Goal: Task Accomplishment & Management: Manage account settings

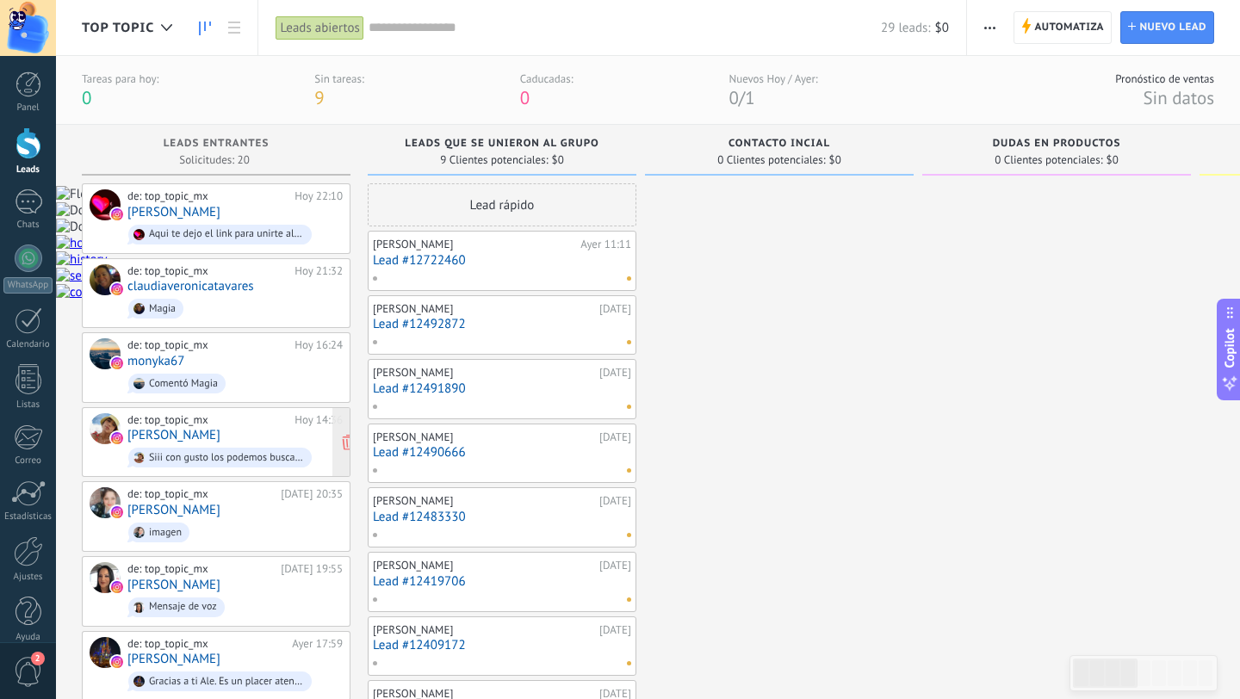
click at [215, 435] on link "[PERSON_NAME]" at bounding box center [173, 435] width 93 height 15
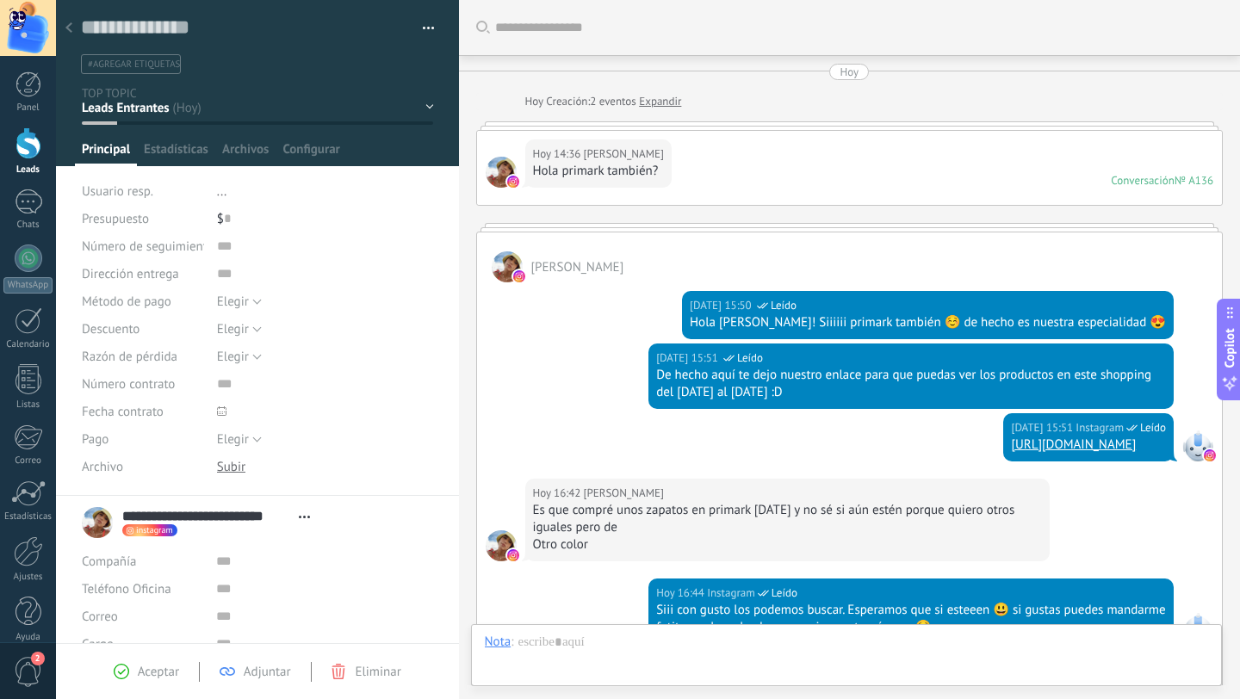
scroll to position [294, 0]
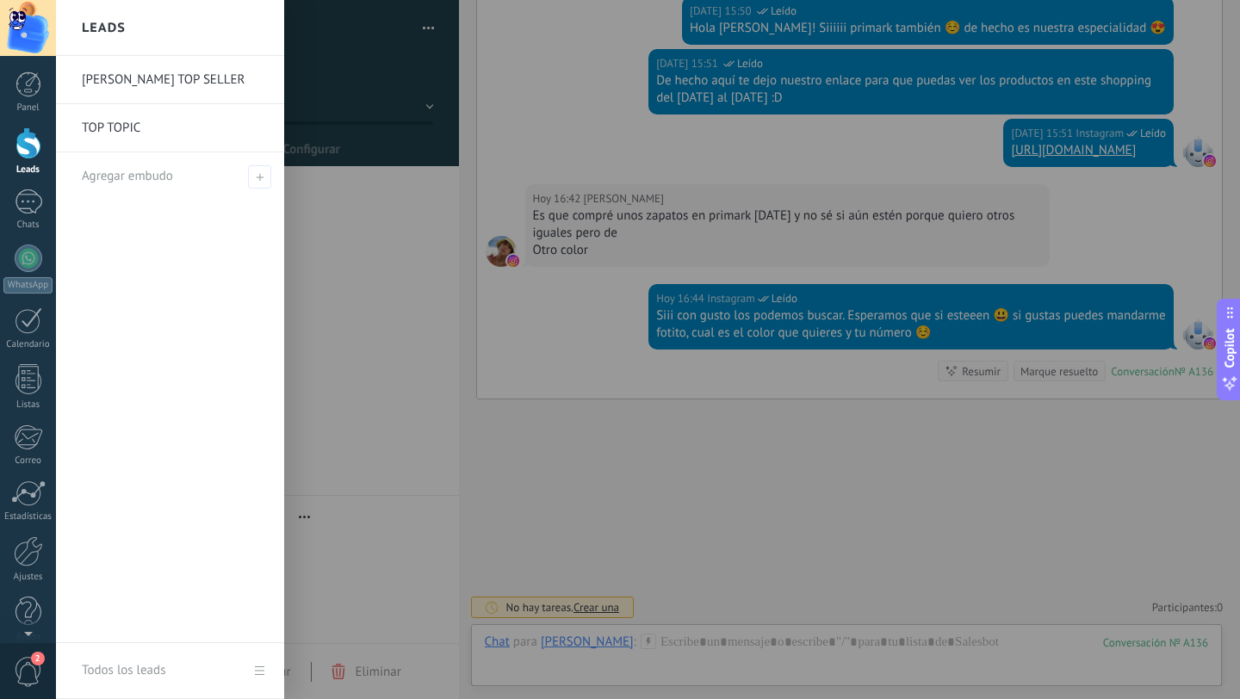
click at [27, 157] on div at bounding box center [28, 143] width 26 height 32
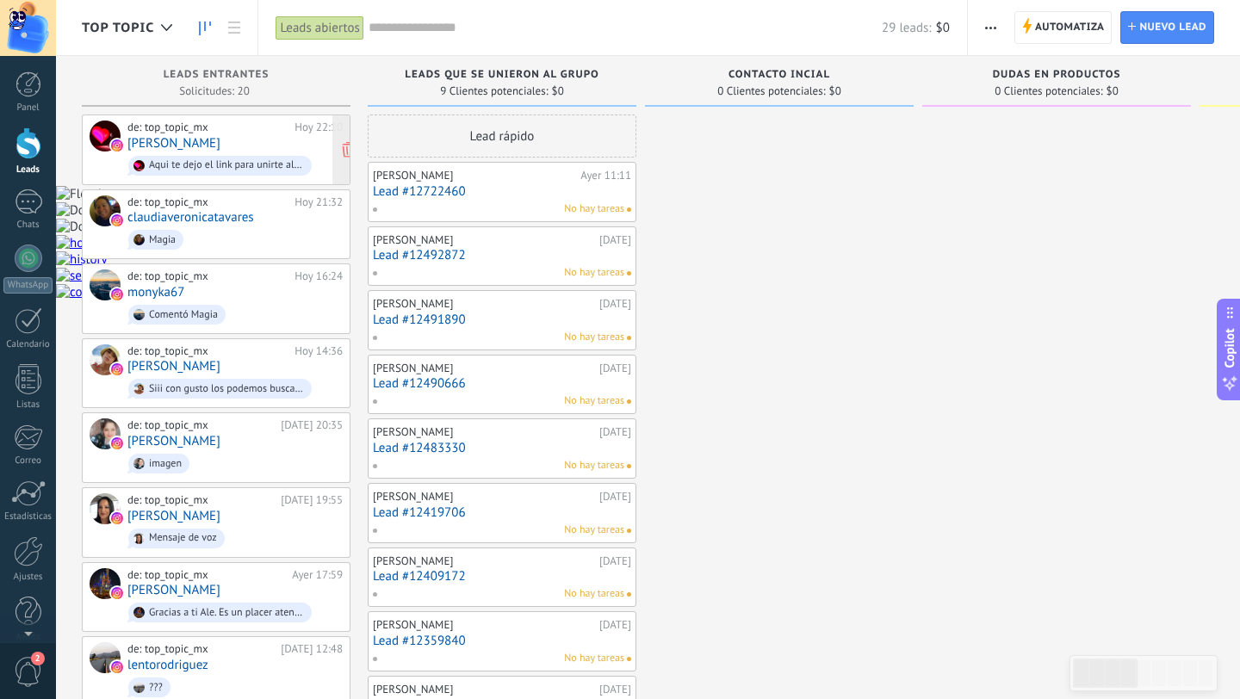
click at [220, 144] on link "[PERSON_NAME]" at bounding box center [173, 143] width 93 height 15
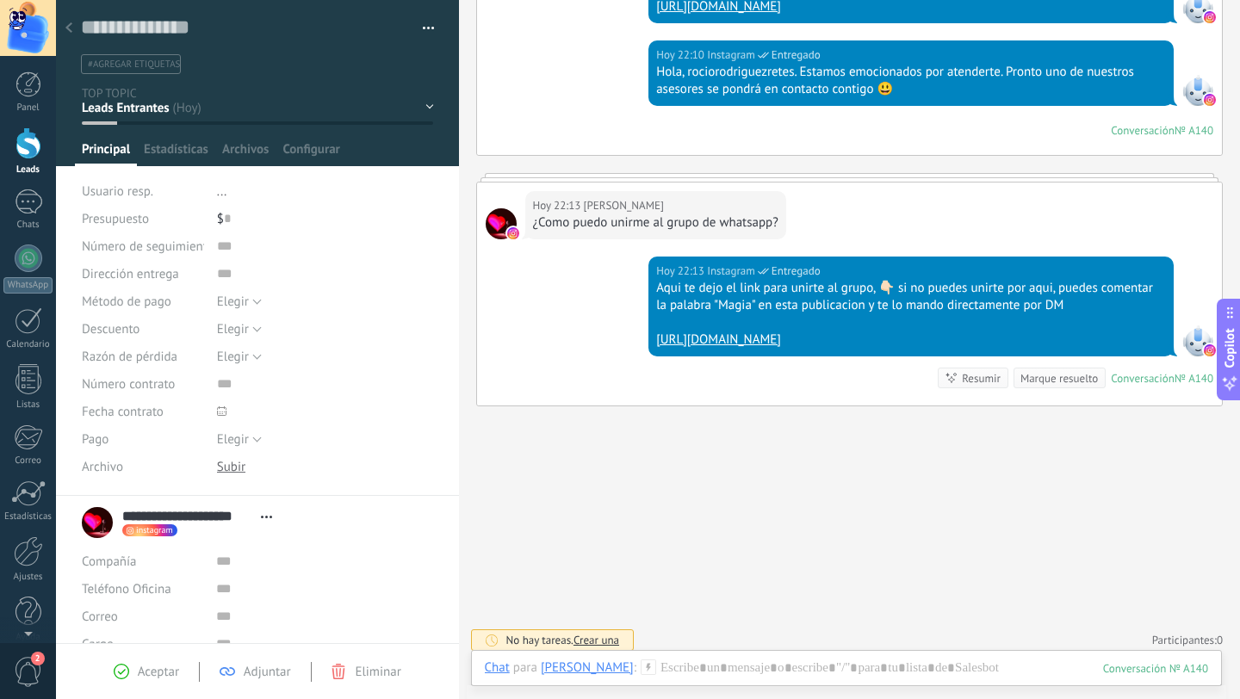
scroll to position [288, 0]
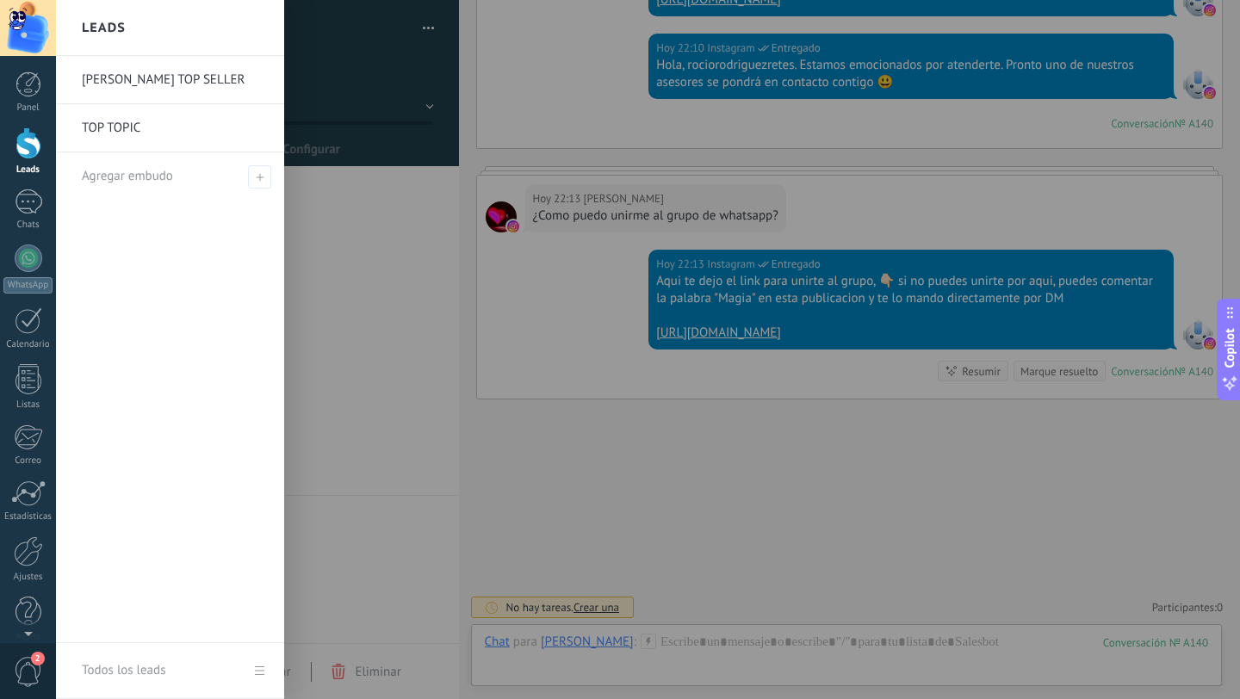
click at [27, 153] on div at bounding box center [28, 143] width 26 height 32
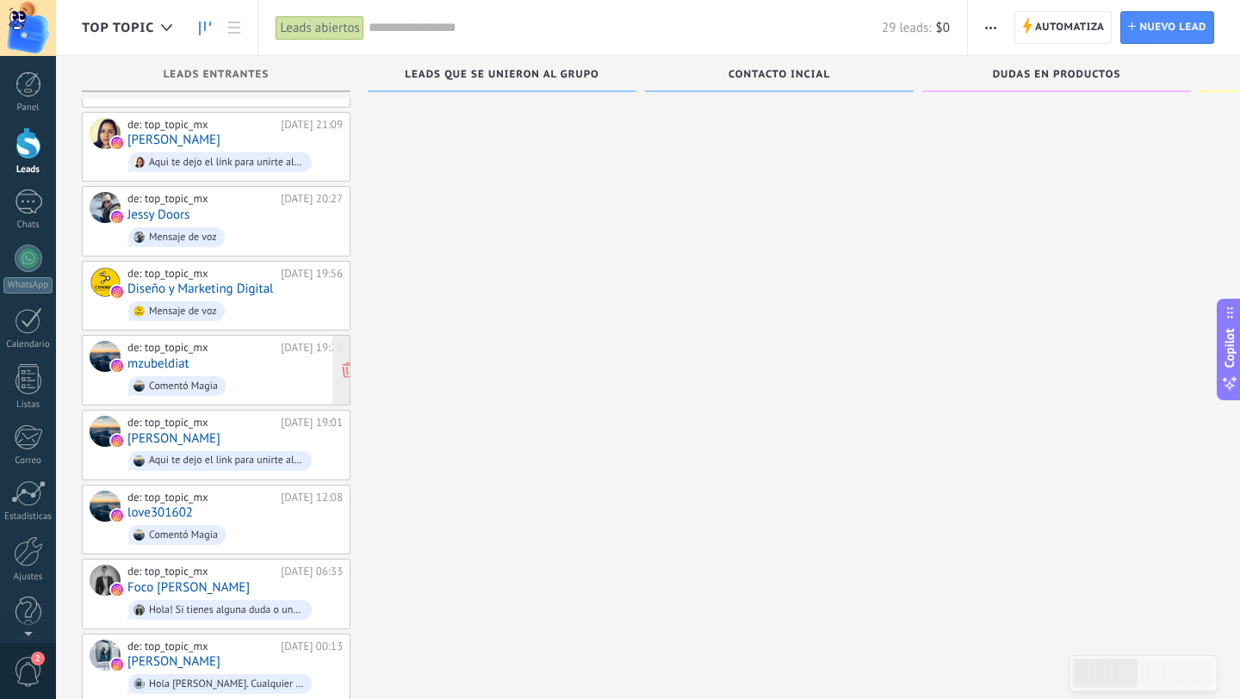
scroll to position [821, 0]
click at [174, 209] on link "Jessy Doors" at bounding box center [158, 216] width 62 height 15
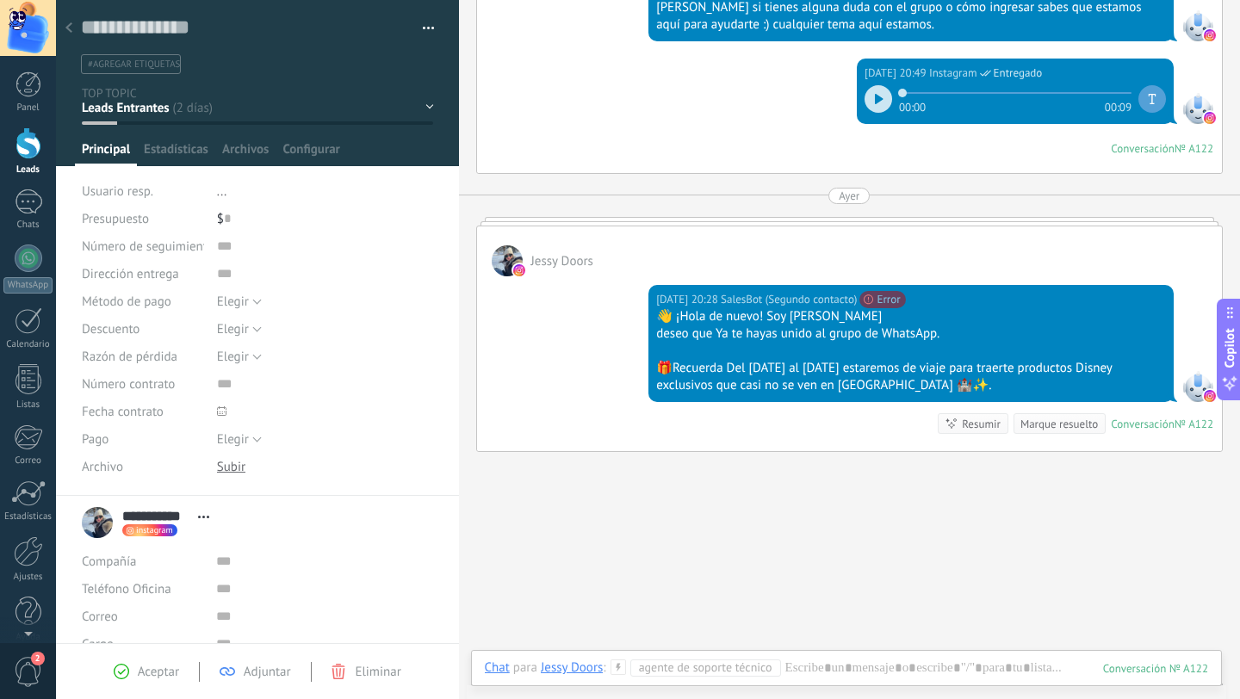
scroll to position [467, 0]
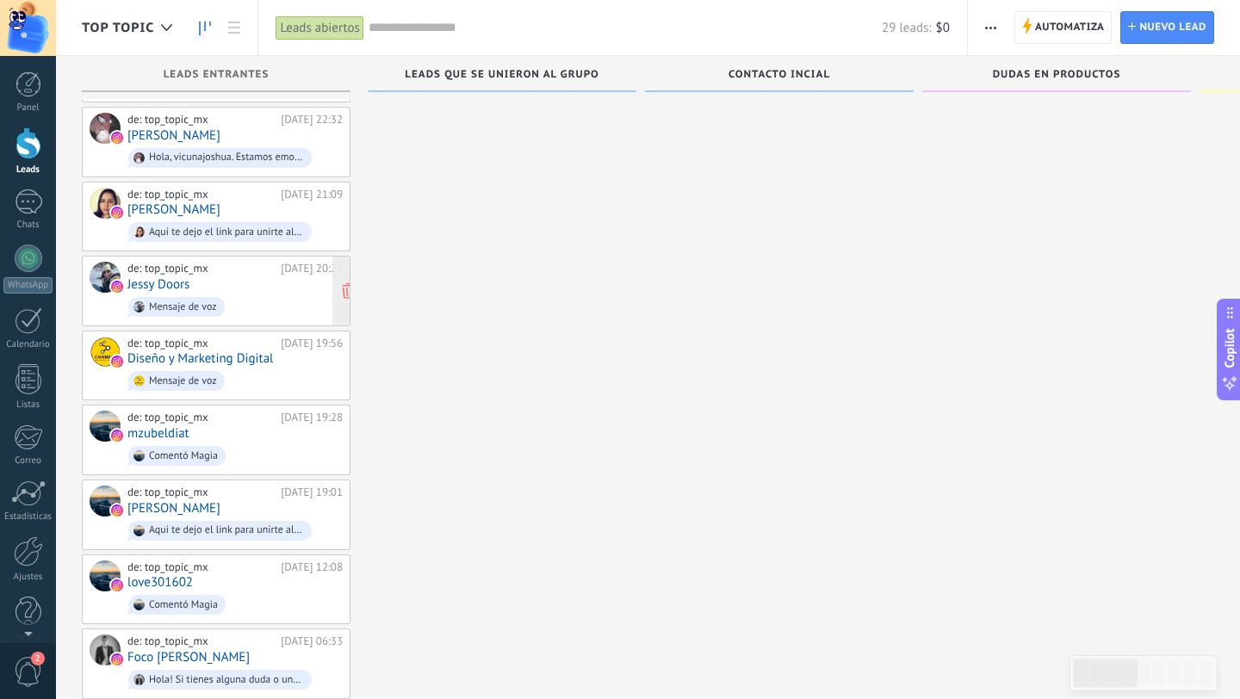
scroll to position [736, 0]
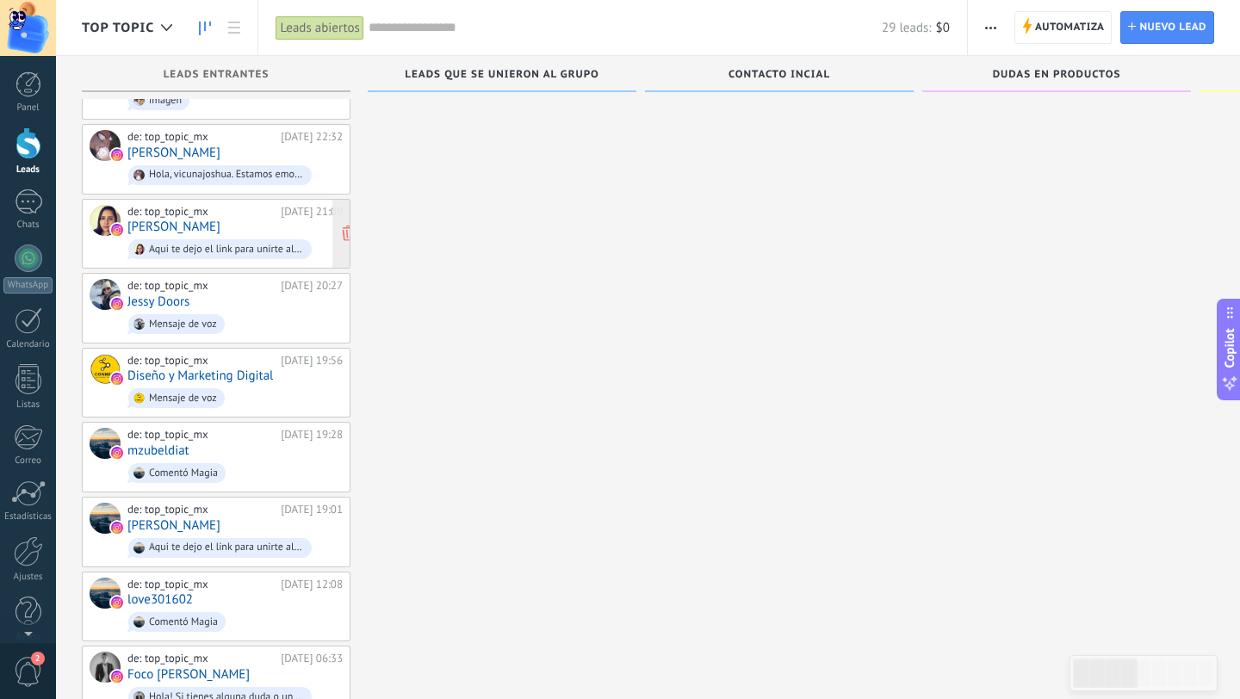
click at [172, 220] on link "[PERSON_NAME]" at bounding box center [173, 227] width 93 height 15
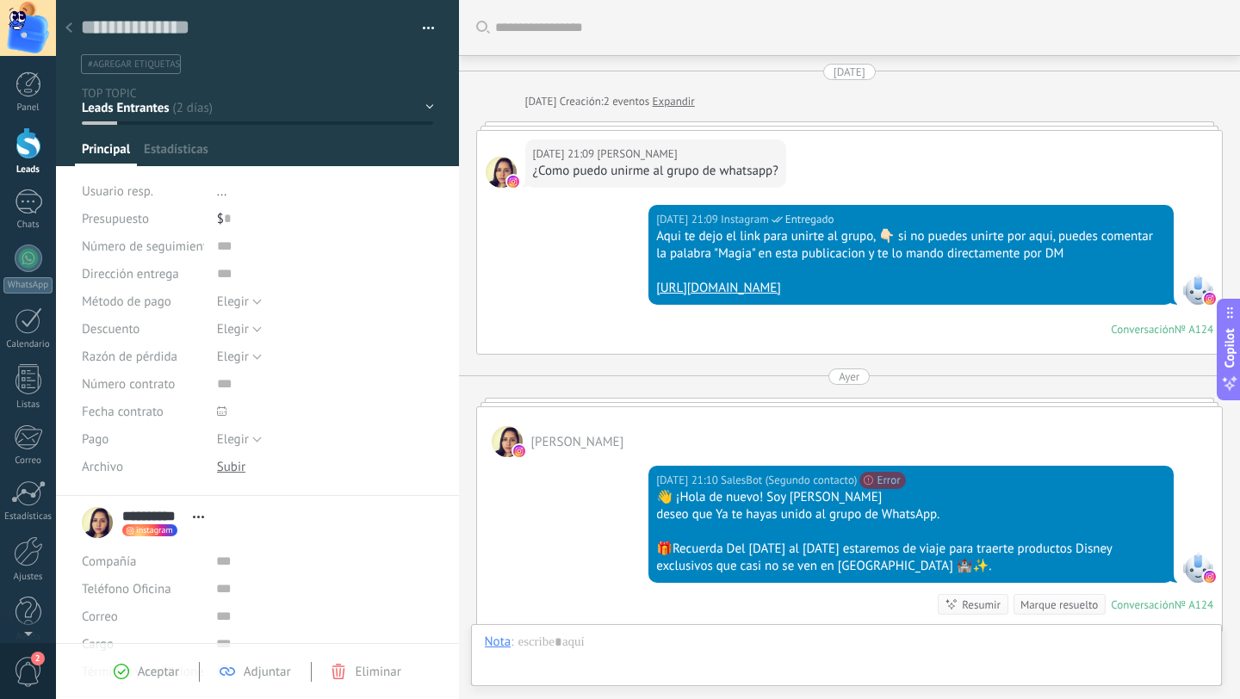
scroll to position [233, 0]
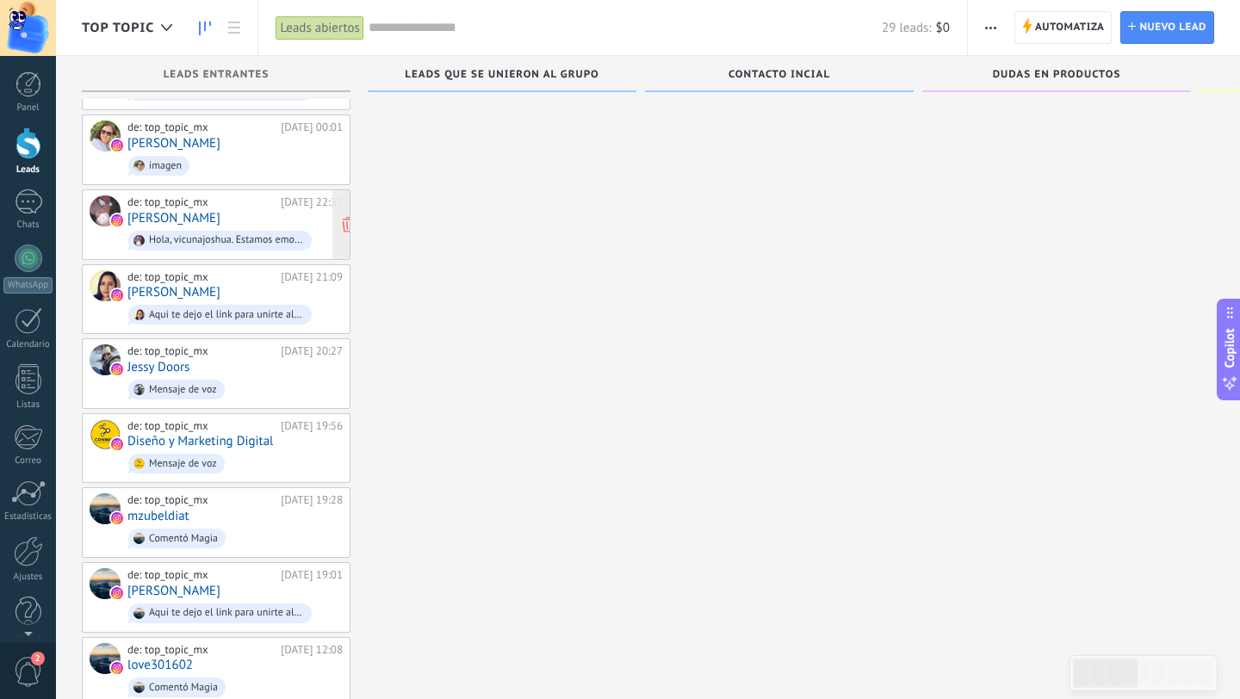
scroll to position [666, 0]
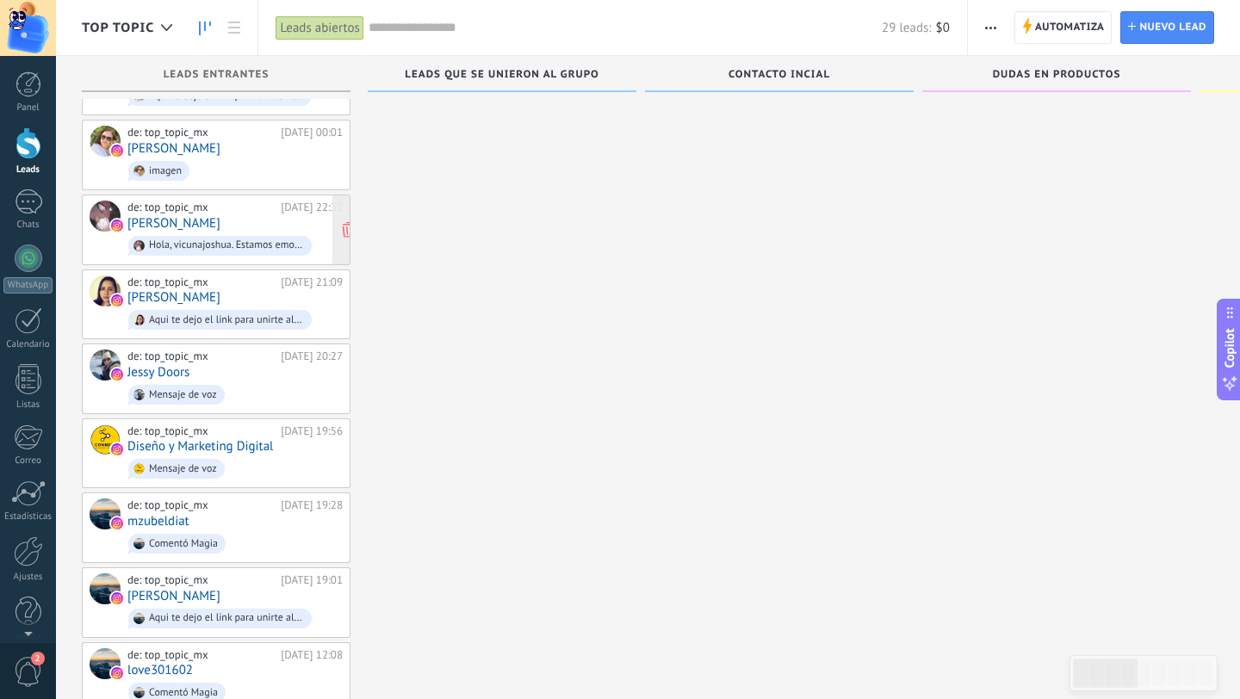
click at [185, 216] on link "[PERSON_NAME]" at bounding box center [173, 223] width 93 height 15
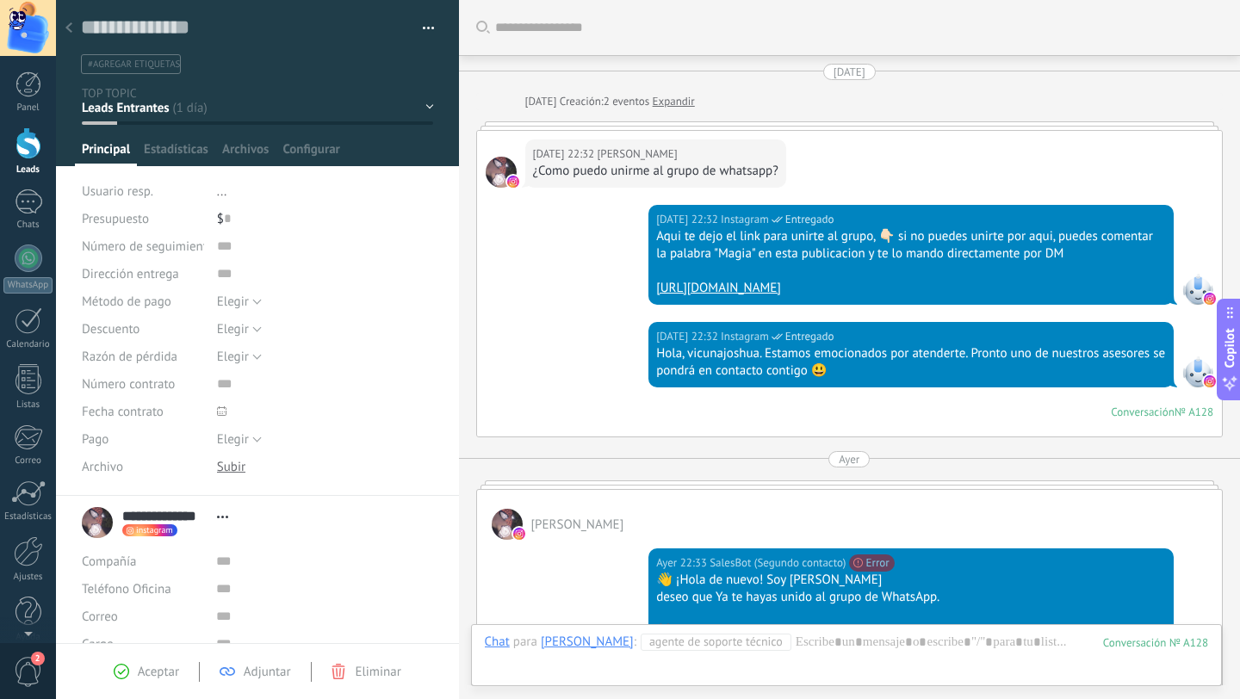
scroll to position [316, 0]
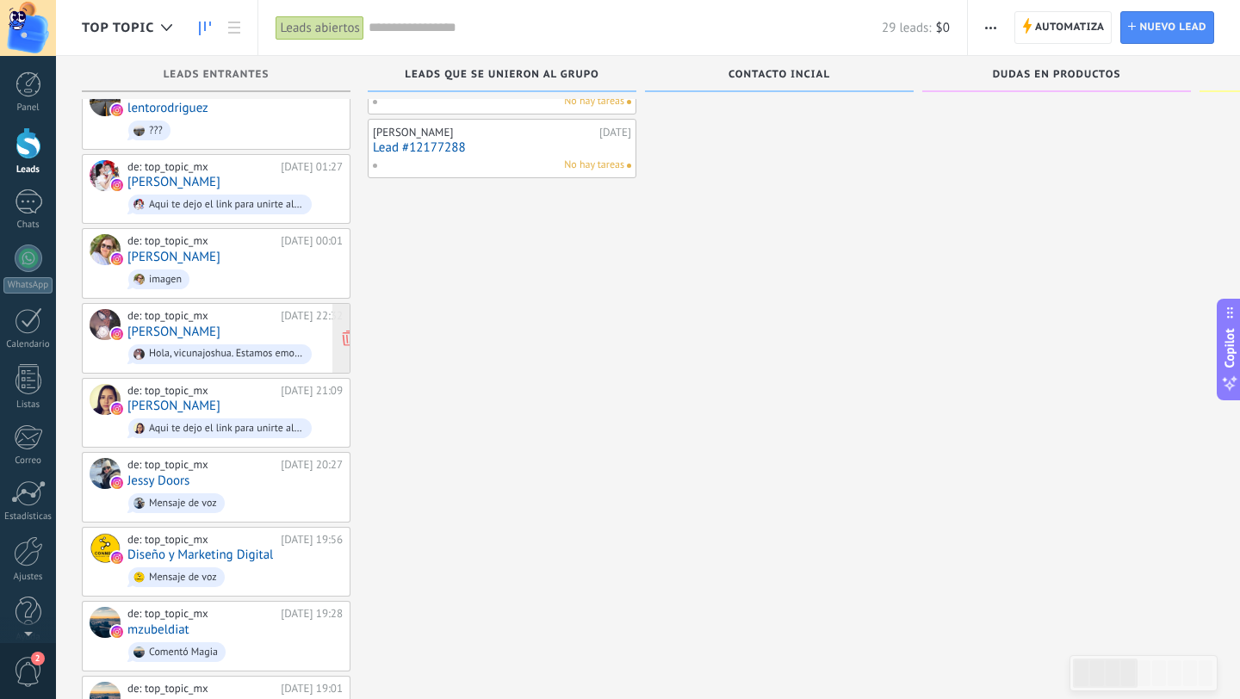
scroll to position [555, 0]
click at [176, 251] on link "[PERSON_NAME]" at bounding box center [173, 258] width 93 height 15
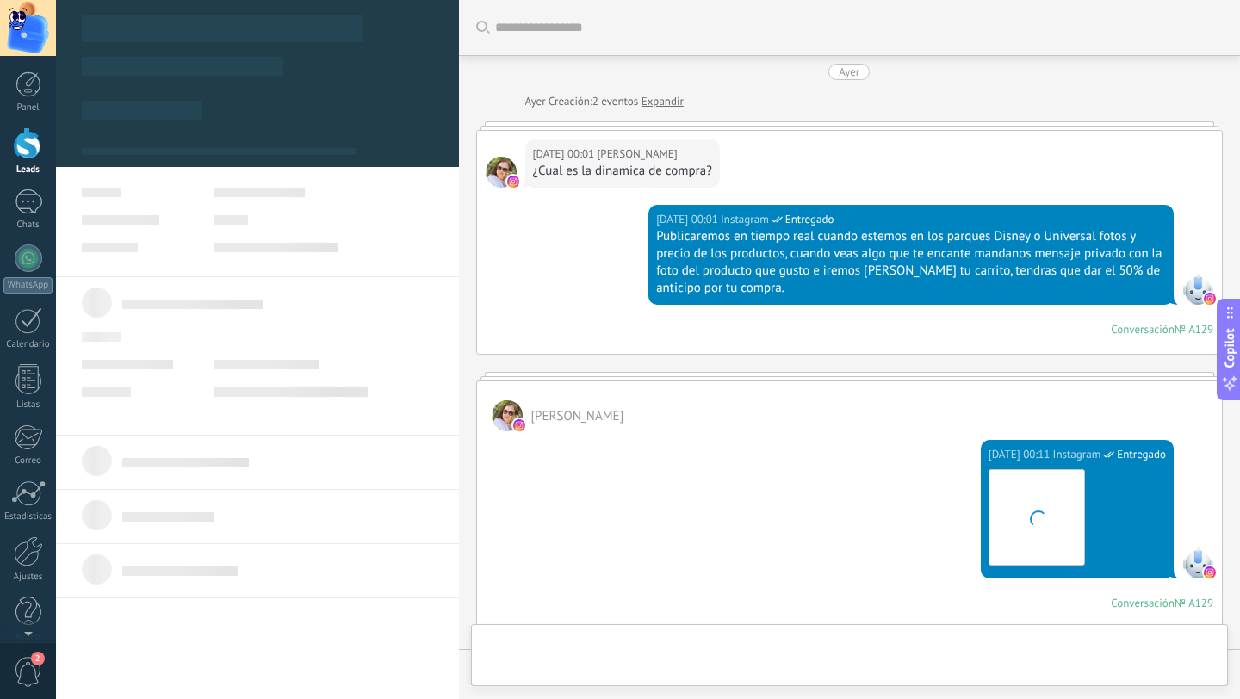
scroll to position [507, 0]
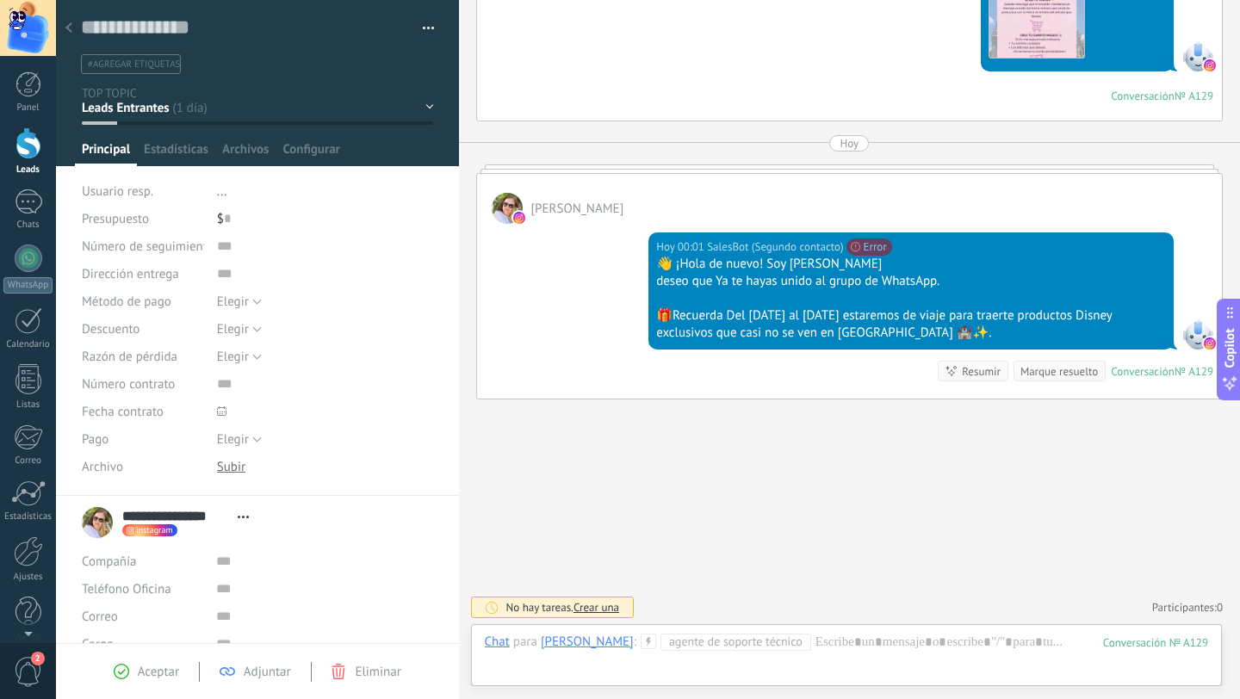
scroll to position [555, 0]
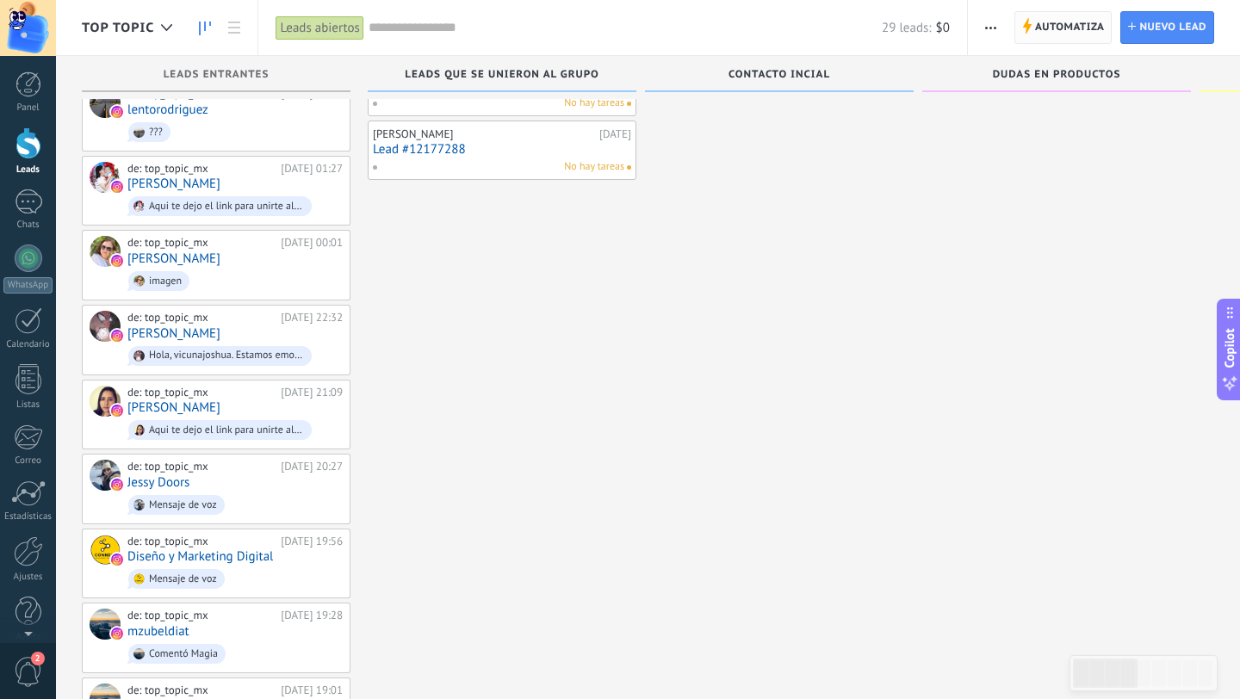
click at [1075, 31] on span "Automatiza" at bounding box center [1070, 27] width 70 height 31
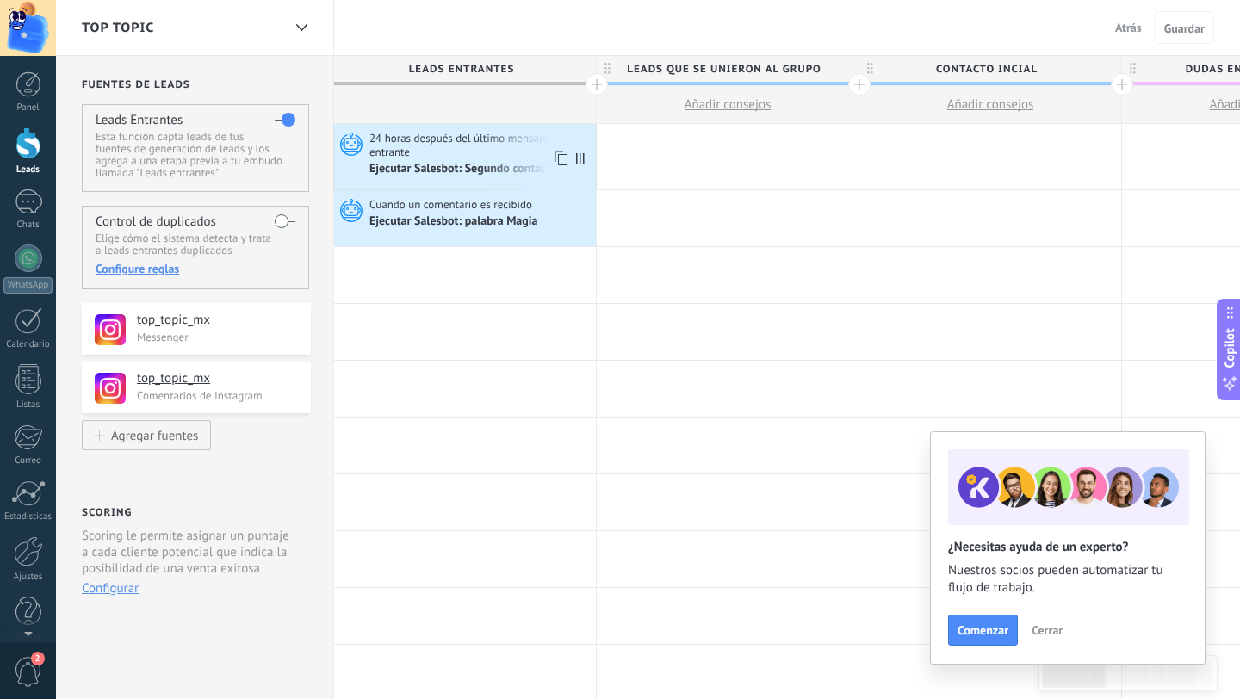
click at [460, 164] on div "Ejecutar Salesbot: Segundo contacto" at bounding box center [464, 169] width 190 height 15
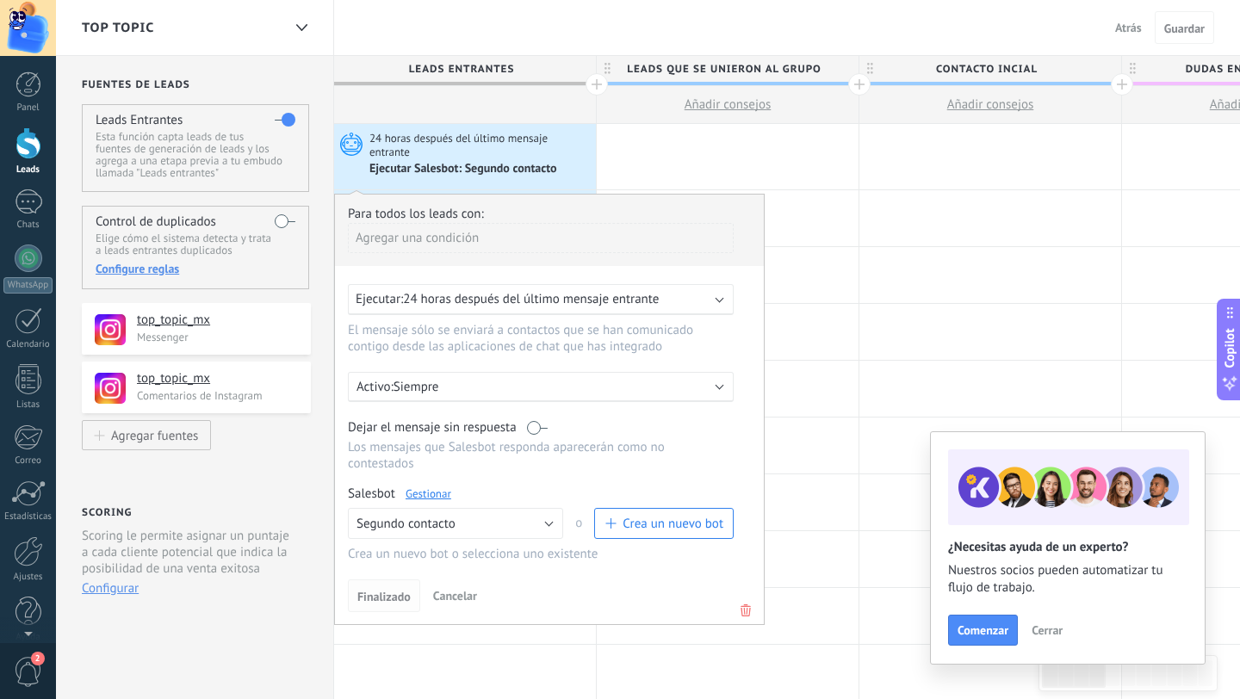
click at [397, 598] on span "Finalizado" at bounding box center [383, 597] width 53 height 12
click at [393, 601] on span "Finalizado" at bounding box center [383, 597] width 53 height 12
click at [449, 599] on span "Cancelar" at bounding box center [455, 595] width 44 height 15
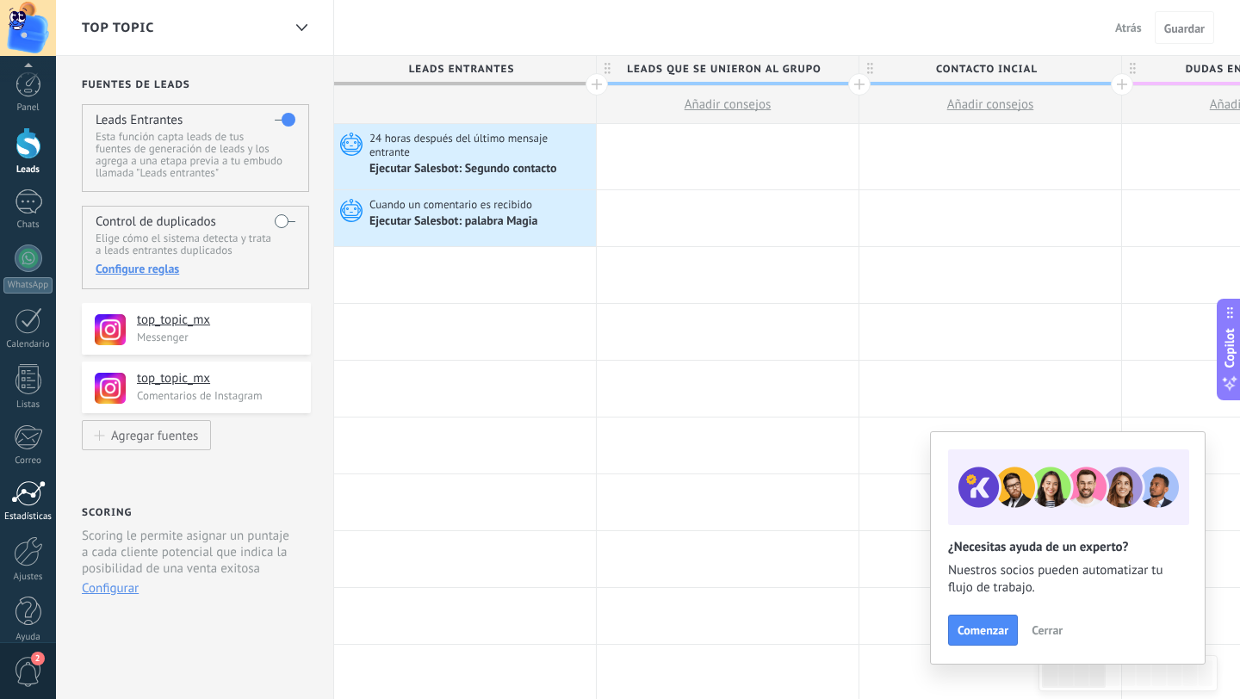
scroll to position [17, 0]
click at [28, 536] on div at bounding box center [28, 534] width 29 height 30
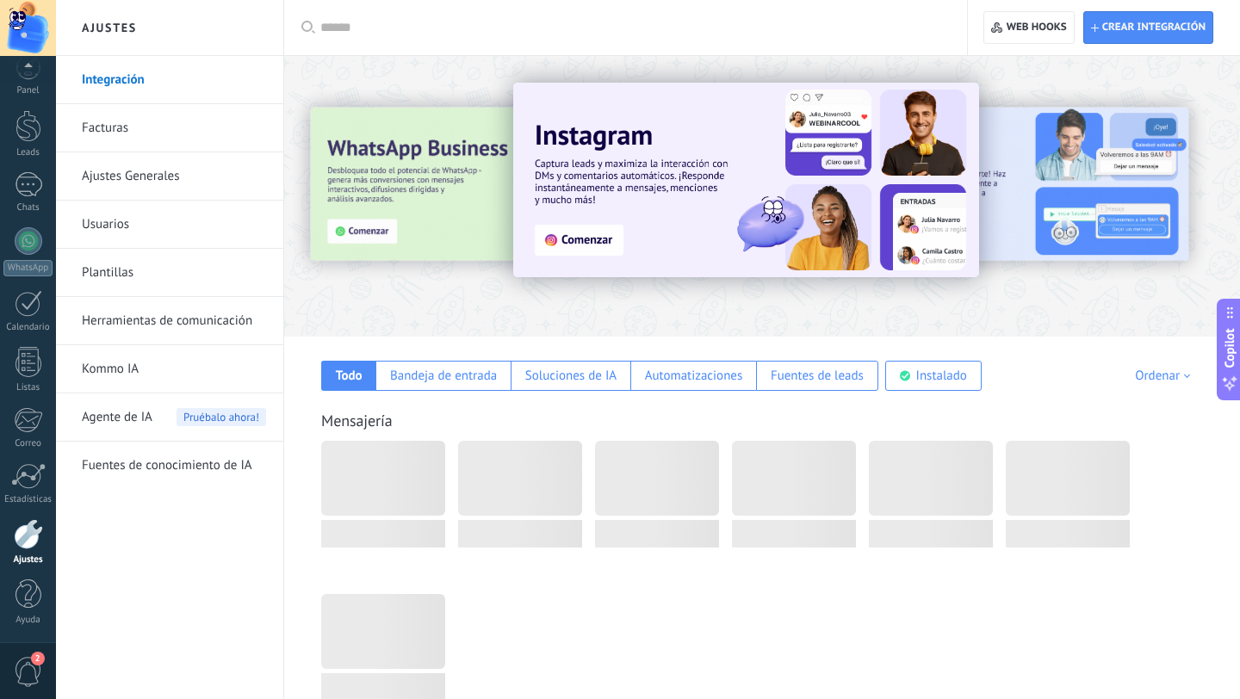
click at [170, 322] on link "Herramientas de comunicación" at bounding box center [174, 321] width 184 height 48
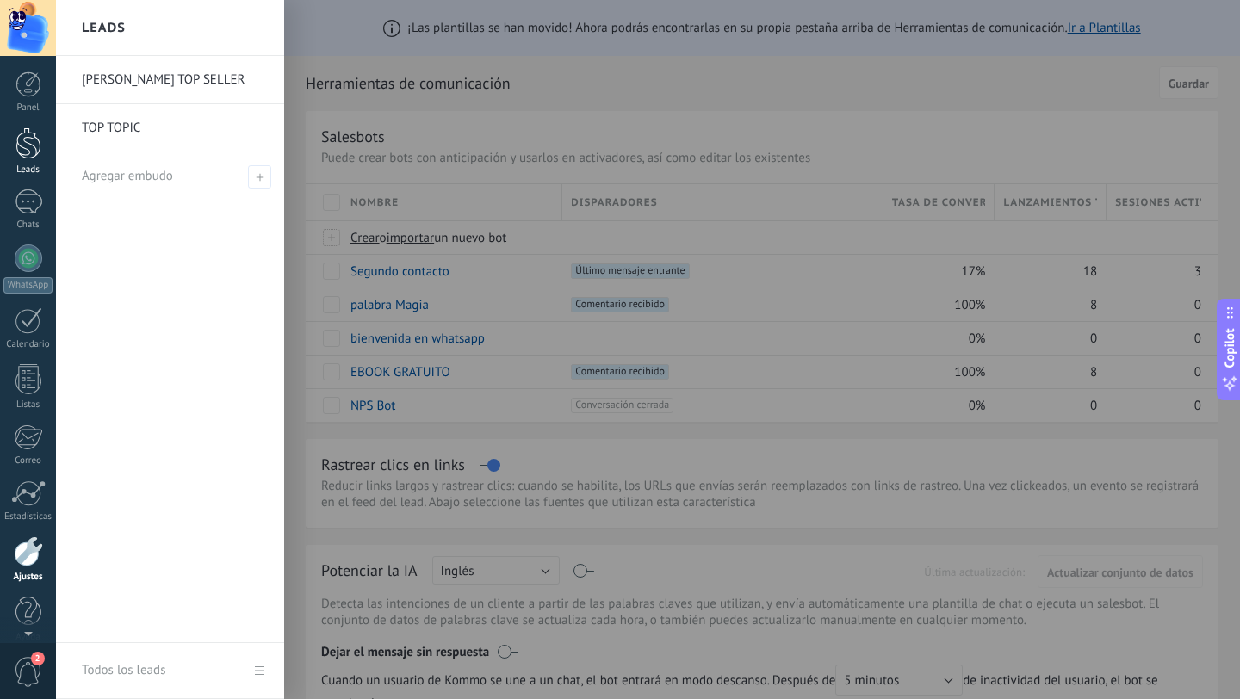
click at [29, 146] on div at bounding box center [28, 143] width 26 height 32
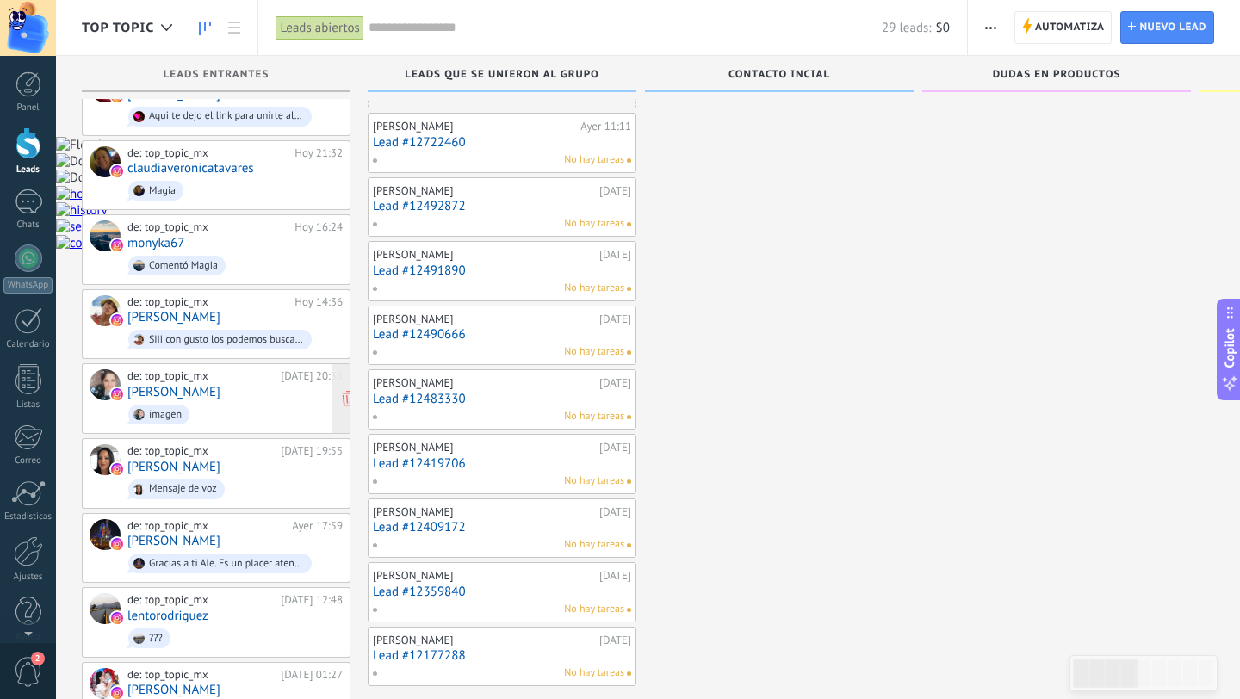
scroll to position [51, 0]
click at [175, 458] on link "[PERSON_NAME]" at bounding box center [173, 465] width 93 height 15
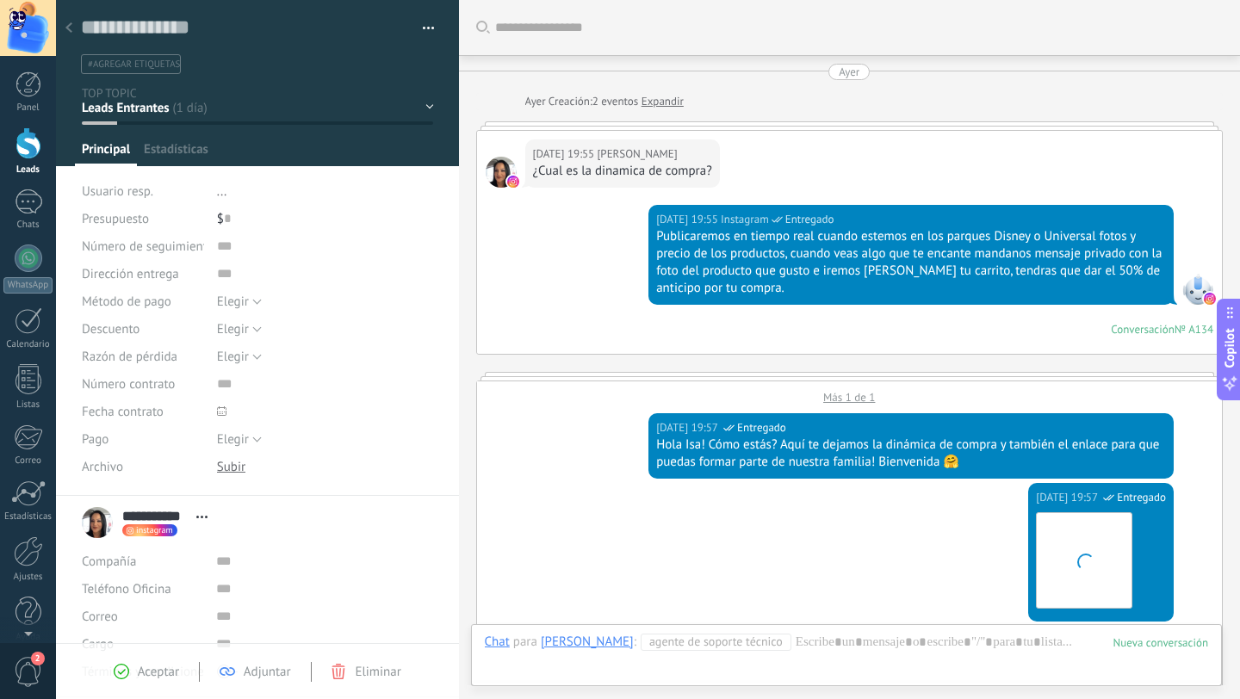
scroll to position [26, 0]
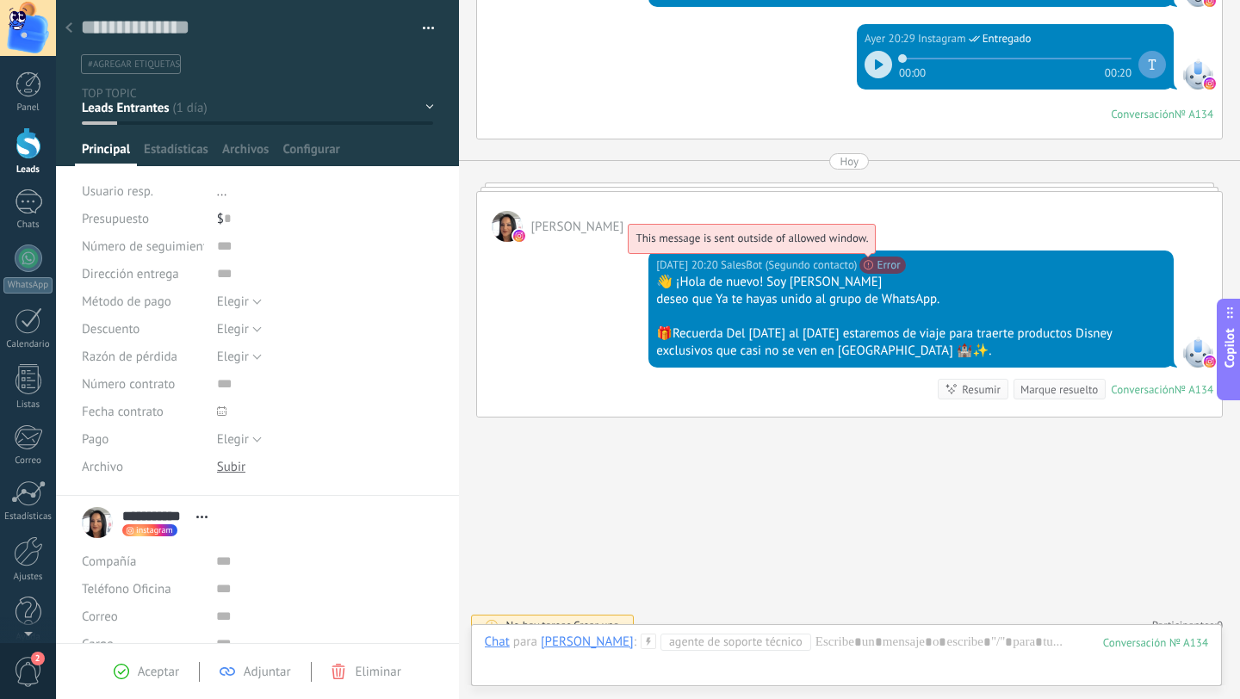
click at [868, 245] on span "This message is sent outside of allowed window." at bounding box center [751, 238] width 232 height 15
click at [864, 244] on span "This message is sent outside of allowed window." at bounding box center [751, 238] width 232 height 15
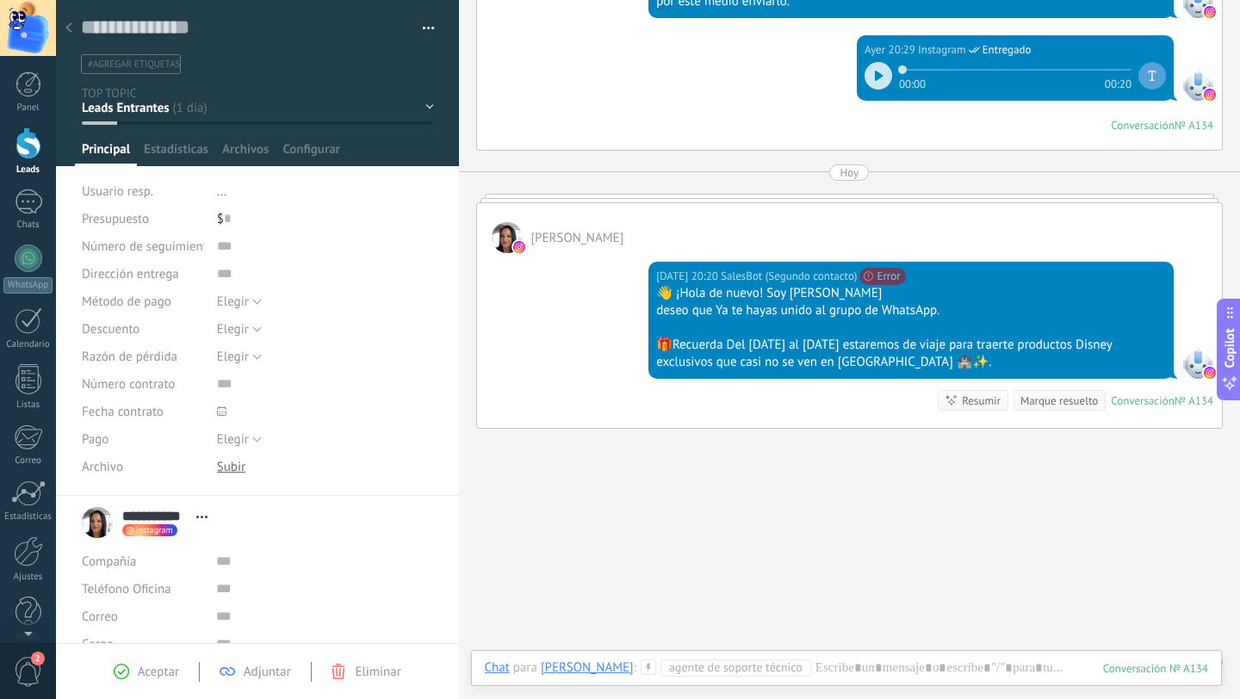
scroll to position [1144, 0]
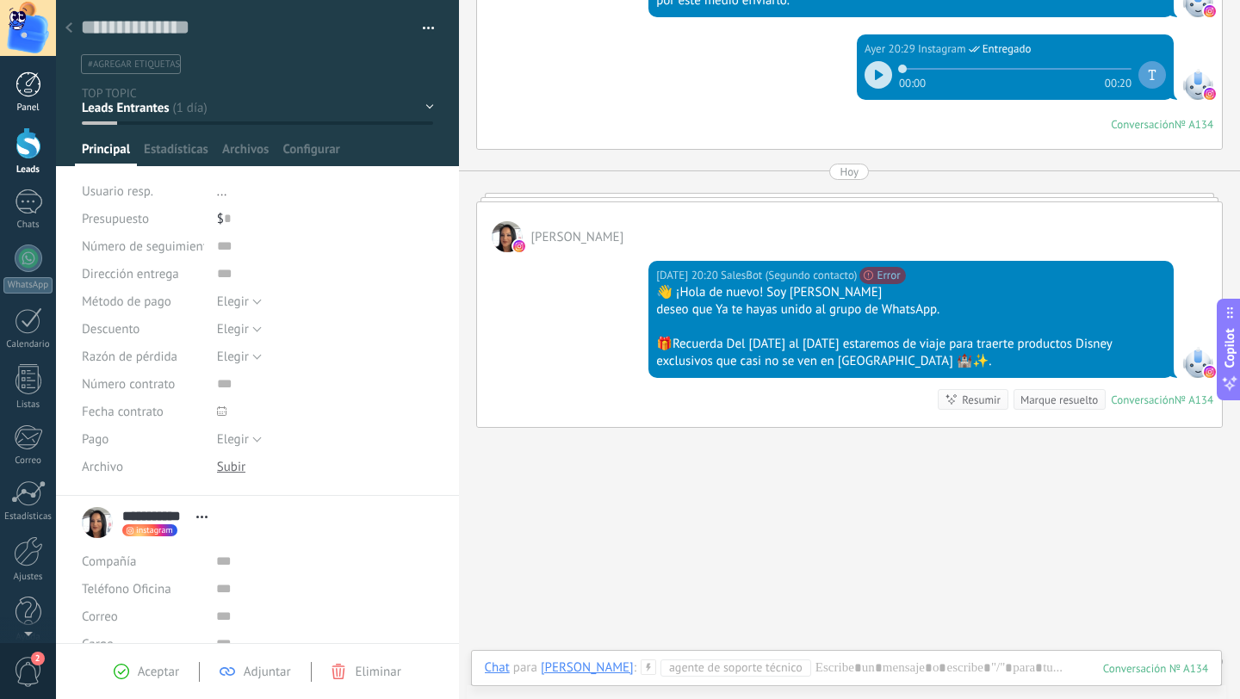
click at [24, 93] on div at bounding box center [28, 84] width 26 height 26
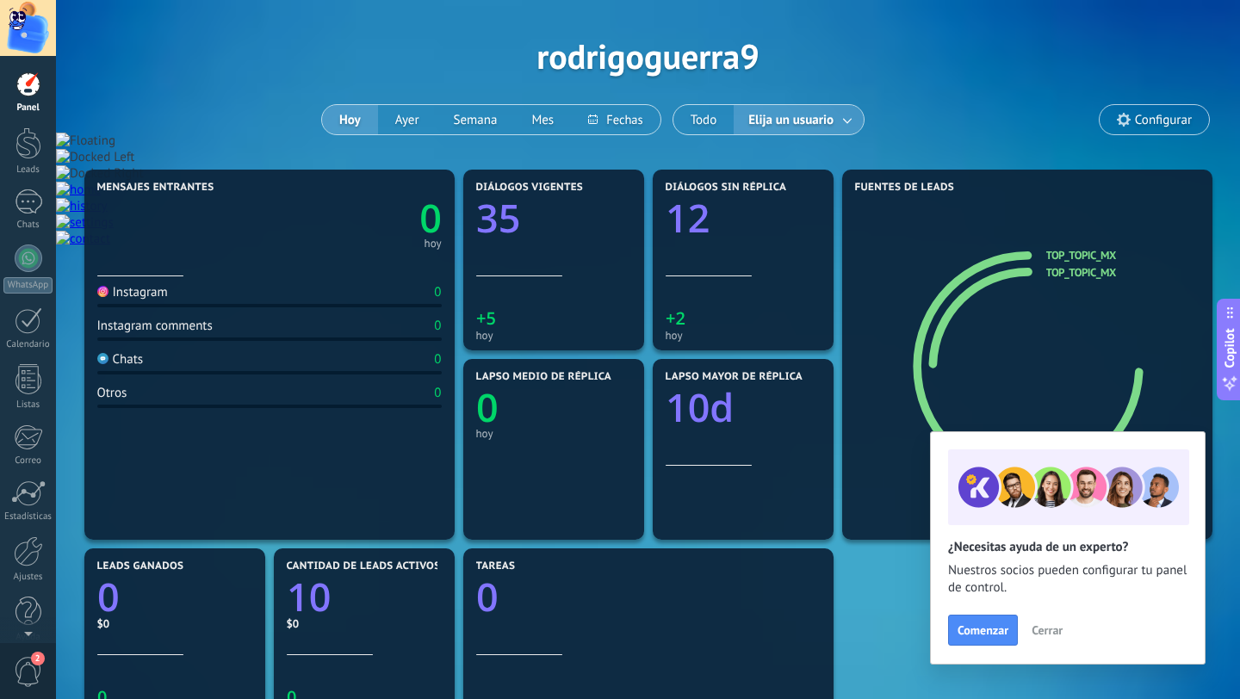
scroll to position [50, 0]
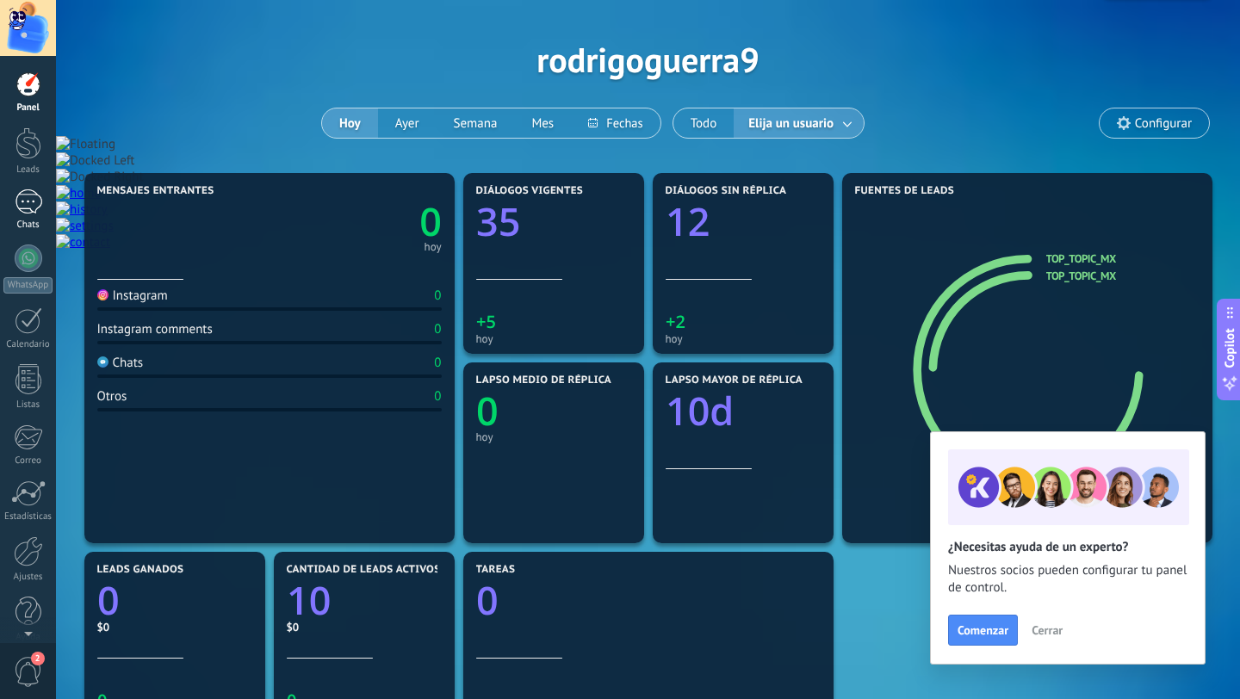
click at [28, 220] on div "Chats" at bounding box center [28, 225] width 50 height 11
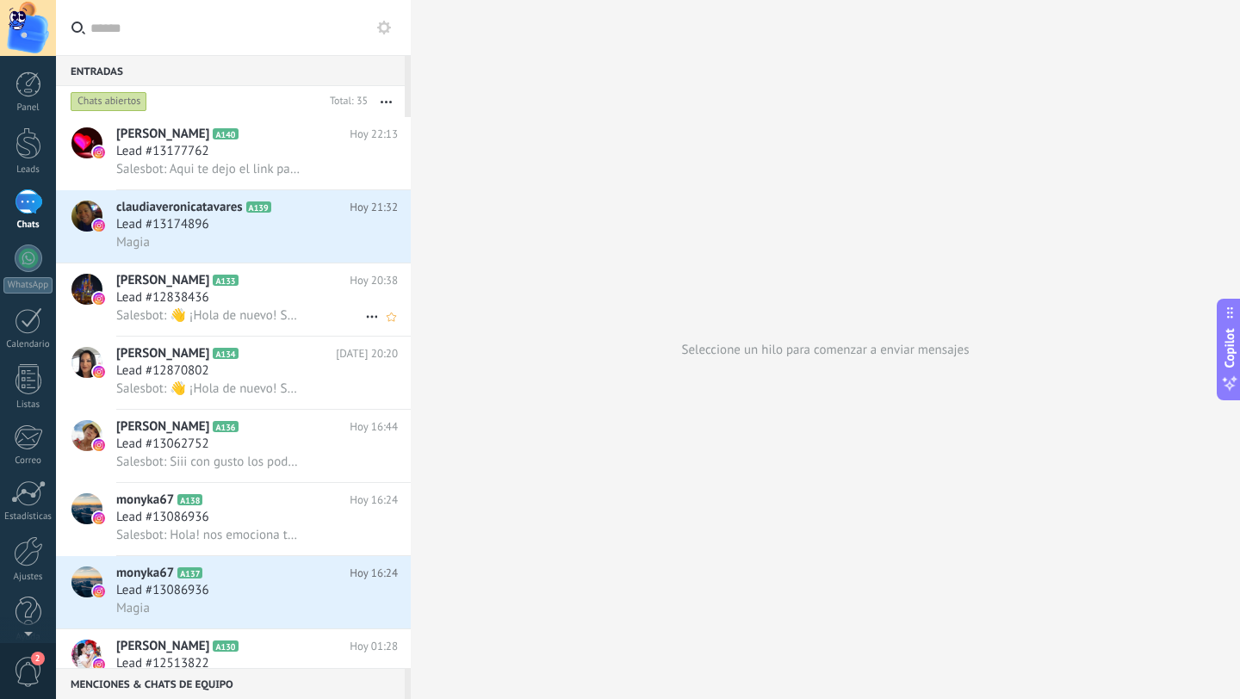
click at [230, 311] on span "Salesbot: 👋 ¡Hola de nuevo! Soy [PERSON_NAME] deseo que Ya te hayas unido al gr…" at bounding box center [209, 315] width 187 height 16
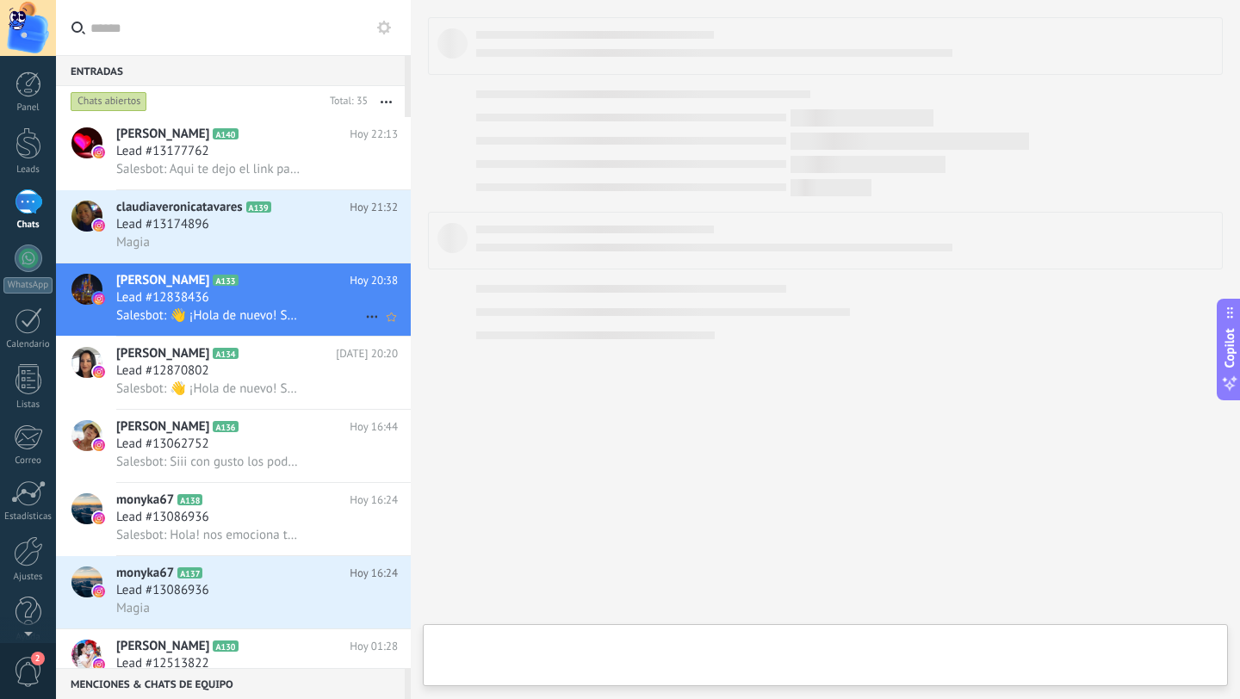
type textarea "**********"
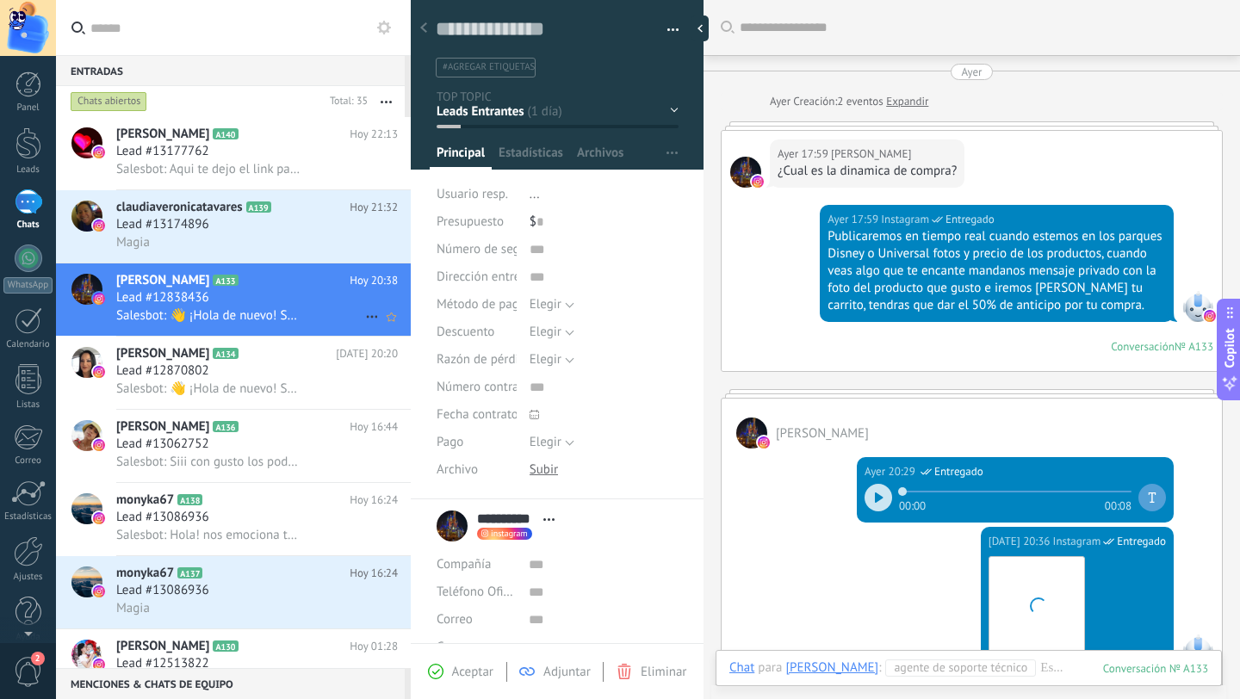
scroll to position [699, 0]
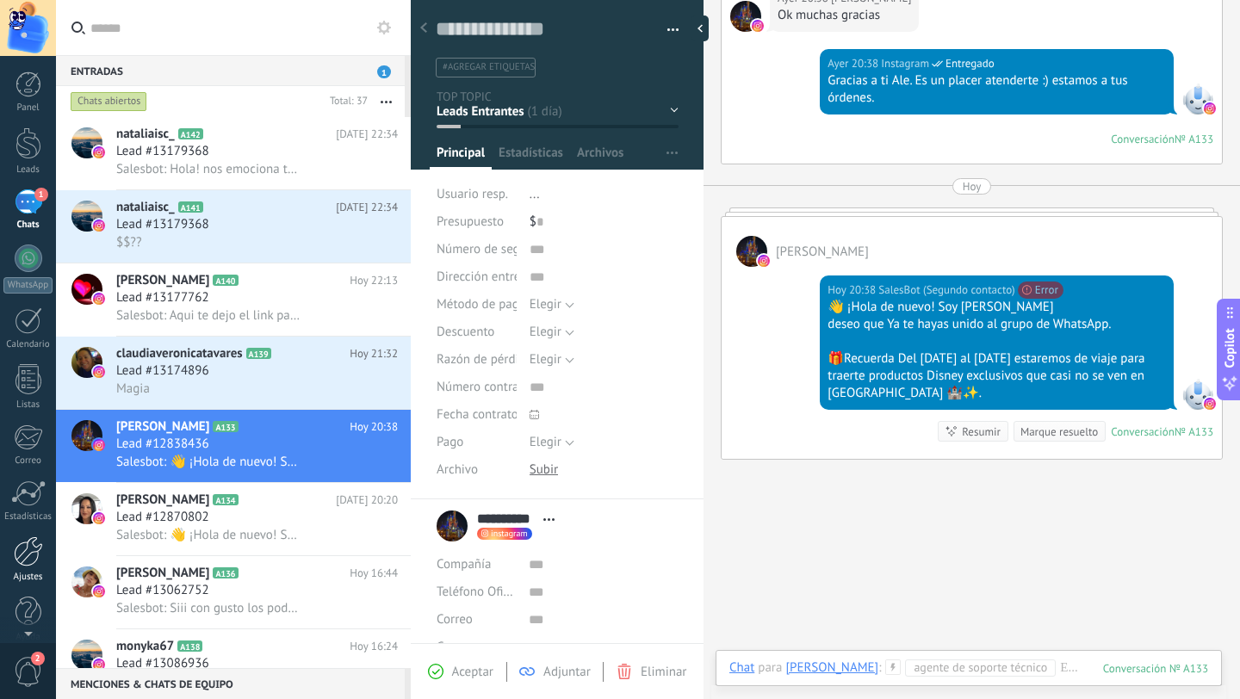
click at [26, 566] on div at bounding box center [28, 551] width 29 height 30
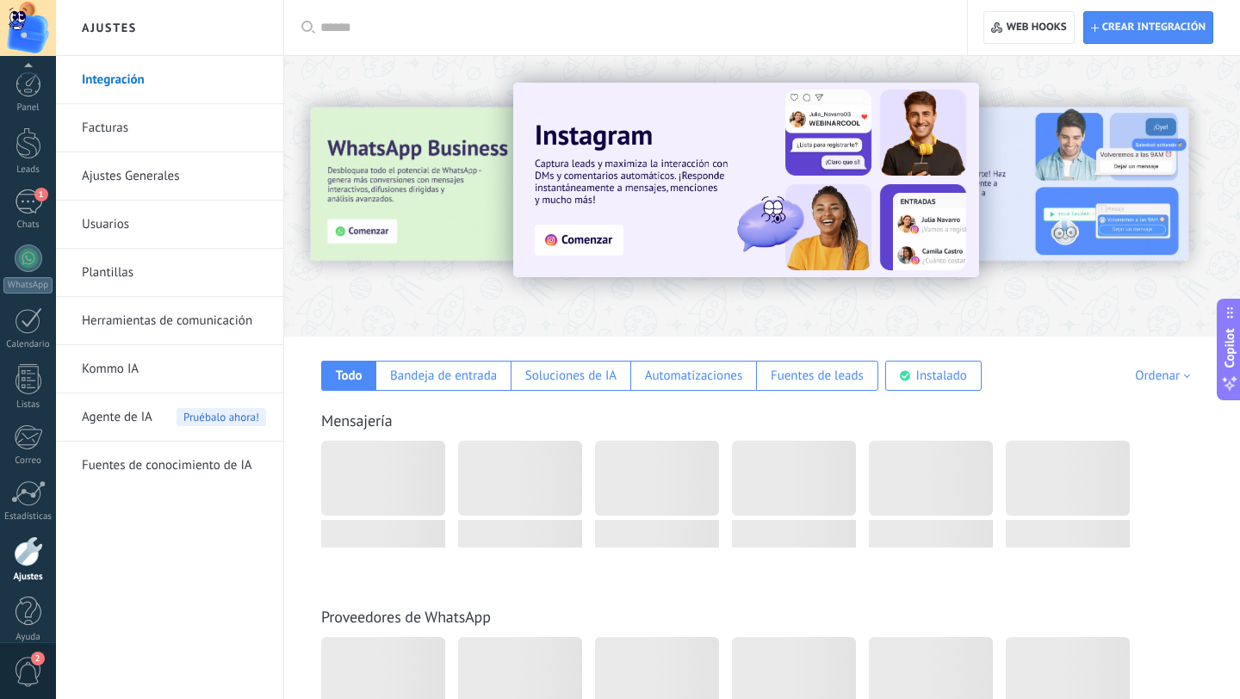
scroll to position [17, 0]
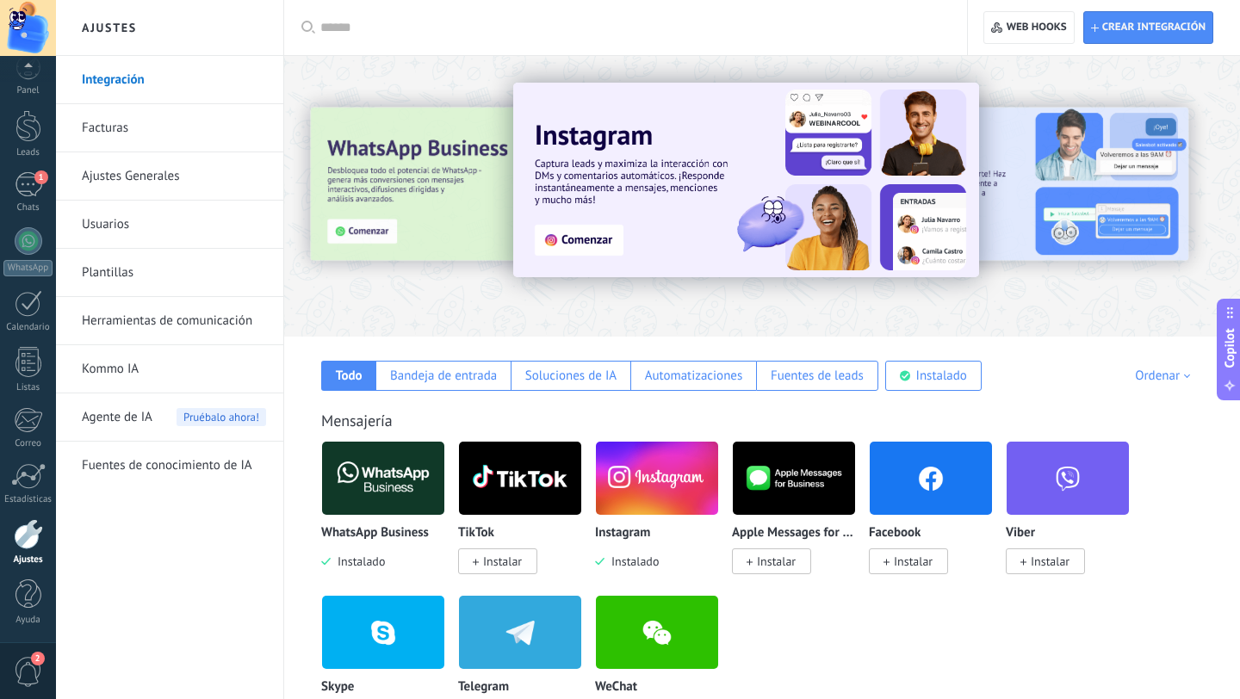
click at [175, 328] on link "Herramientas de comunicación" at bounding box center [174, 321] width 184 height 48
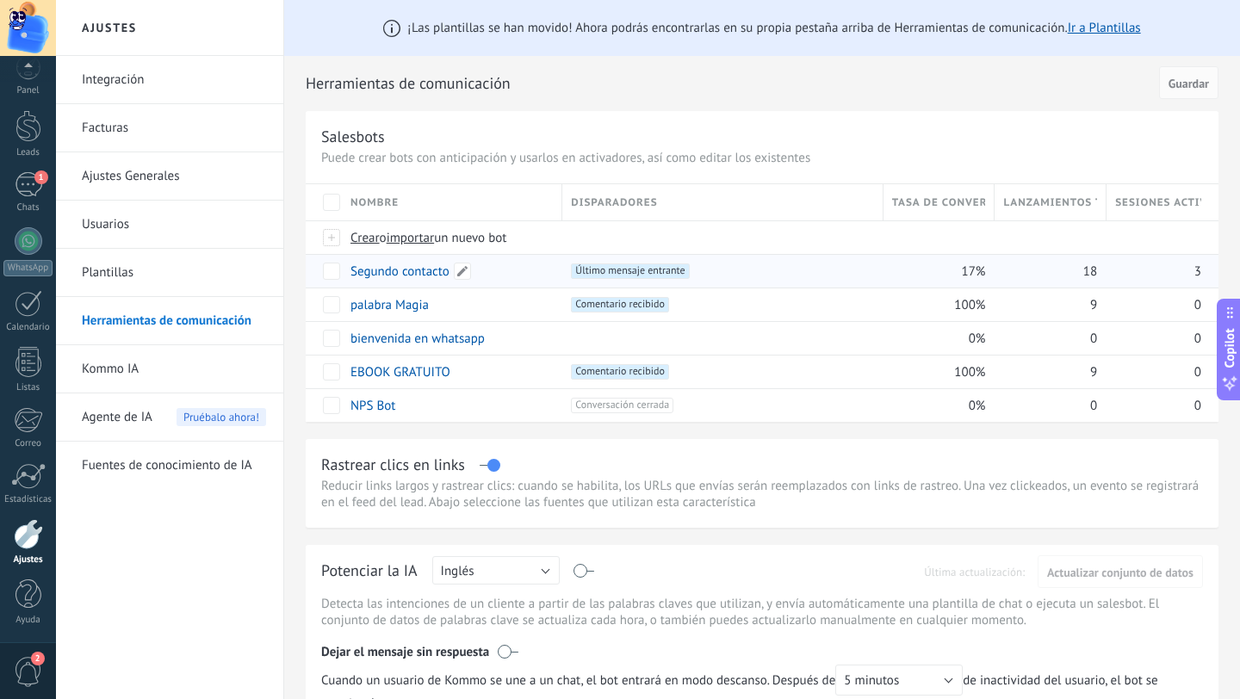
click at [422, 276] on link "Segundo contacto" at bounding box center [399, 271] width 99 height 16
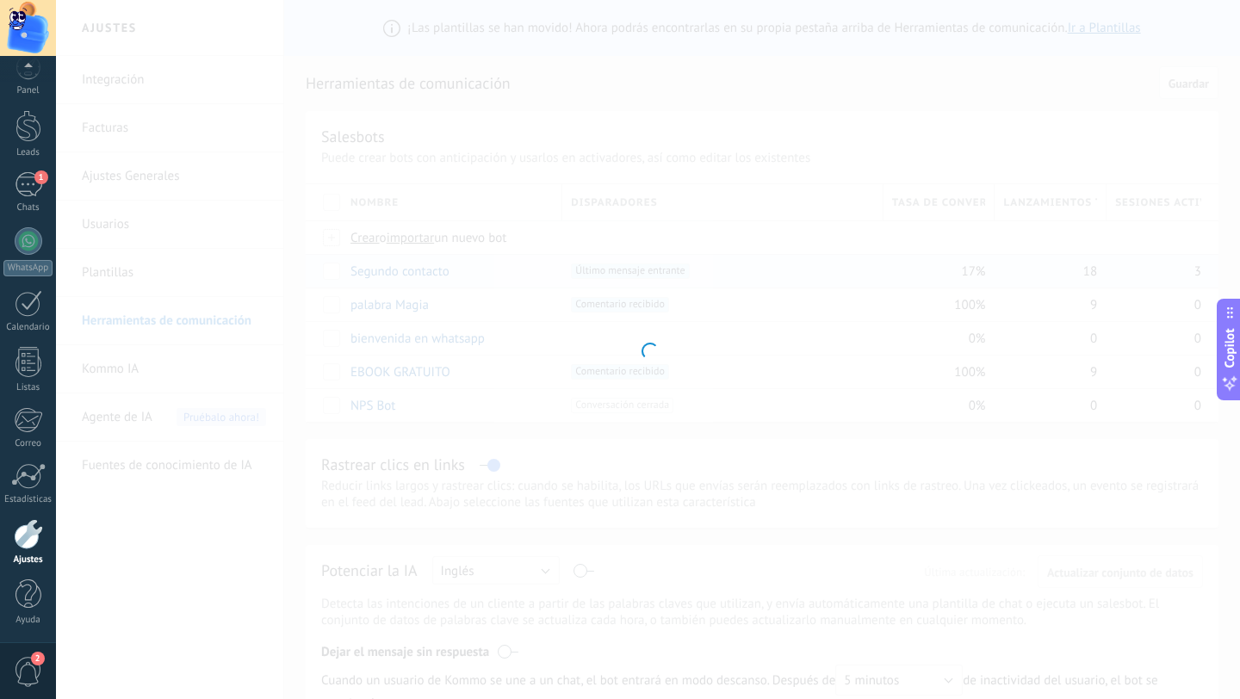
type input "**********"
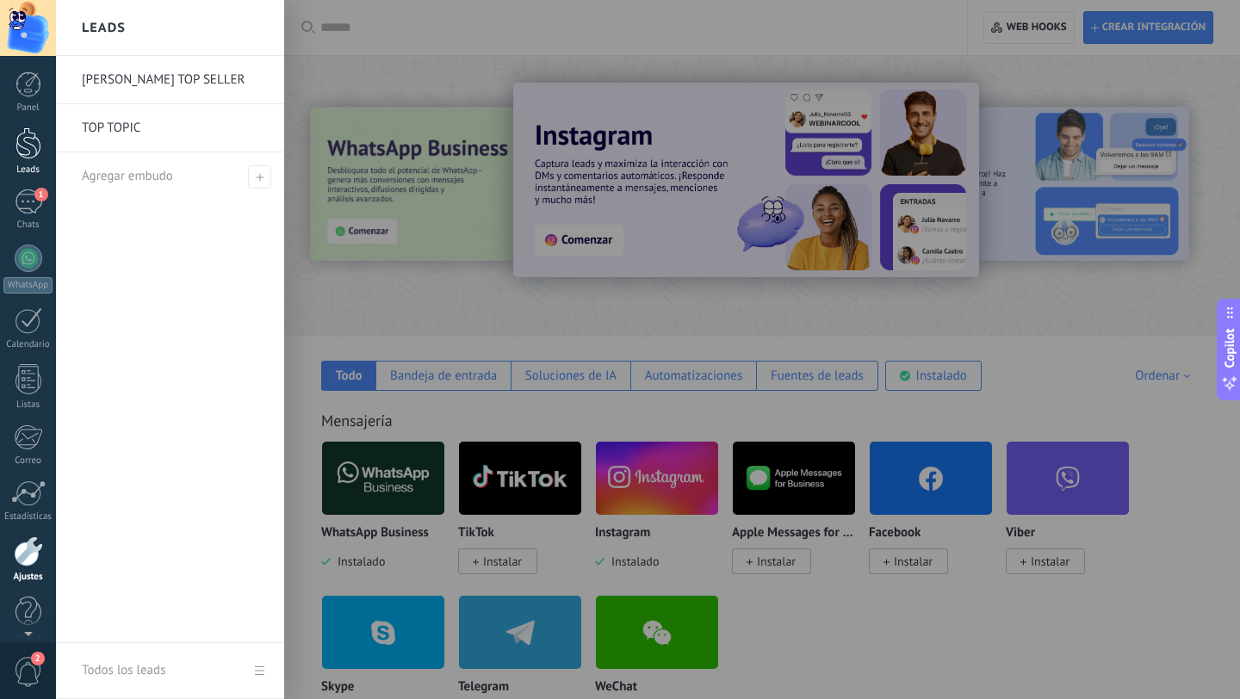
click at [29, 154] on div at bounding box center [28, 143] width 26 height 32
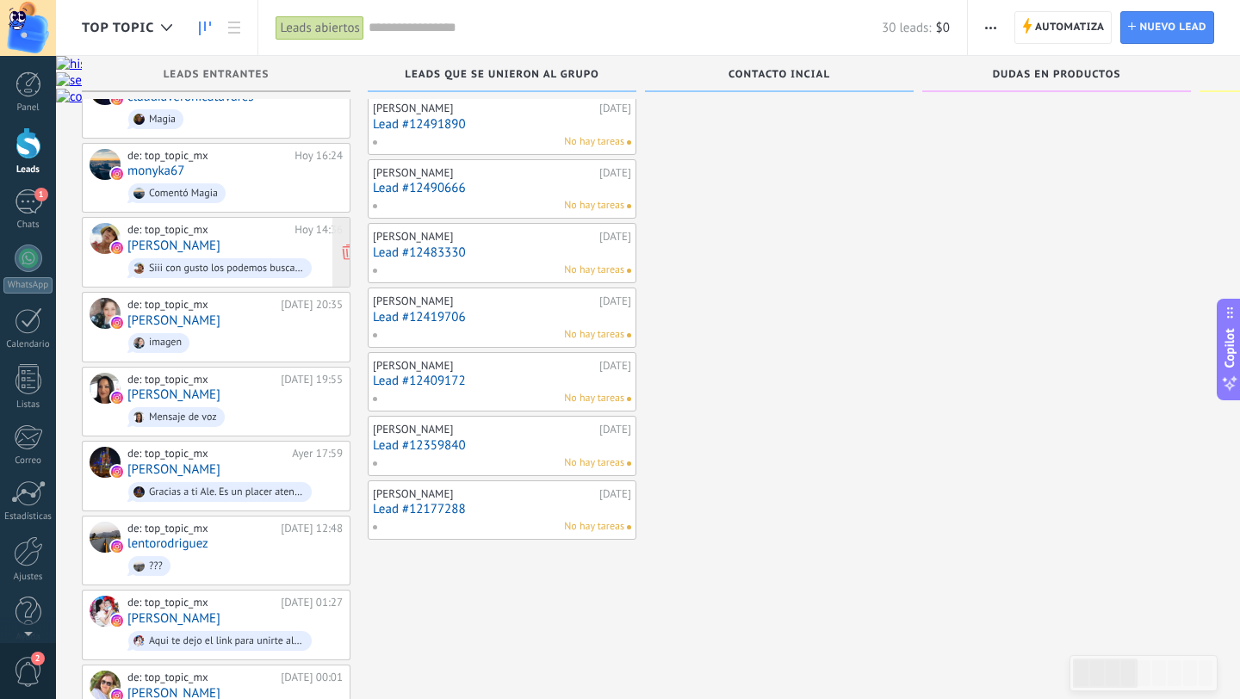
scroll to position [212, 0]
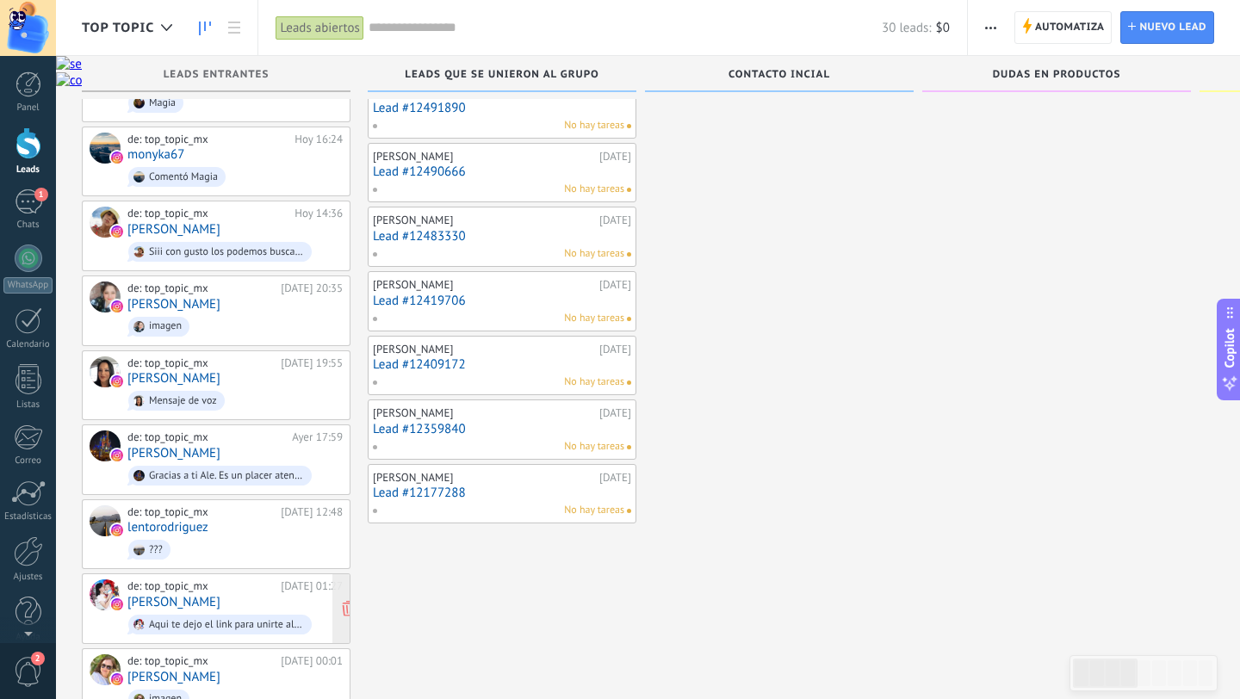
click at [192, 599] on link "[PERSON_NAME]" at bounding box center [173, 602] width 93 height 15
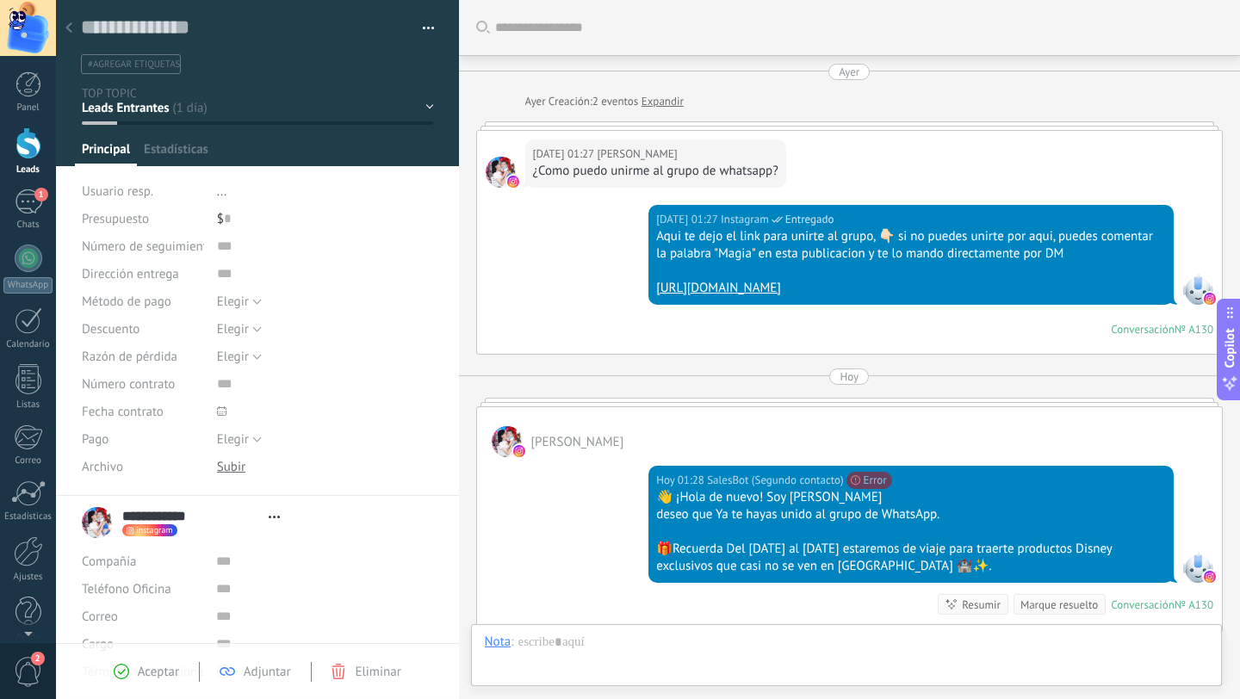
scroll to position [26, 0]
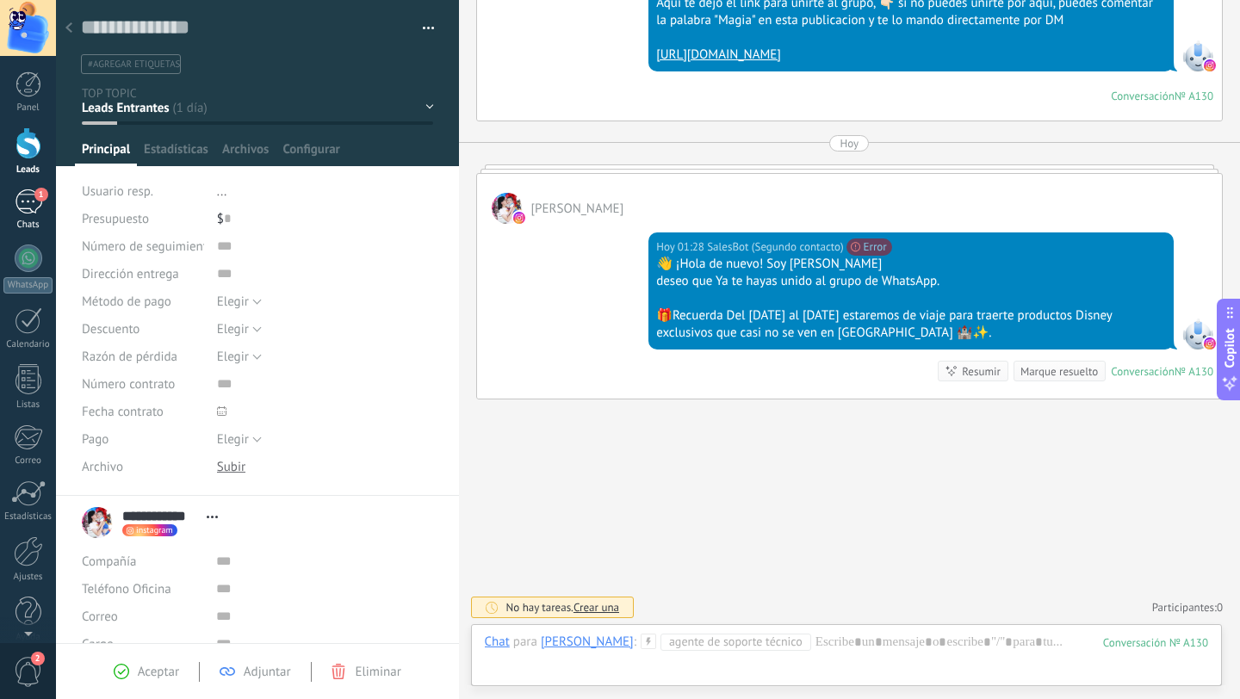
click at [17, 201] on div "1" at bounding box center [29, 201] width 28 height 25
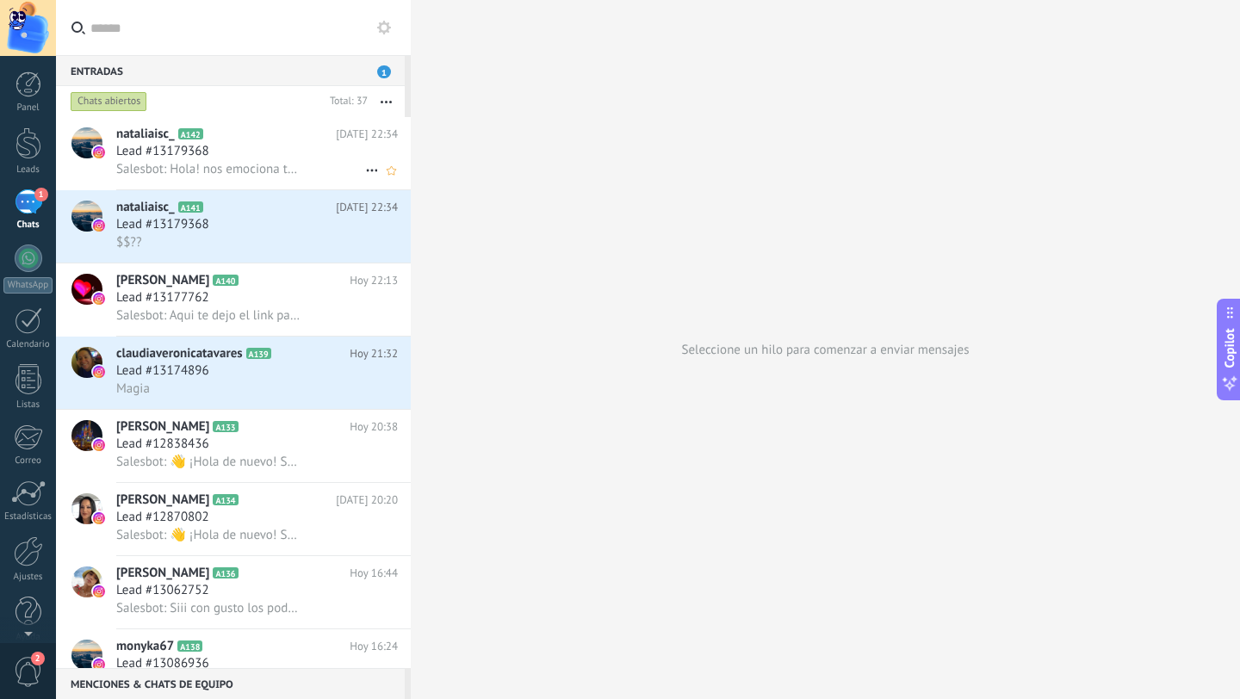
click at [235, 157] on div "Lead #13179368" at bounding box center [257, 151] width 282 height 17
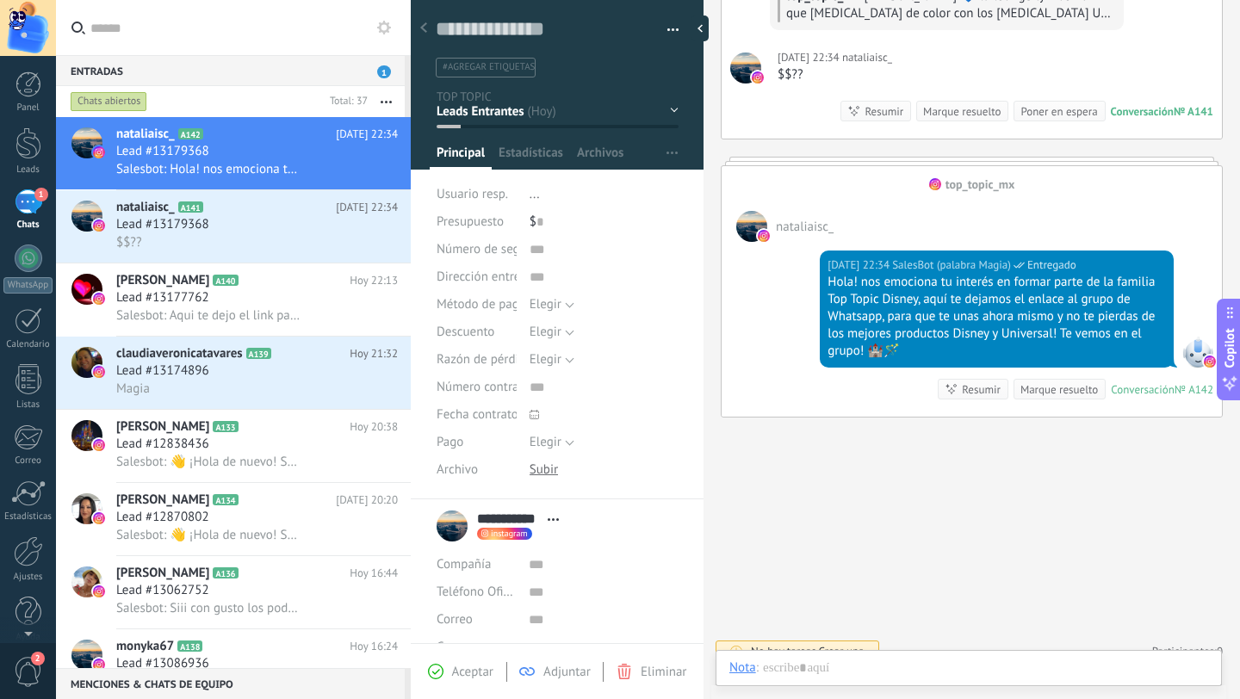
scroll to position [398, 0]
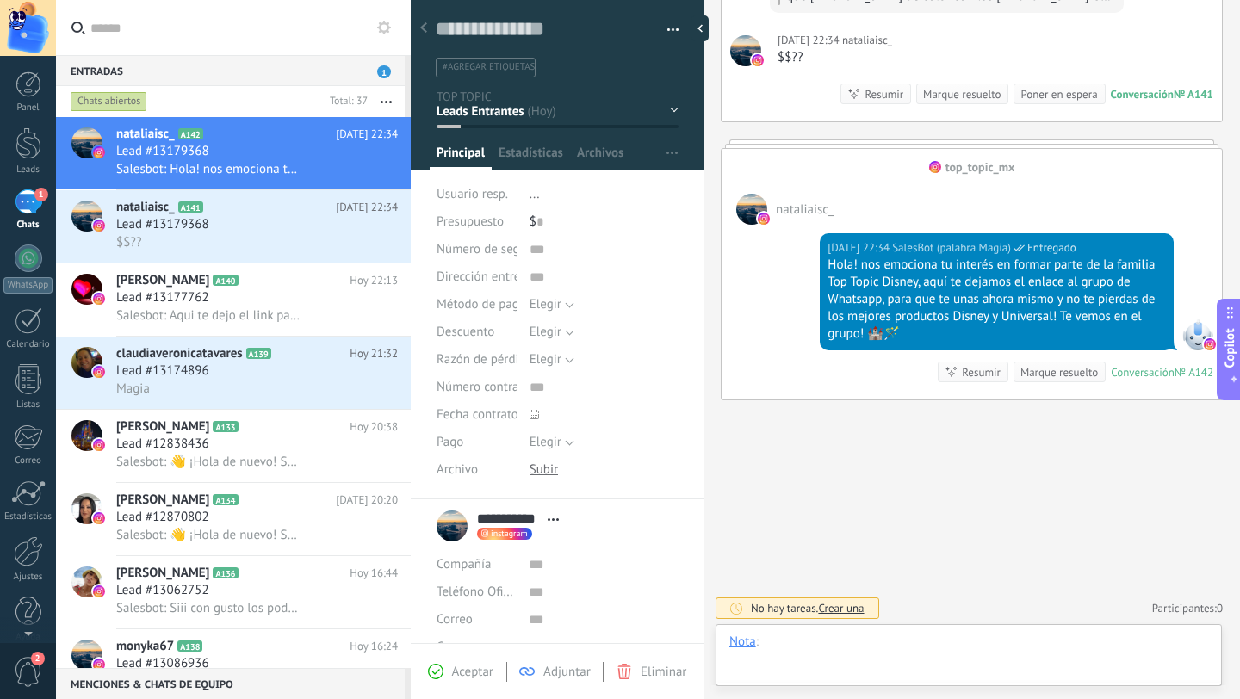
click at [799, 647] on div at bounding box center [968, 660] width 479 height 52
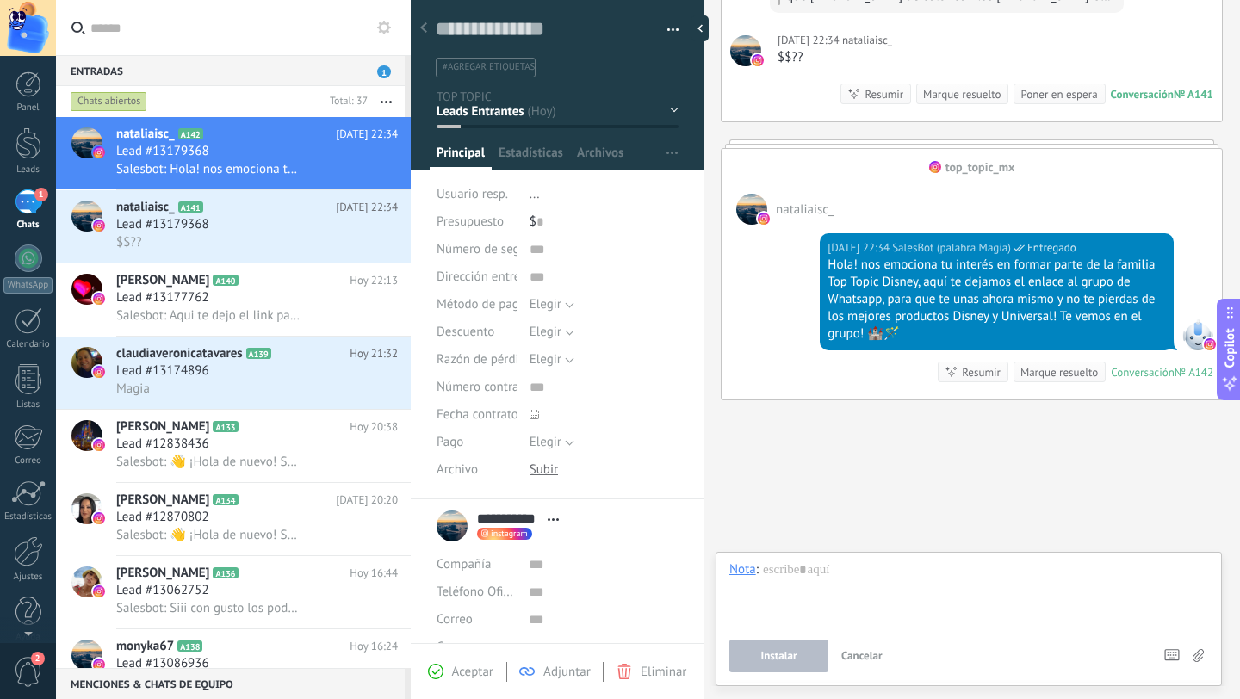
click at [833, 479] on div "Buscar Carga más [DATE] [DATE] Creación: 2 eventos Expandir Comentarios de top_…" at bounding box center [971, 151] width 536 height 1099
click at [903, 515] on div "Buscar Carga más [DATE] [DATE] Creación: 2 eventos Expandir Comentarios de top_…" at bounding box center [971, 151] width 536 height 1099
click at [810, 273] on div "[DATE] 22:34 SalesBot (palabra Magia) Entregado Hola! nos emociona tu interés e…" at bounding box center [971, 312] width 500 height 175
click at [856, 651] on span "Cancelar" at bounding box center [861, 655] width 41 height 15
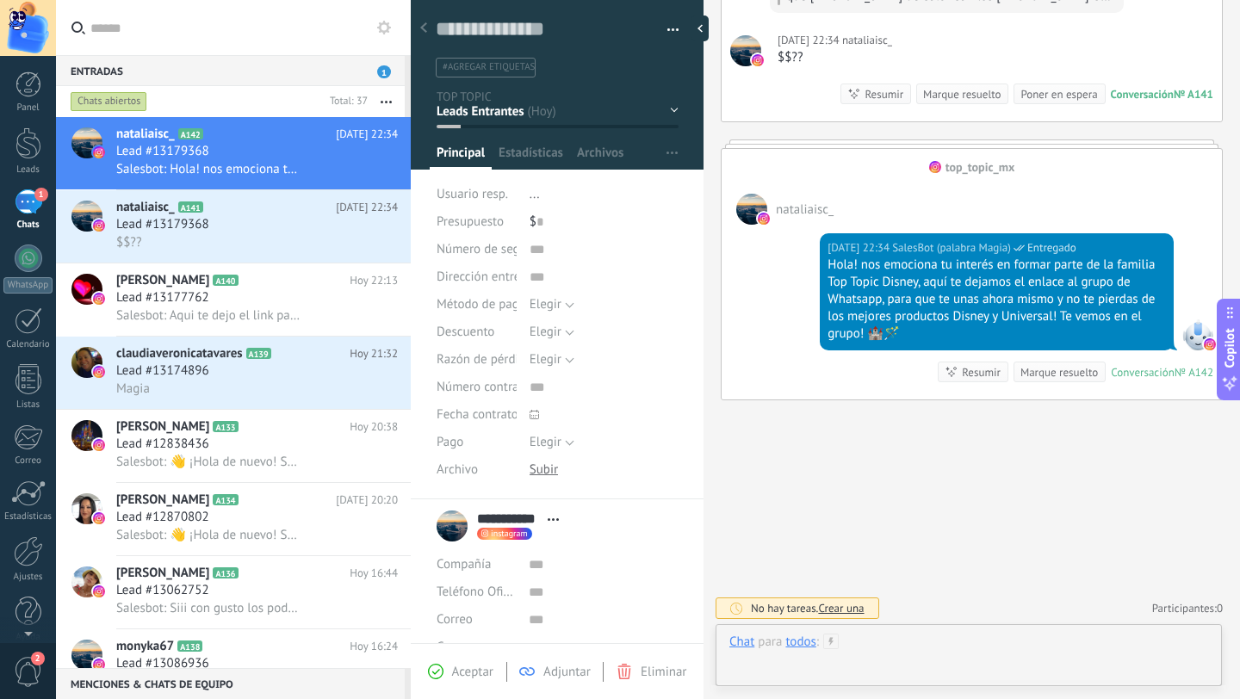
click at [918, 644] on div at bounding box center [968, 660] width 479 height 52
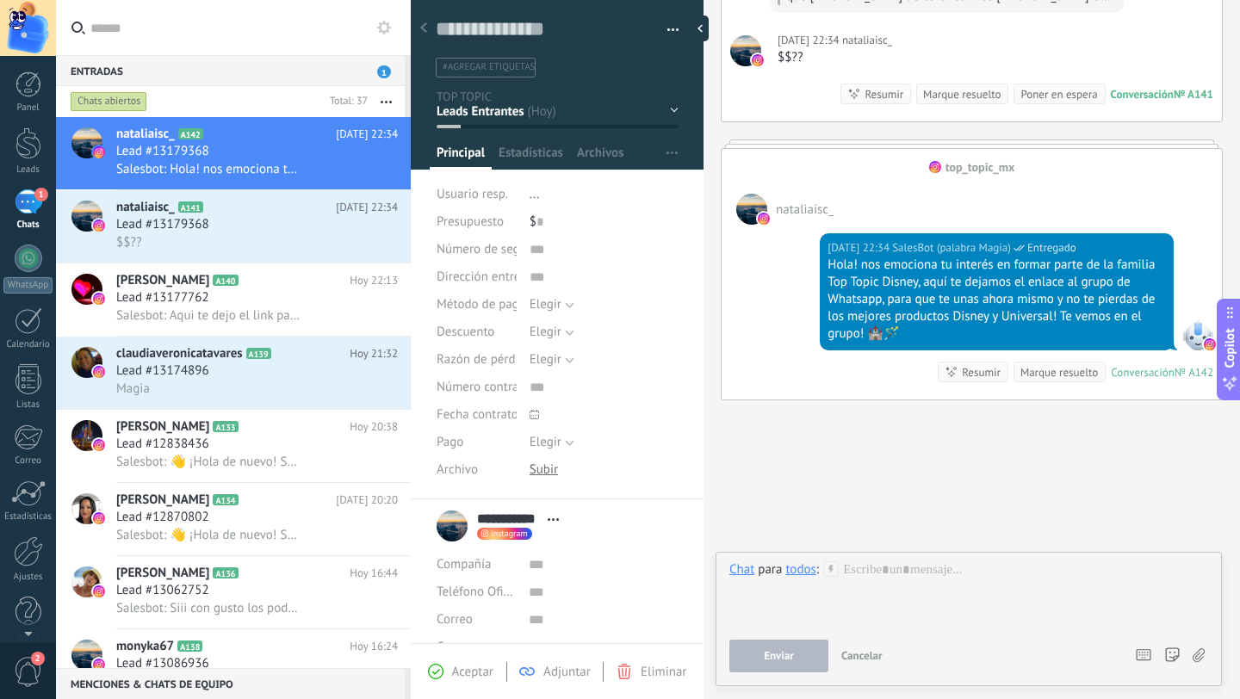
click at [860, 657] on span "Cancelar" at bounding box center [861, 655] width 41 height 15
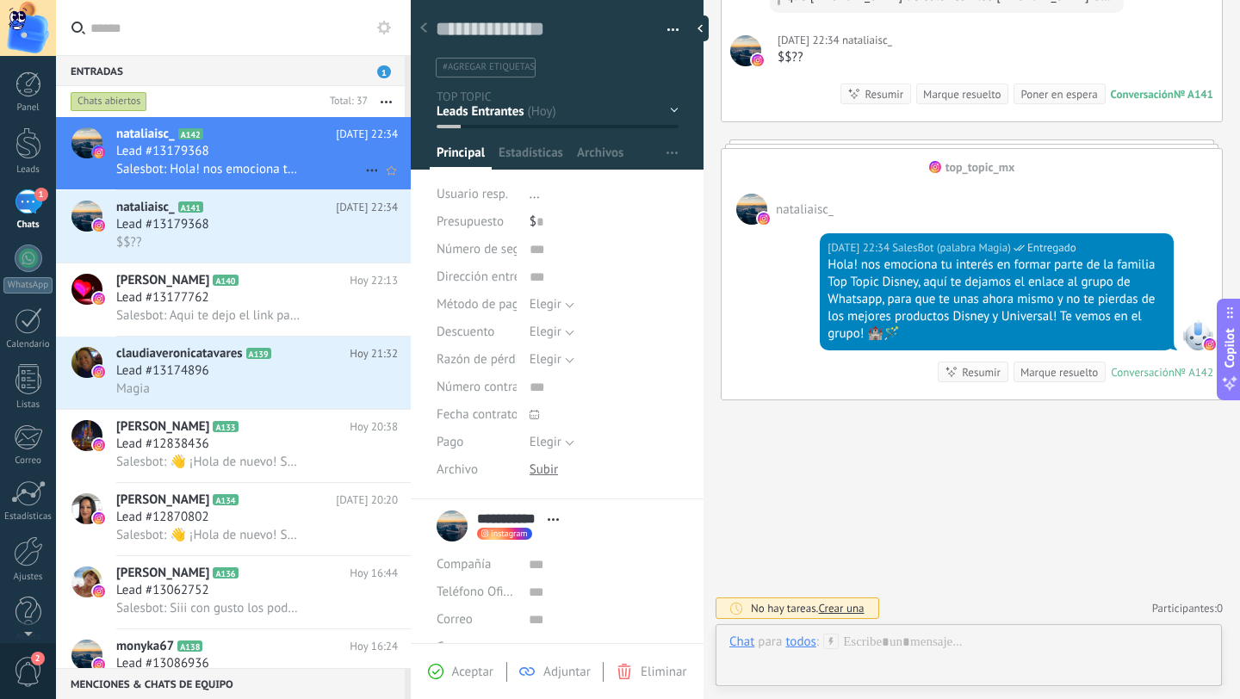
click at [272, 154] on div "Lead #13179368" at bounding box center [257, 151] width 282 height 17
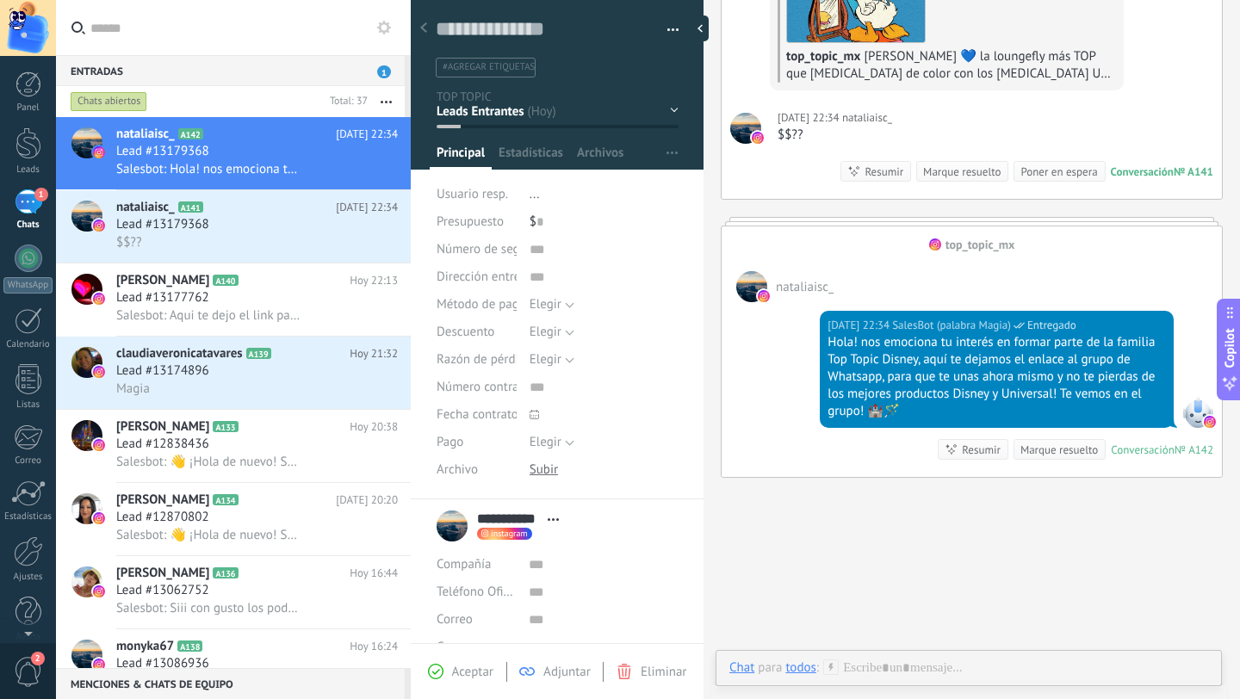
scroll to position [315, 0]
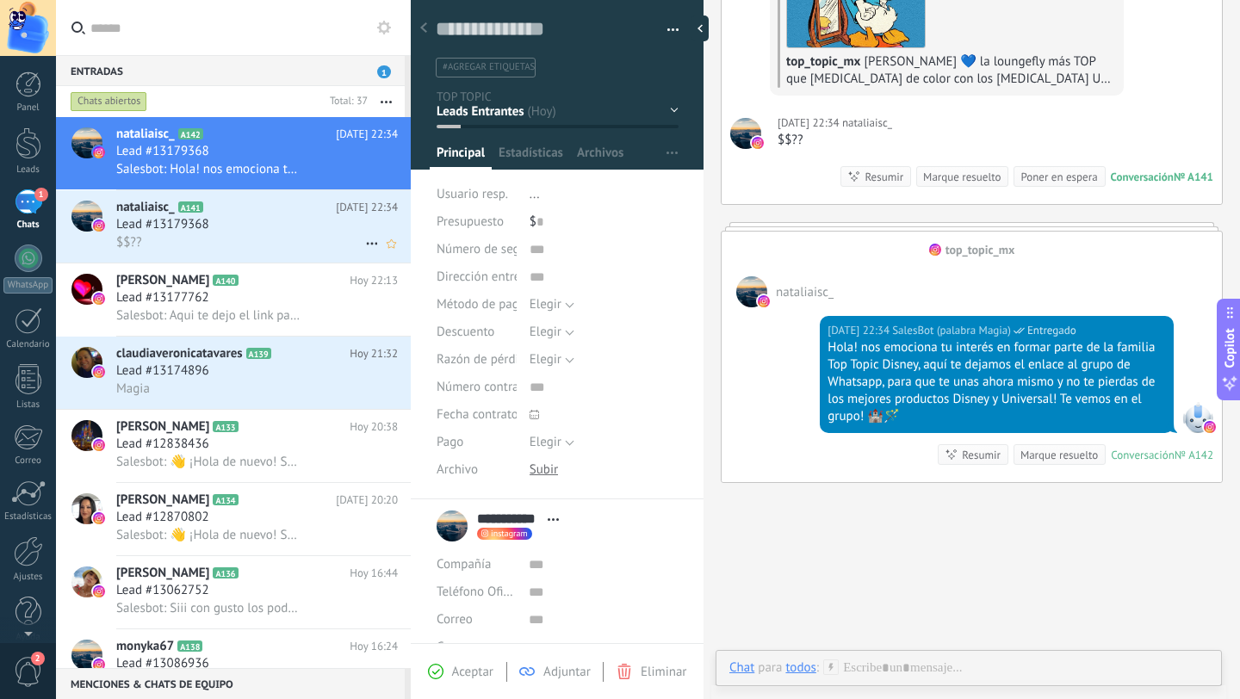
click at [239, 226] on div "Lead #13179368" at bounding box center [257, 224] width 282 height 17
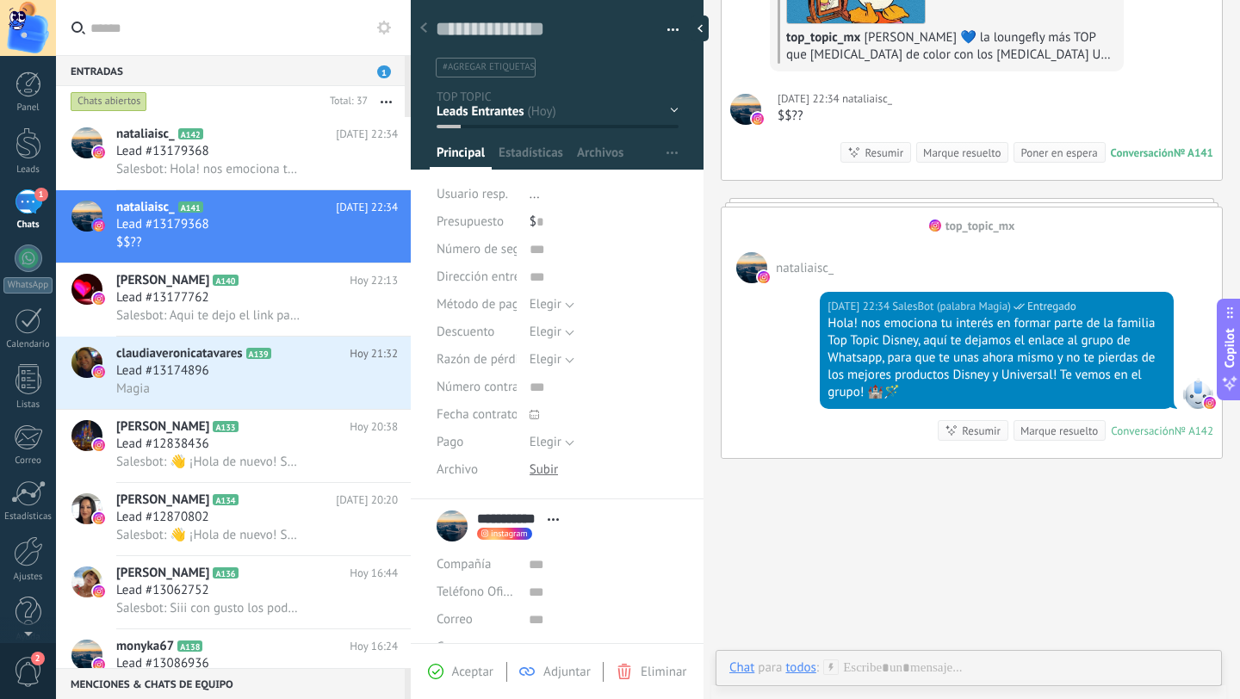
click at [48, 206] on link "1 Chats" at bounding box center [28, 209] width 56 height 41
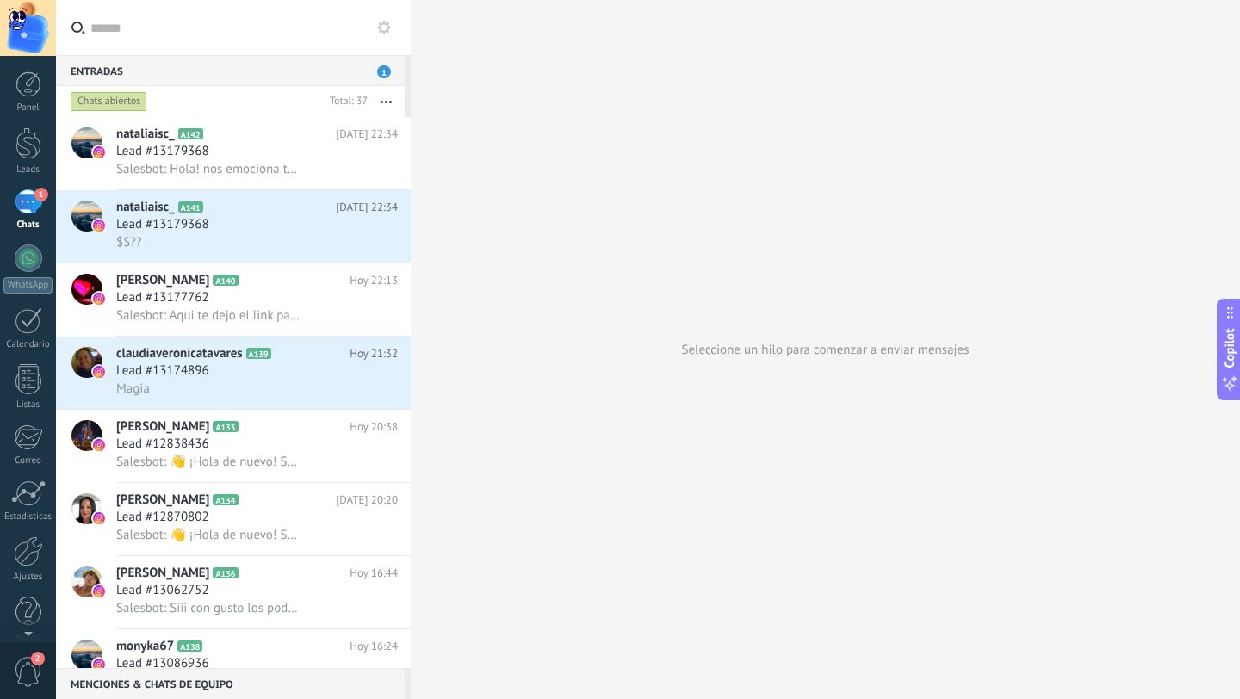
click at [27, 206] on div "1" at bounding box center [29, 201] width 28 height 25
click at [27, 136] on div at bounding box center [28, 143] width 26 height 32
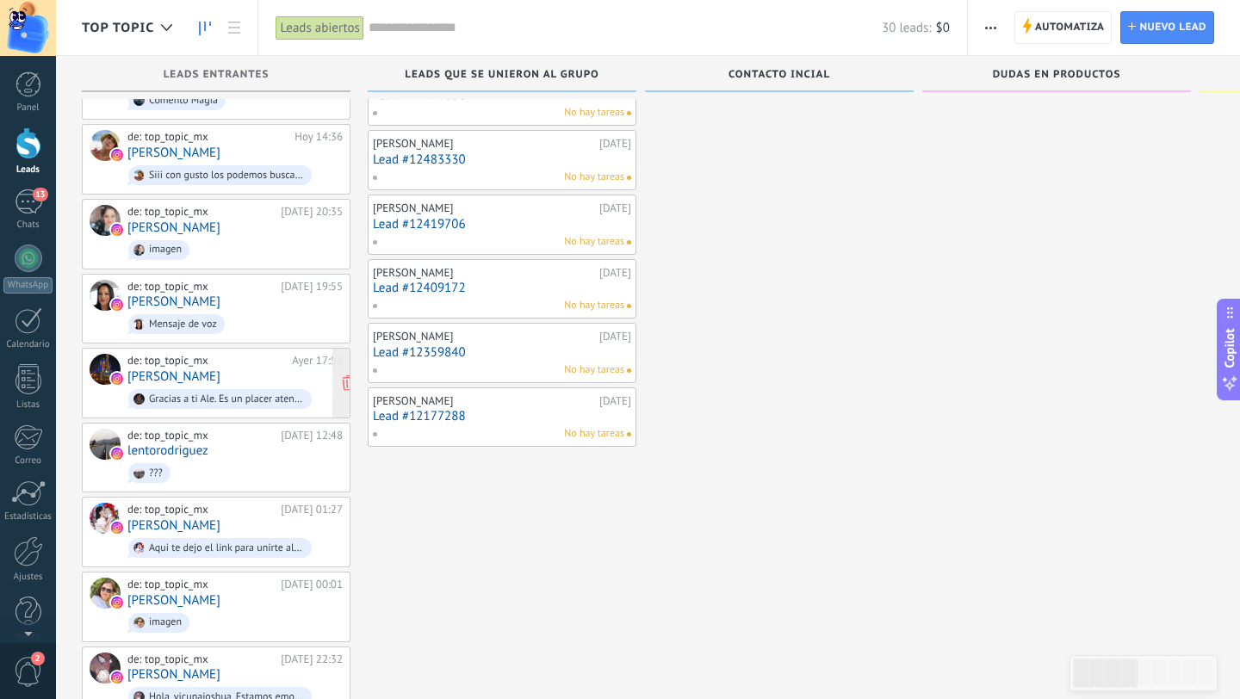
scroll to position [289, 0]
click at [175, 592] on link "[PERSON_NAME]" at bounding box center [173, 599] width 93 height 15
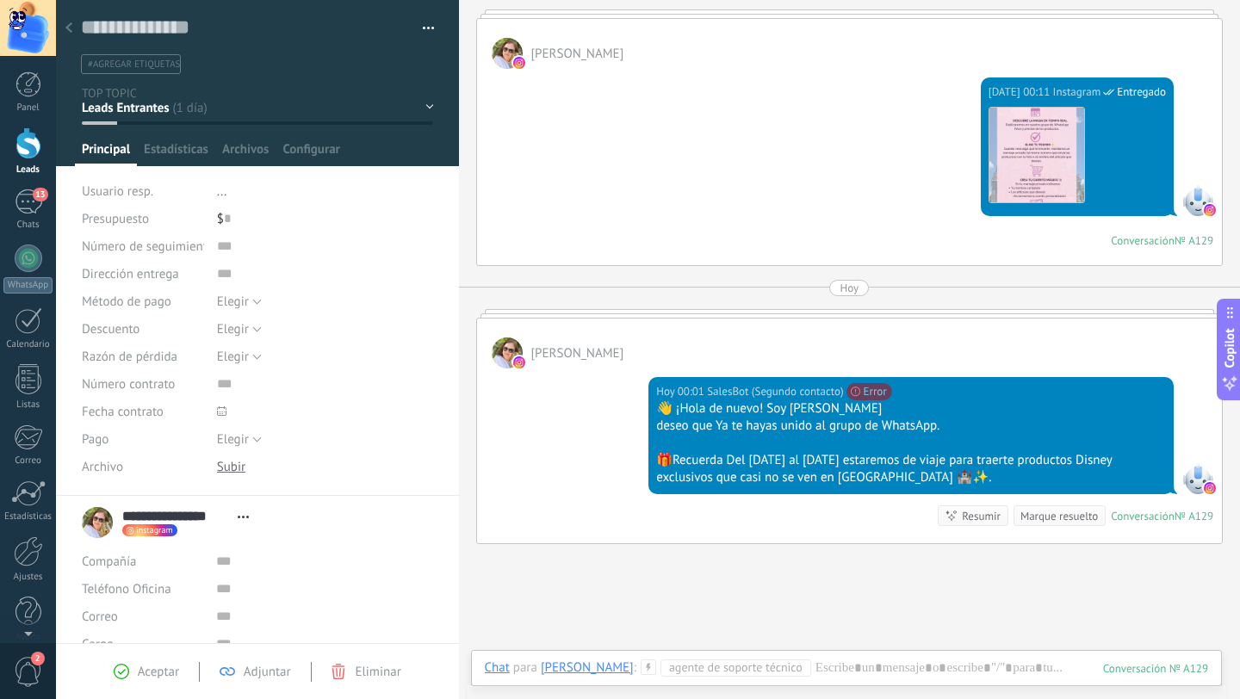
scroll to position [373, 0]
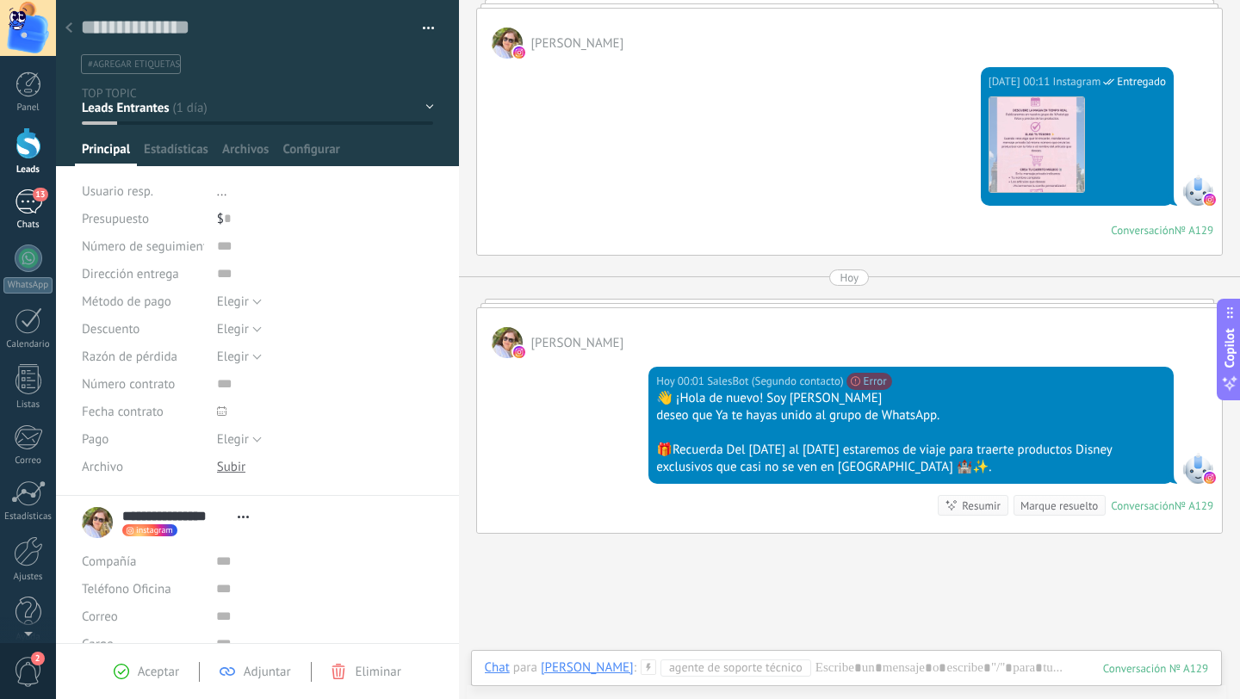
click at [32, 207] on div "13" at bounding box center [29, 201] width 28 height 25
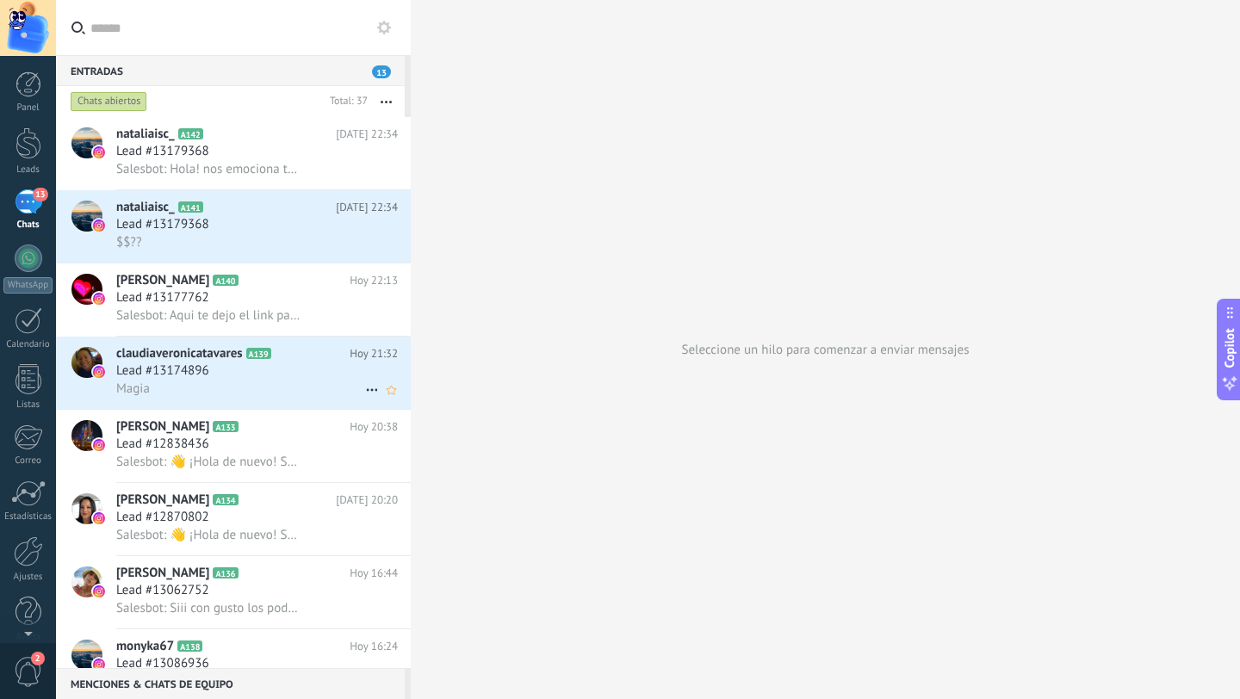
click at [183, 365] on span "Lead #13174896" at bounding box center [162, 370] width 93 height 17
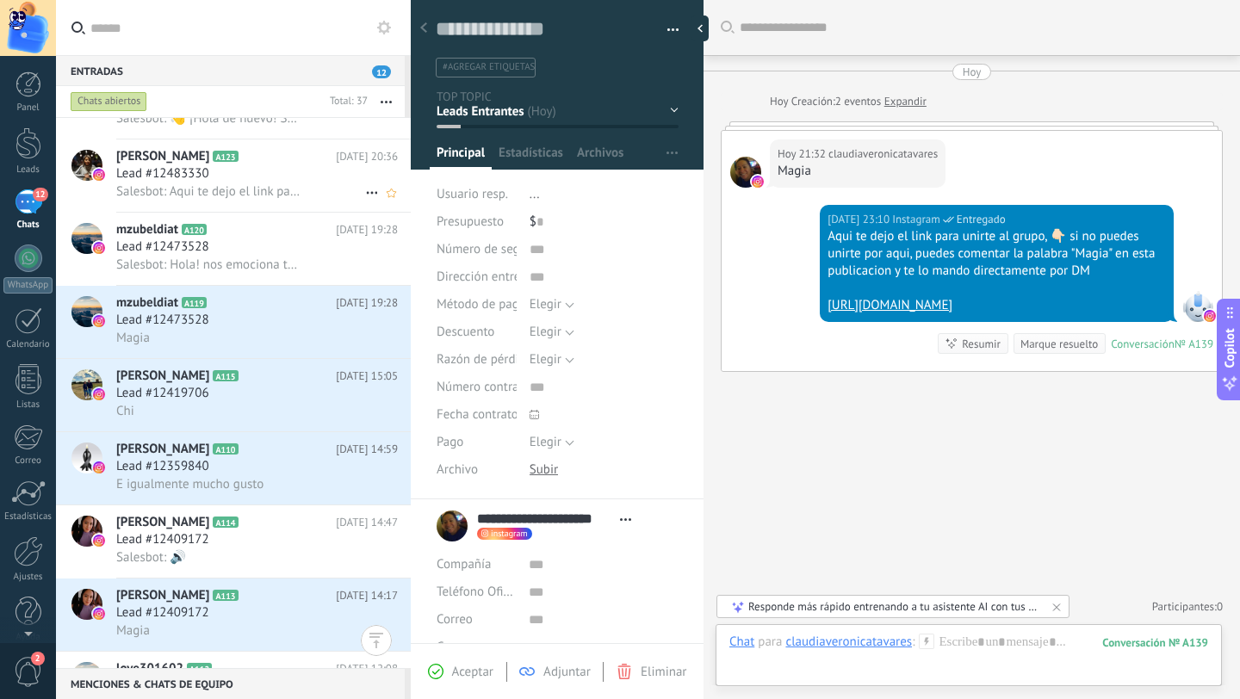
scroll to position [1620, 0]
click at [211, 318] on h3 "Lead #12473528" at bounding box center [167, 319] width 102 height 17
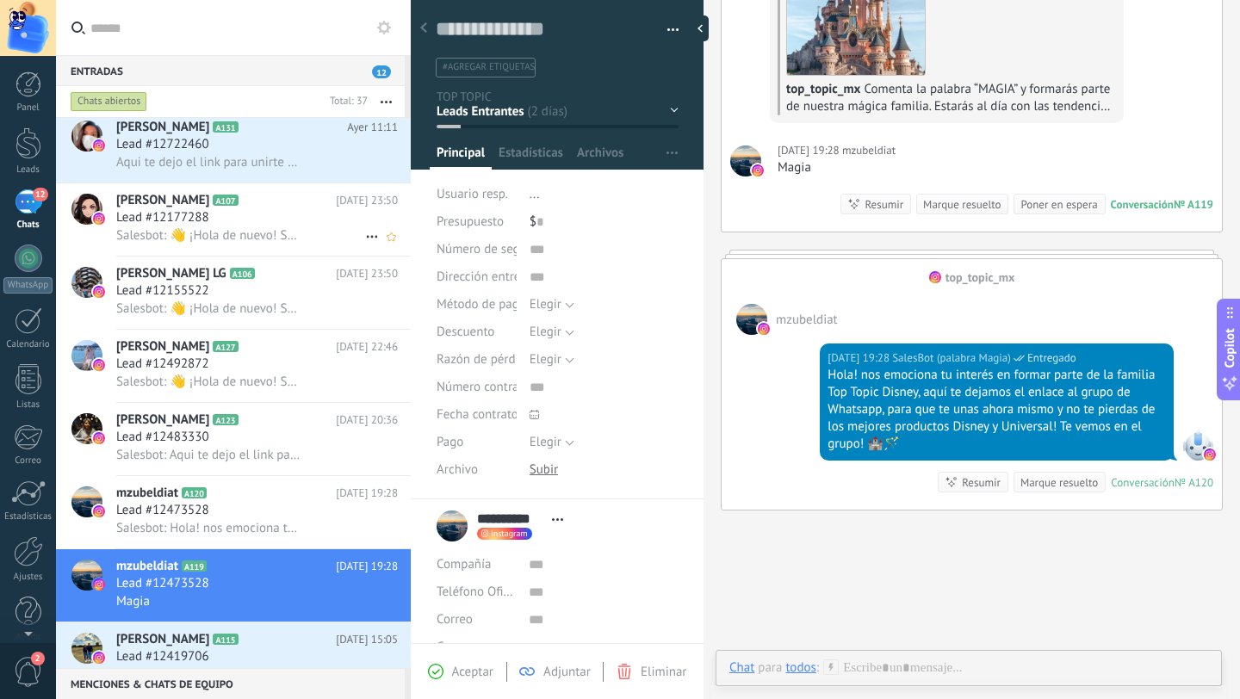
scroll to position [1398, 0]
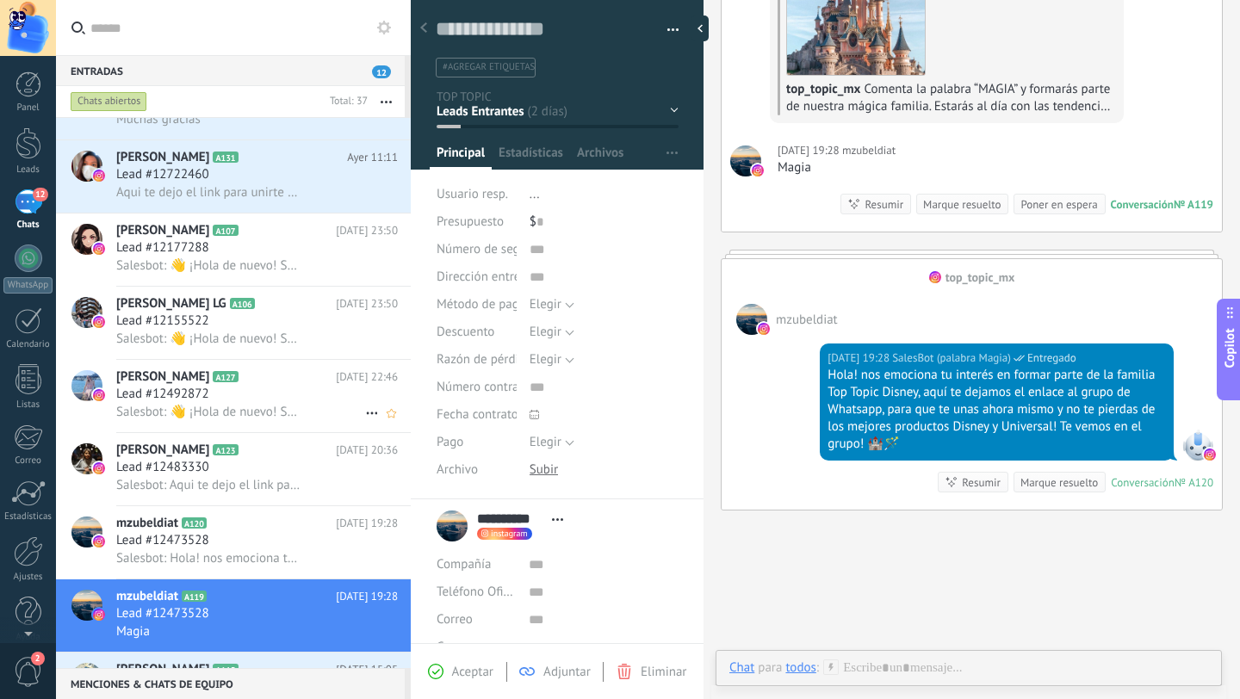
click at [236, 410] on span "Salesbot: 👋 ¡Hola de nuevo! Soy [PERSON_NAME] deseo que Ya te hayas unido al gr…" at bounding box center [209, 412] width 187 height 16
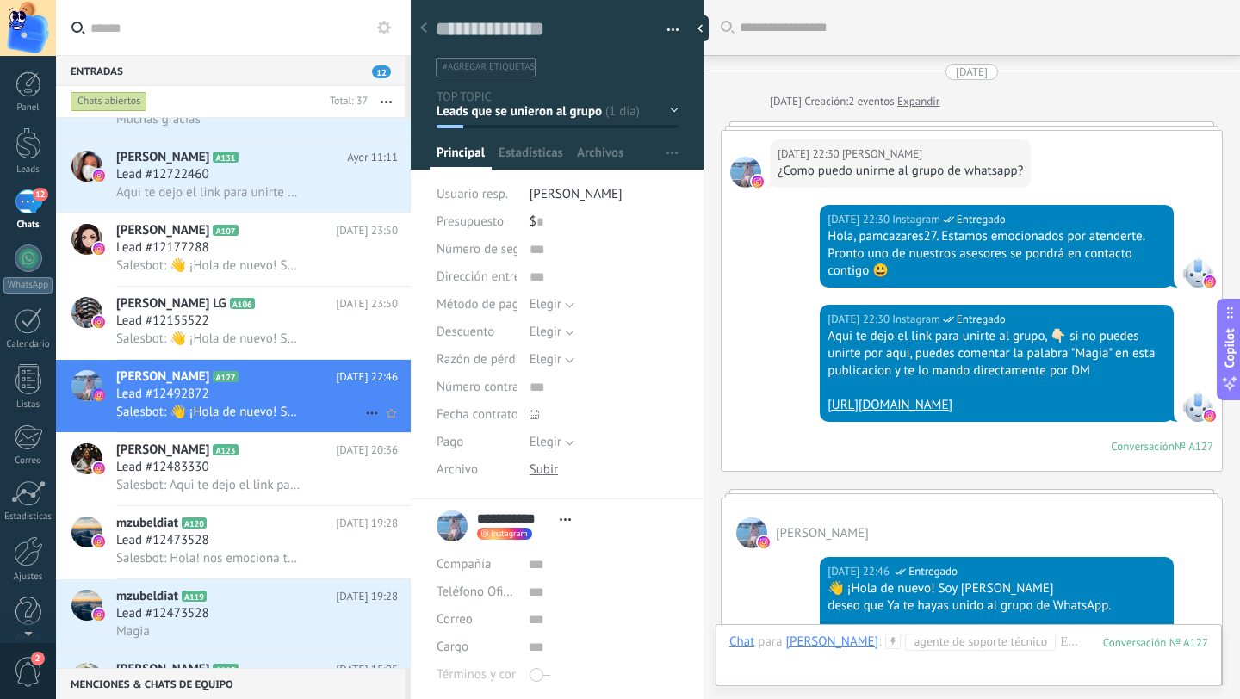
scroll to position [564, 0]
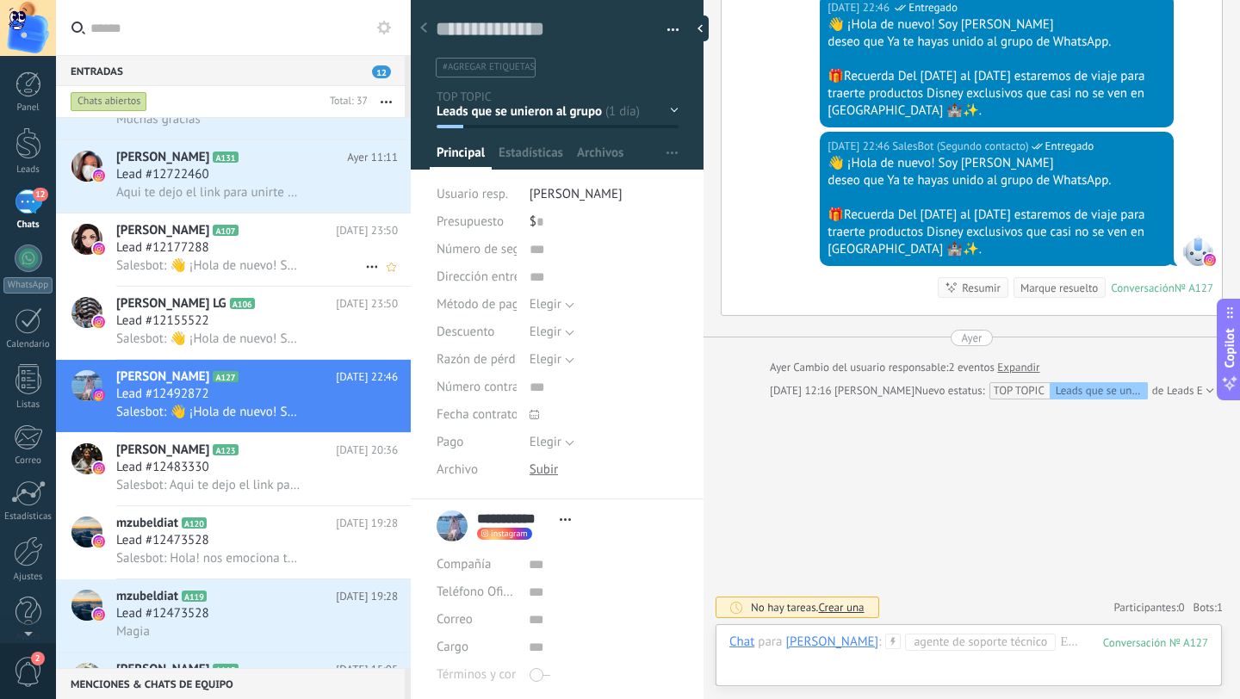
click at [238, 257] on div "Lead #12177288" at bounding box center [257, 247] width 282 height 17
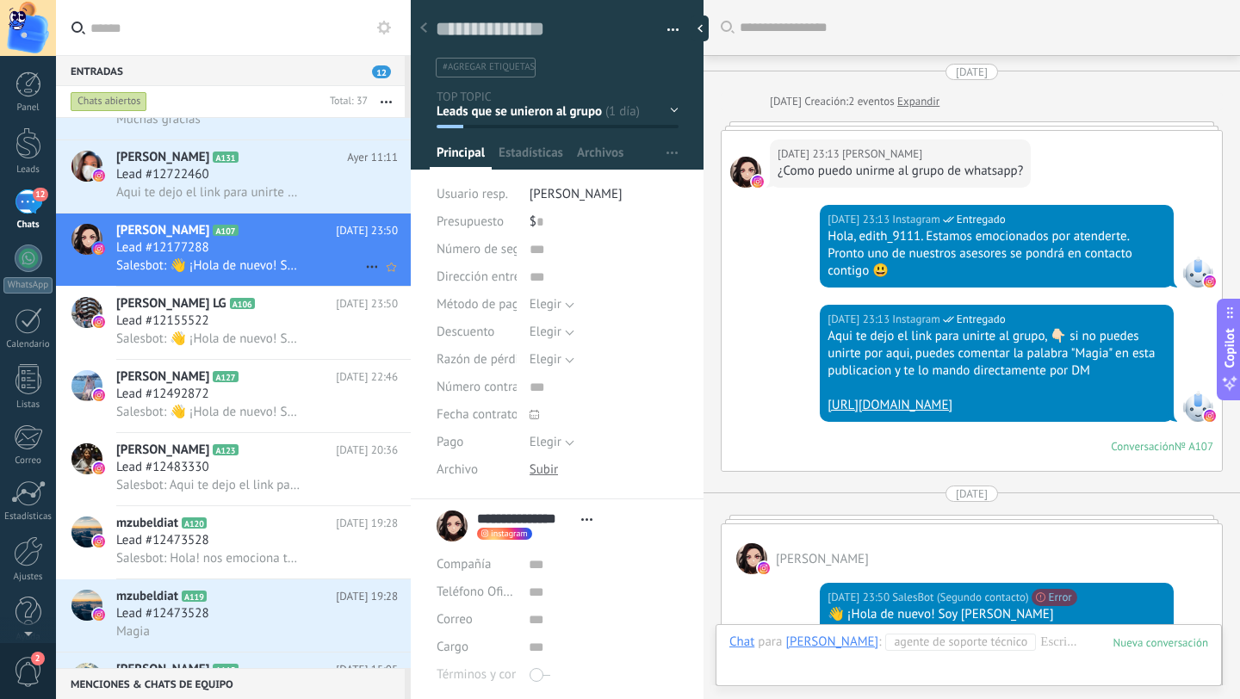
scroll to position [450, 0]
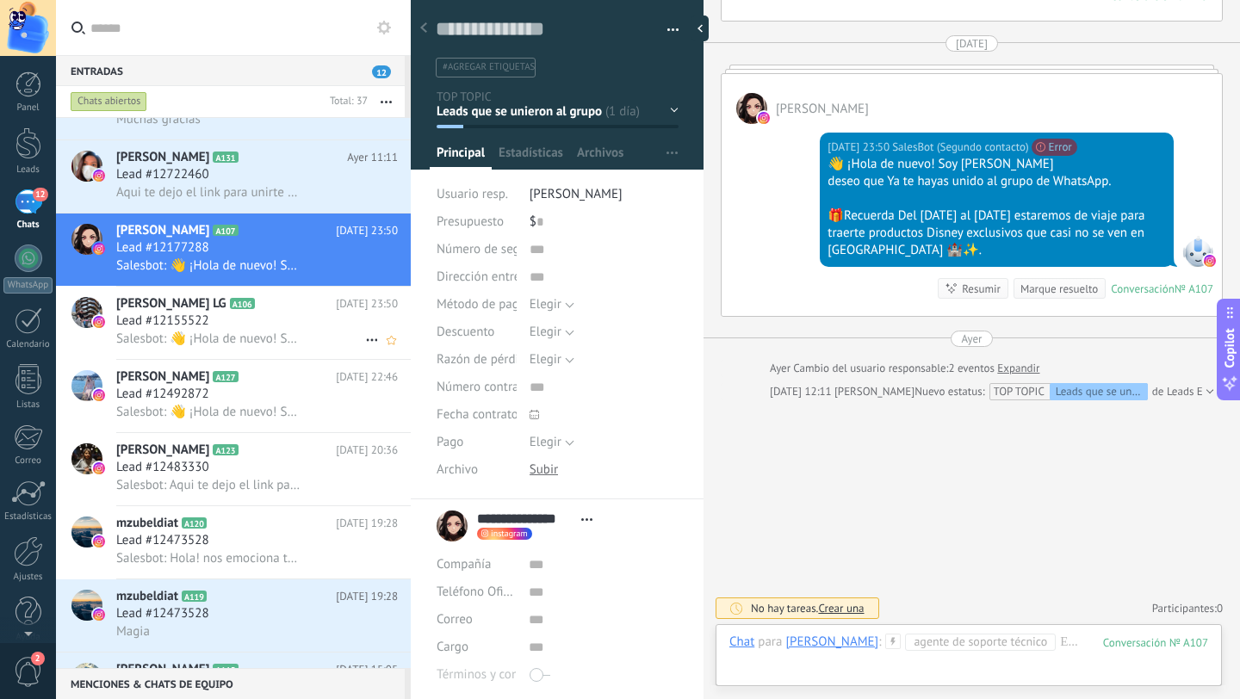
click at [234, 327] on div "Lead #12155522" at bounding box center [257, 321] width 282 height 17
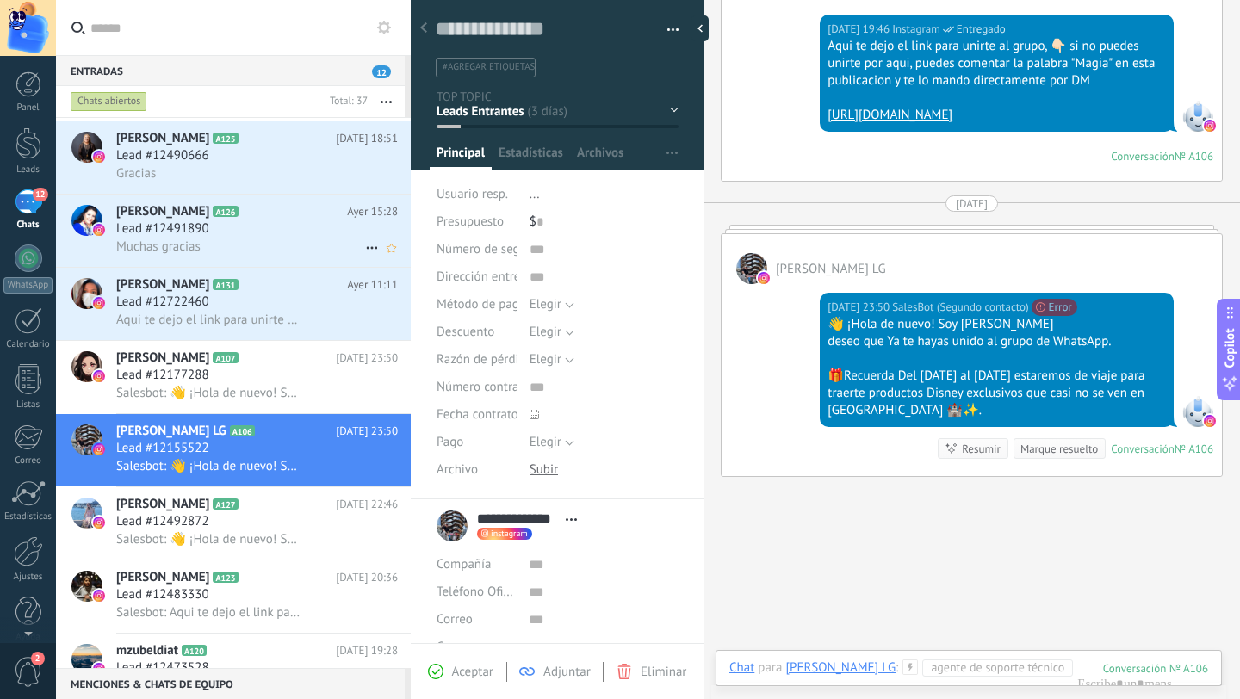
scroll to position [1285, 0]
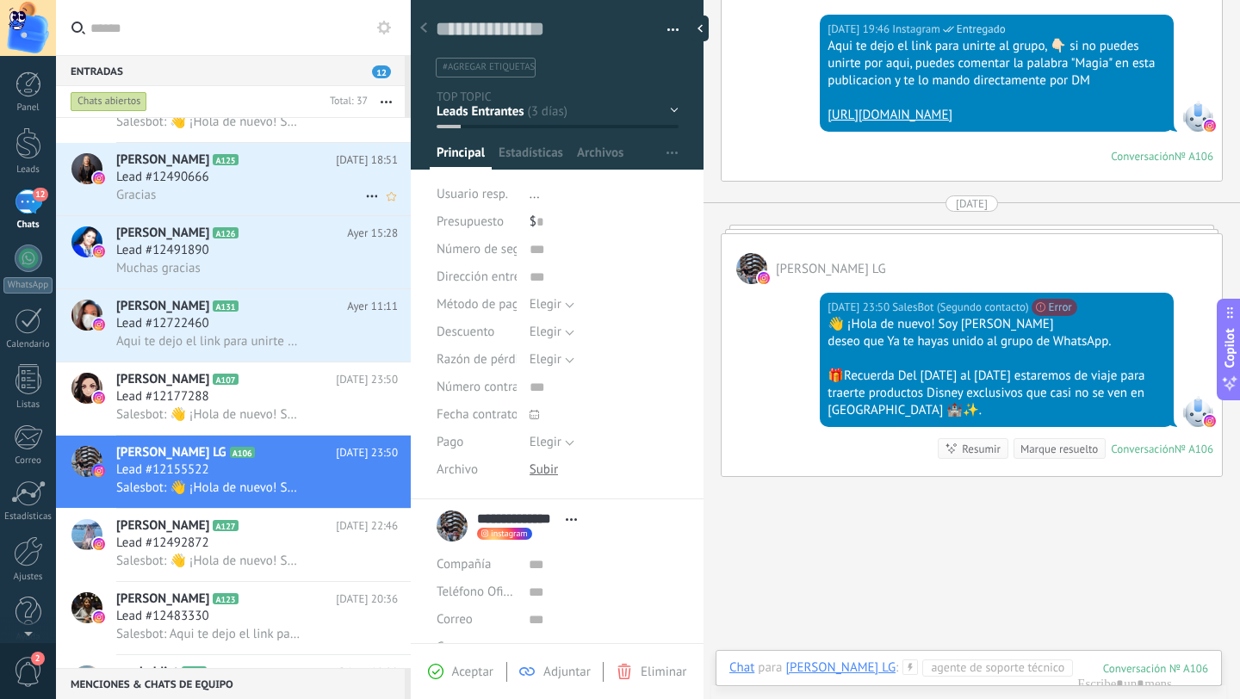
click at [262, 240] on h2 "[PERSON_NAME] A126" at bounding box center [231, 233] width 231 height 17
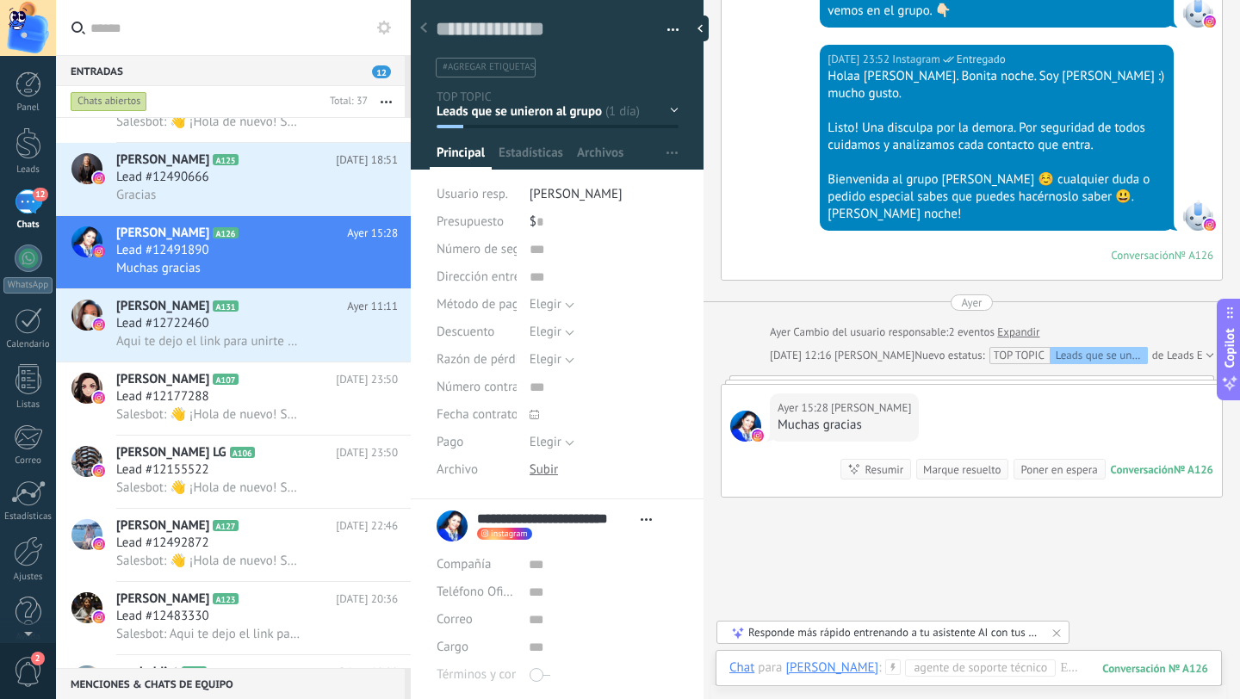
scroll to position [850, 0]
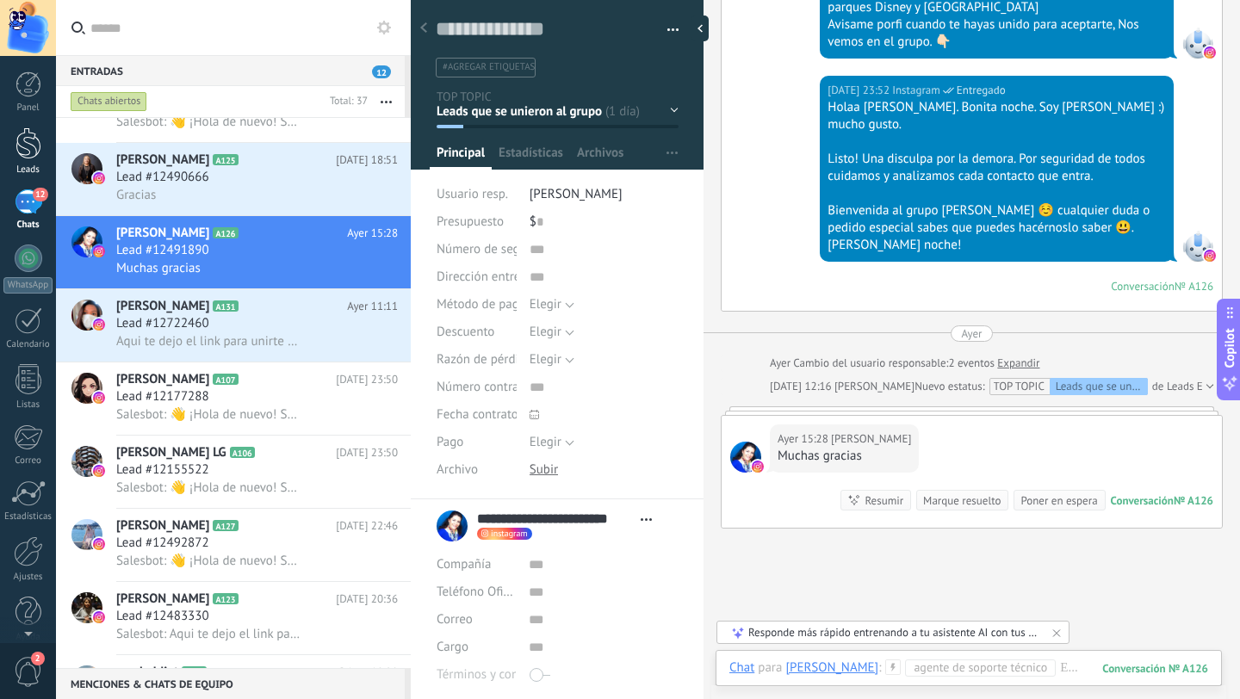
click at [32, 145] on div at bounding box center [28, 143] width 26 height 32
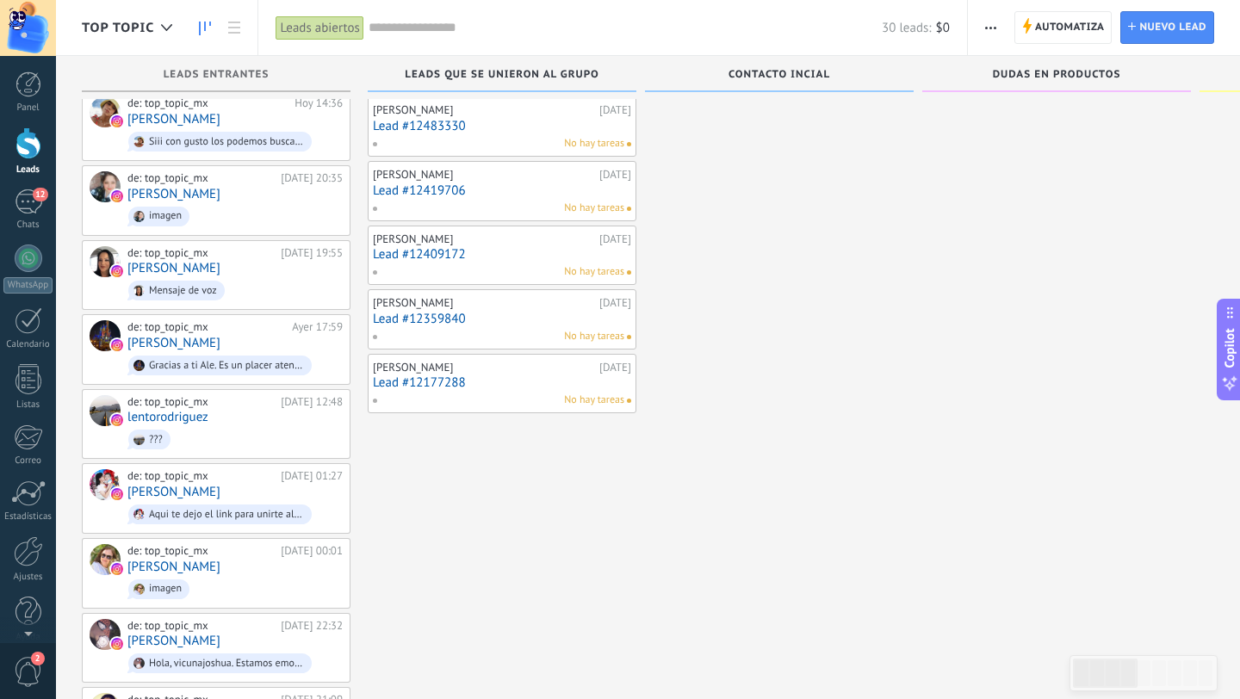
scroll to position [326, 0]
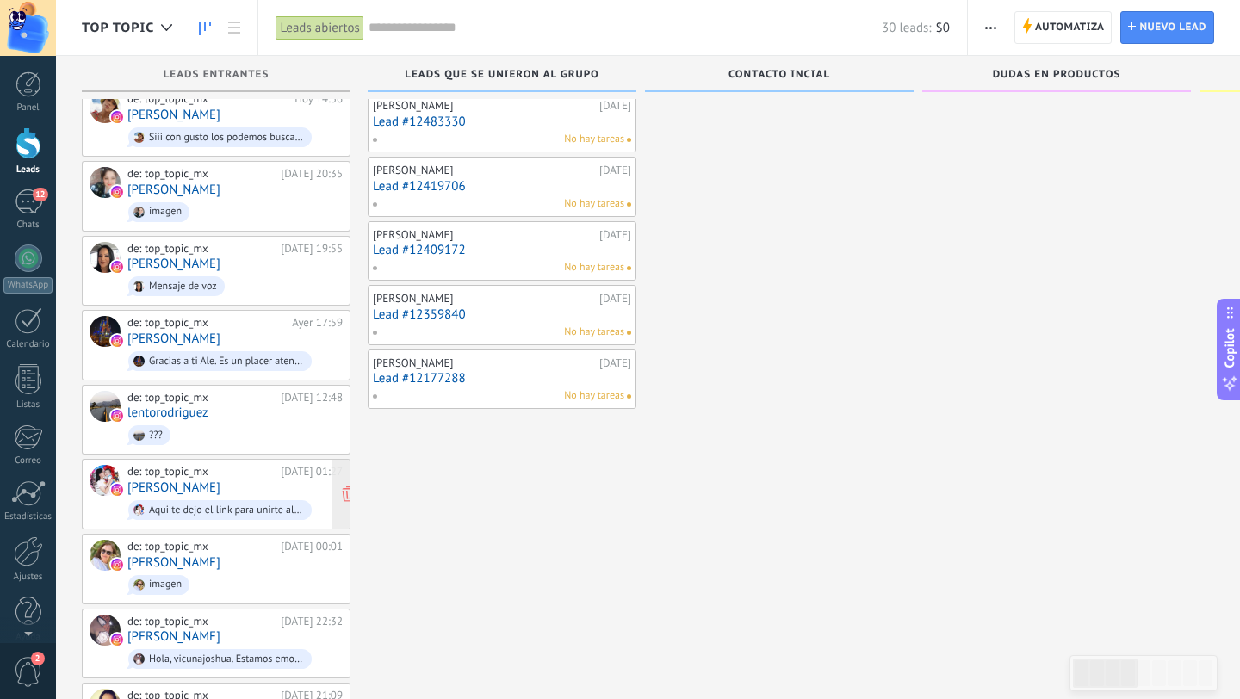
click at [176, 483] on link "[PERSON_NAME]" at bounding box center [173, 487] width 93 height 15
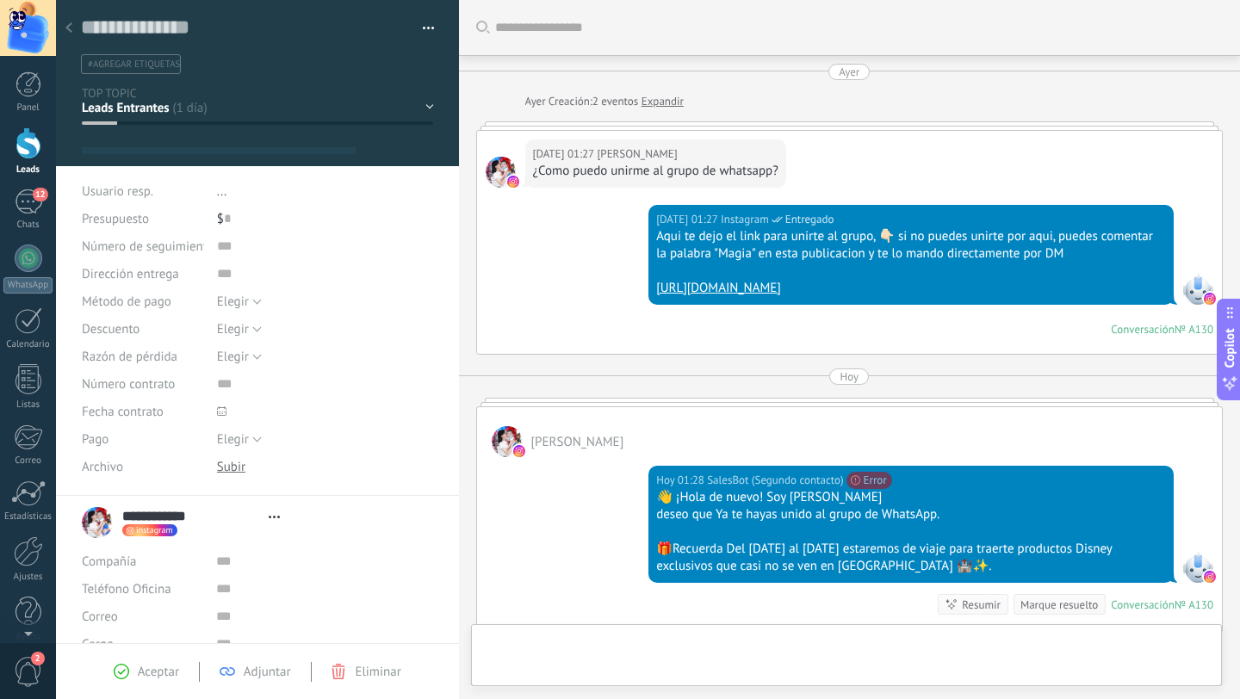
type textarea "**********"
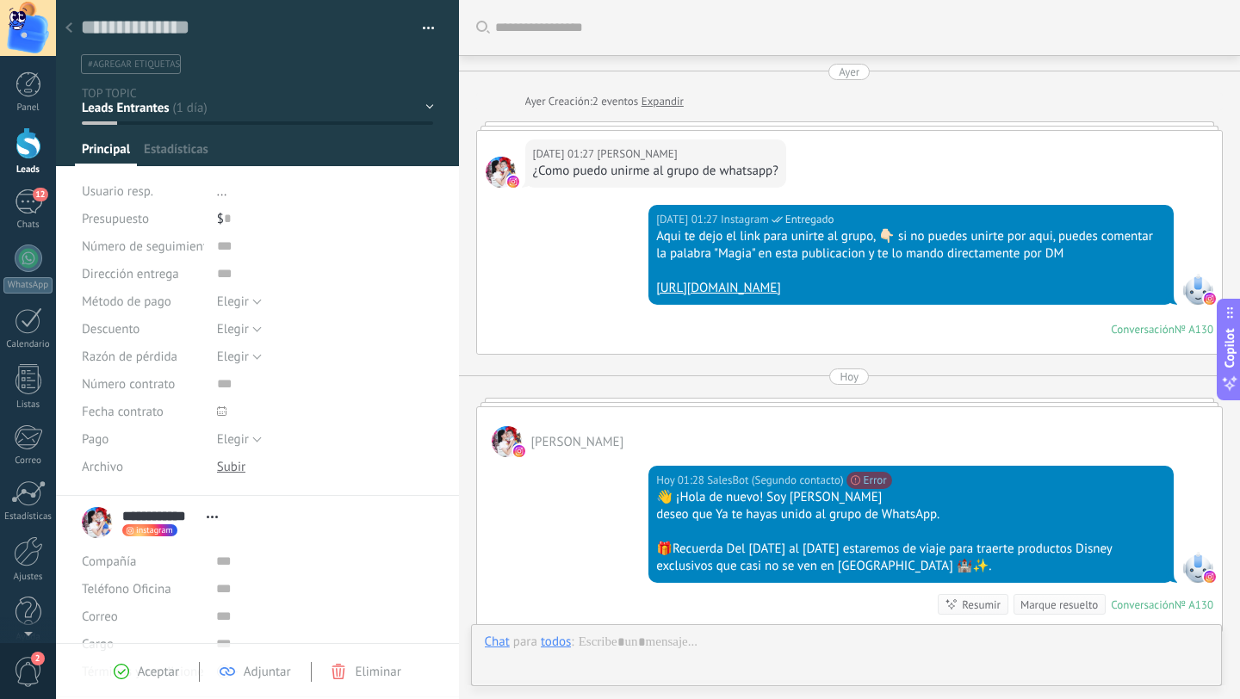
scroll to position [26, 0]
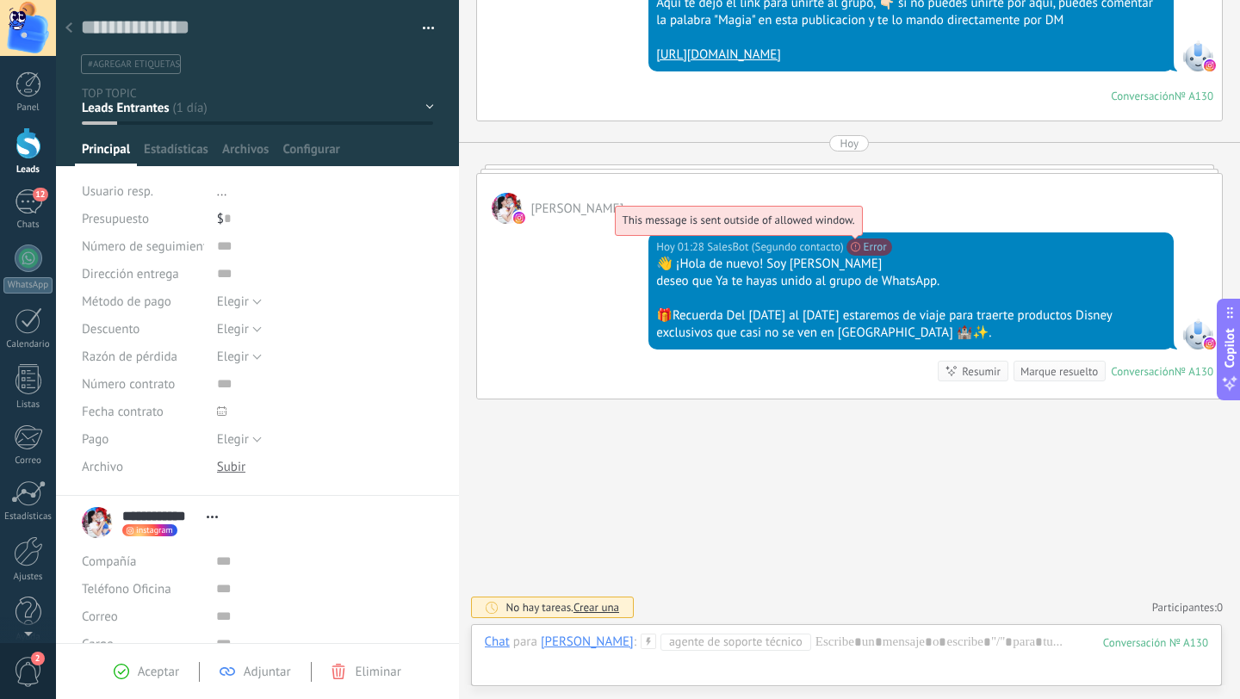
click at [855, 227] on span "This message is sent outside of allowed window." at bounding box center [738, 220] width 232 height 15
click at [744, 223] on span "This message is sent outside of allowed window." at bounding box center [738, 220] width 232 height 15
click at [652, 226] on span "This message is sent outside of allowed window." at bounding box center [738, 220] width 232 height 15
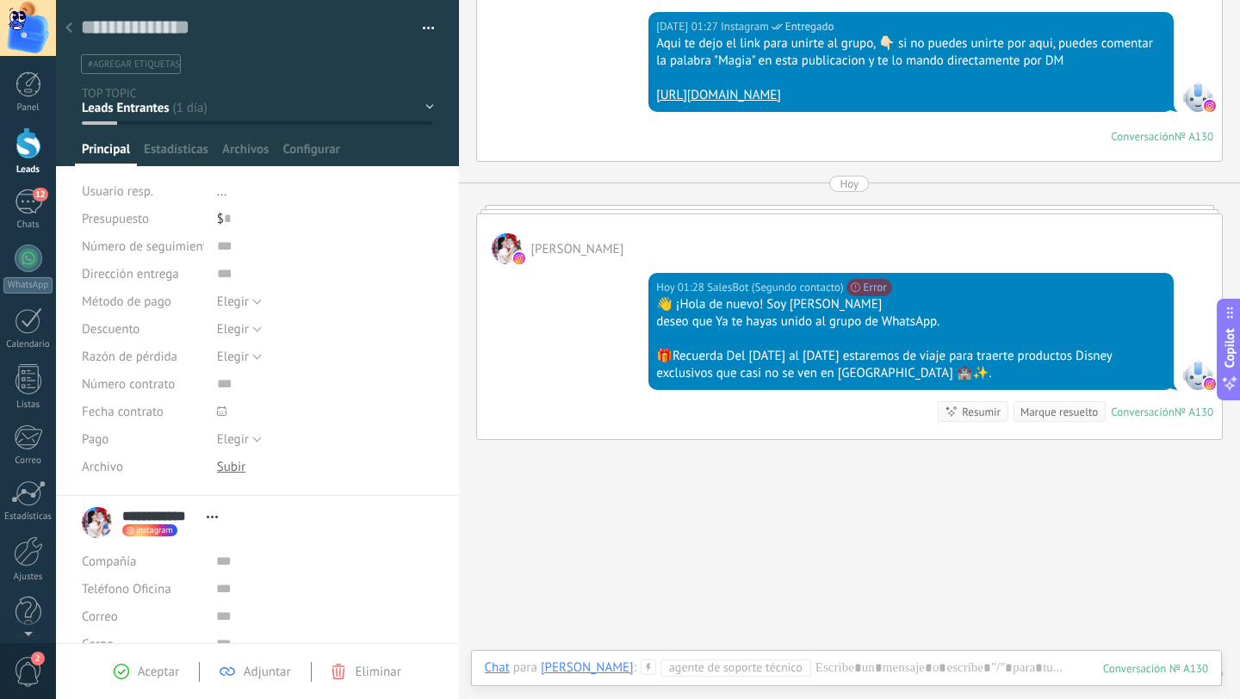
scroll to position [192, 0]
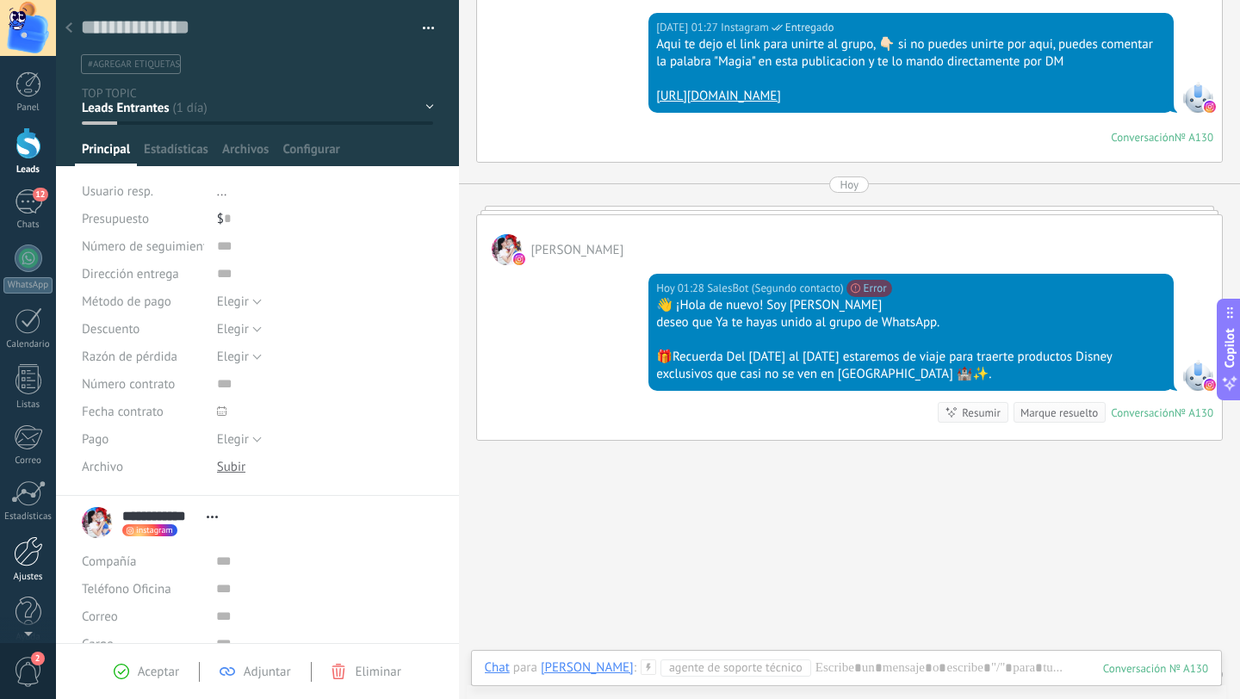
click at [29, 556] on div at bounding box center [28, 551] width 29 height 30
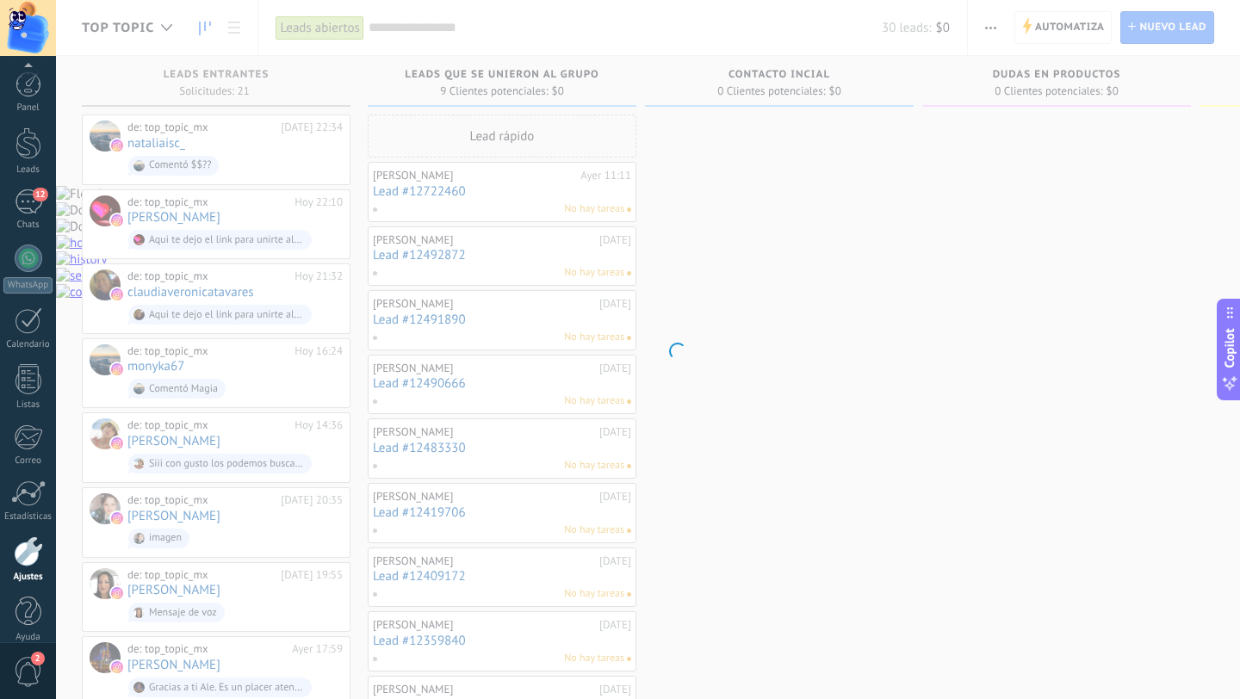
scroll to position [17, 0]
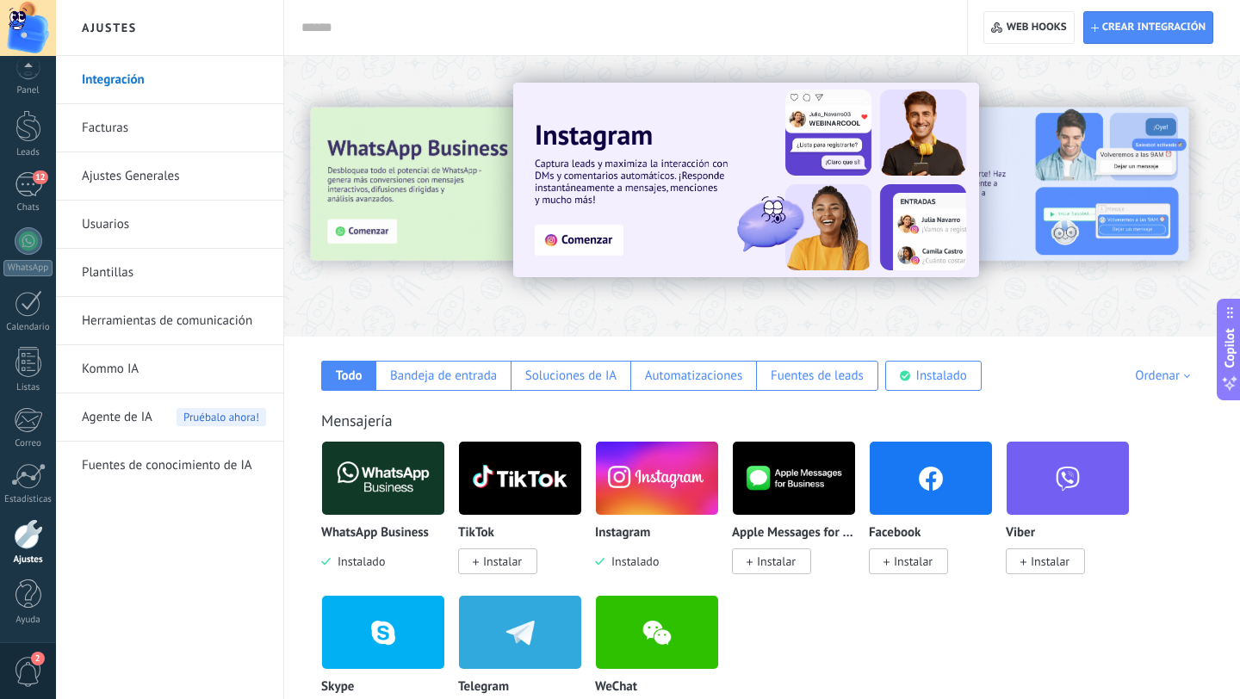
click at [158, 321] on link "Herramientas de comunicación" at bounding box center [174, 321] width 184 height 48
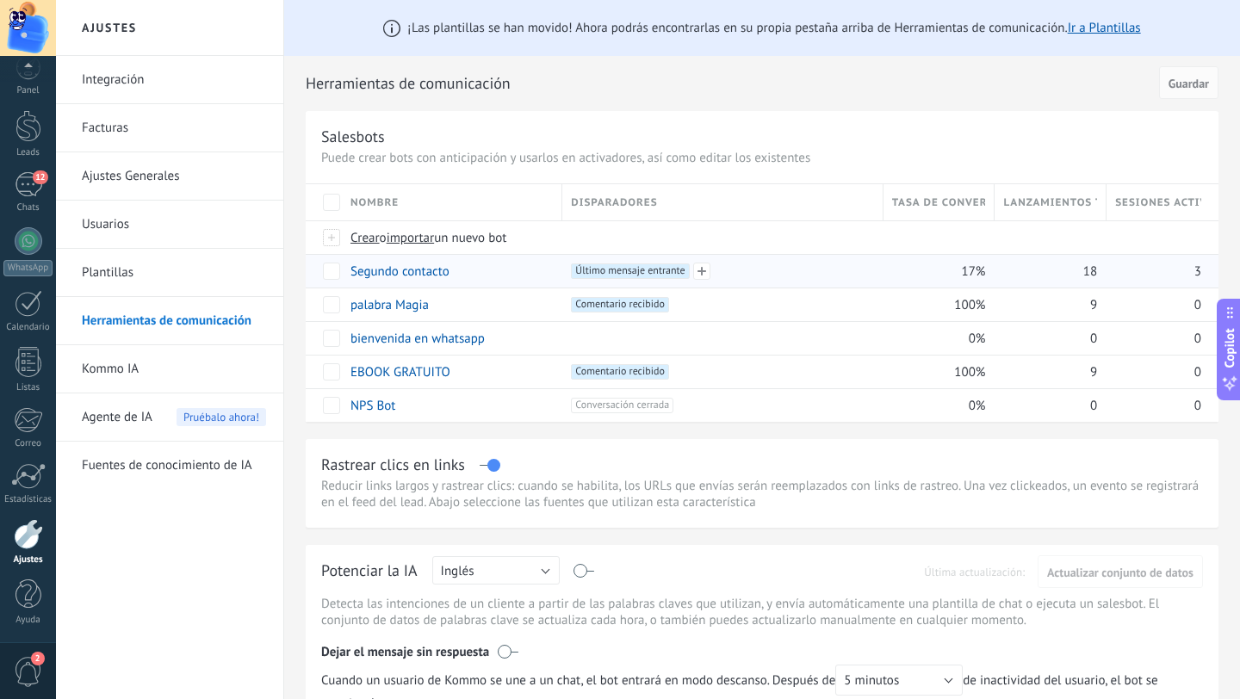
click at [751, 276] on div "+1 Último mensaje entrante +0" at bounding box center [722, 270] width 302 height 15
click at [649, 272] on span "Último mensaje entrante +0" at bounding box center [630, 270] width 118 height 15
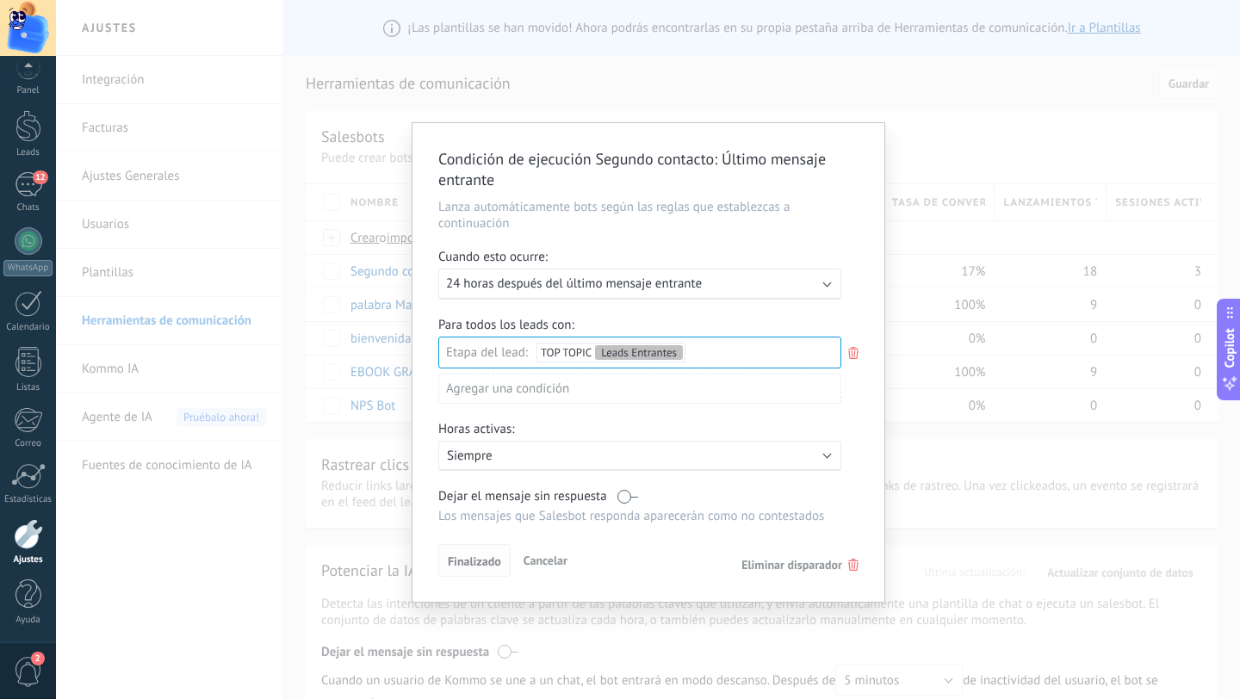
click at [478, 566] on span "Finalizado" at bounding box center [474, 561] width 53 height 12
click at [539, 556] on button "Cancelar" at bounding box center [546, 561] width 58 height 26
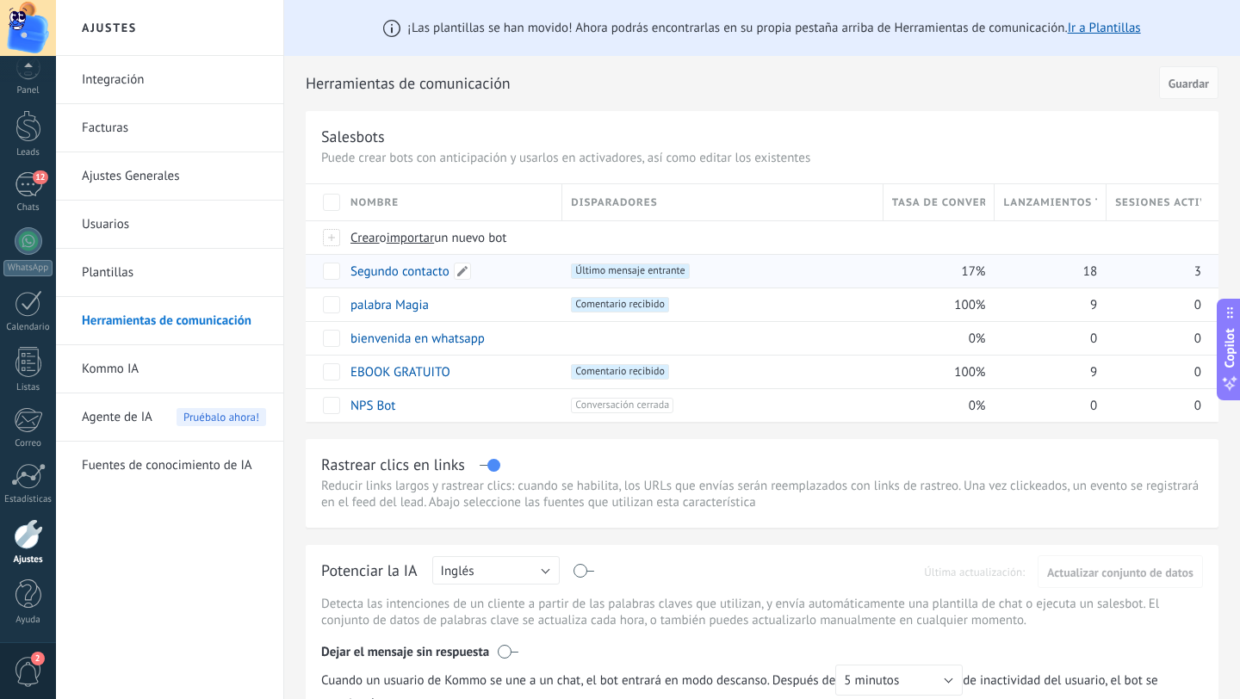
click at [533, 269] on div "Segundo contacto" at bounding box center [448, 271] width 212 height 33
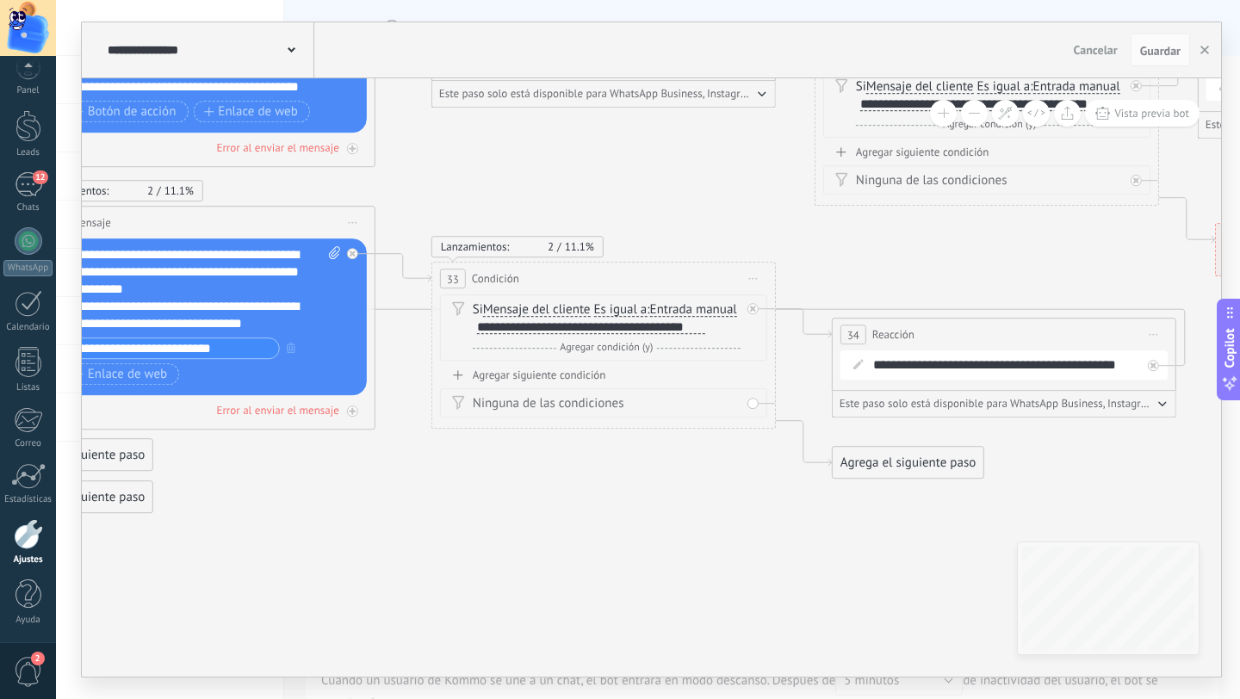
click at [889, 464] on div "Agrega el siguiente paso" at bounding box center [908, 463] width 151 height 28
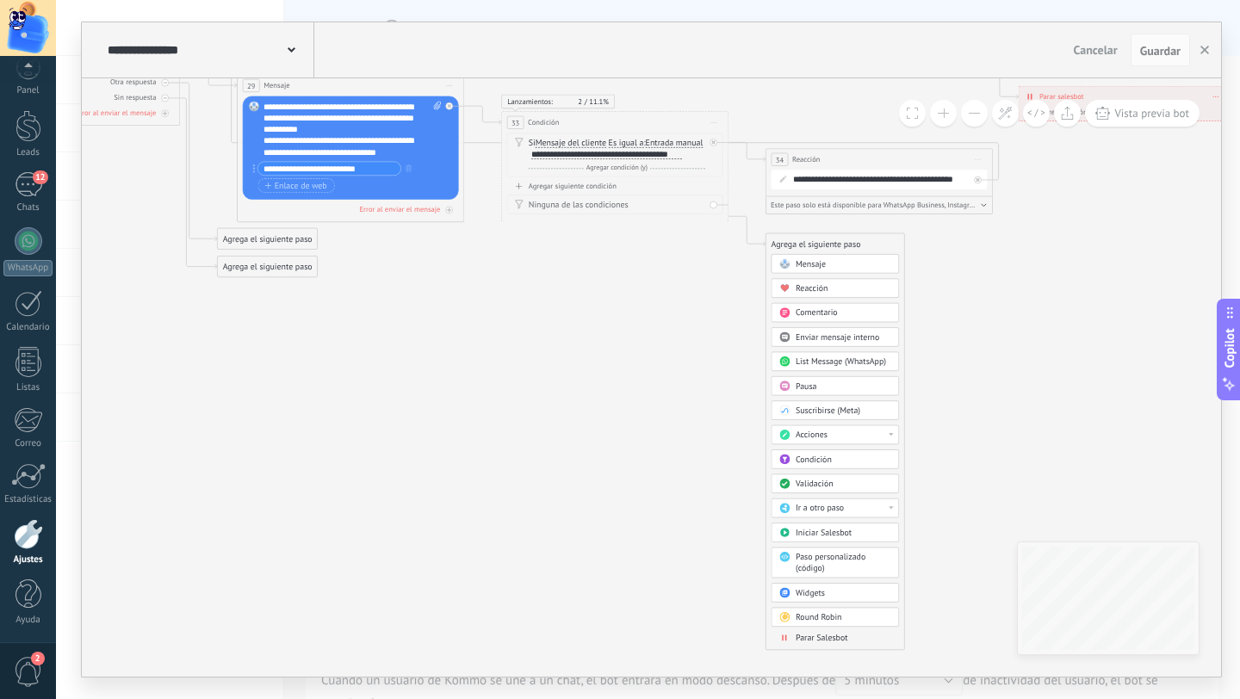
click at [809, 641] on span "Parar Salesbot" at bounding box center [822, 638] width 53 height 11
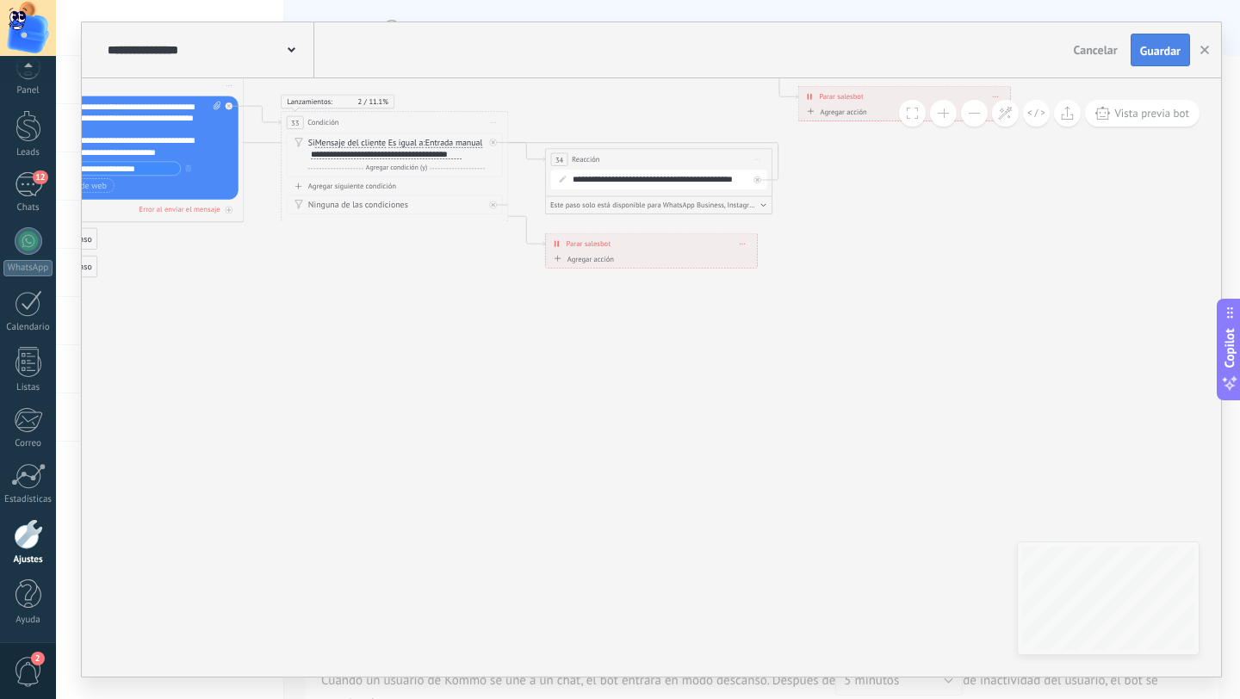
click at [1160, 57] on span "Guardar" at bounding box center [1160, 51] width 40 height 12
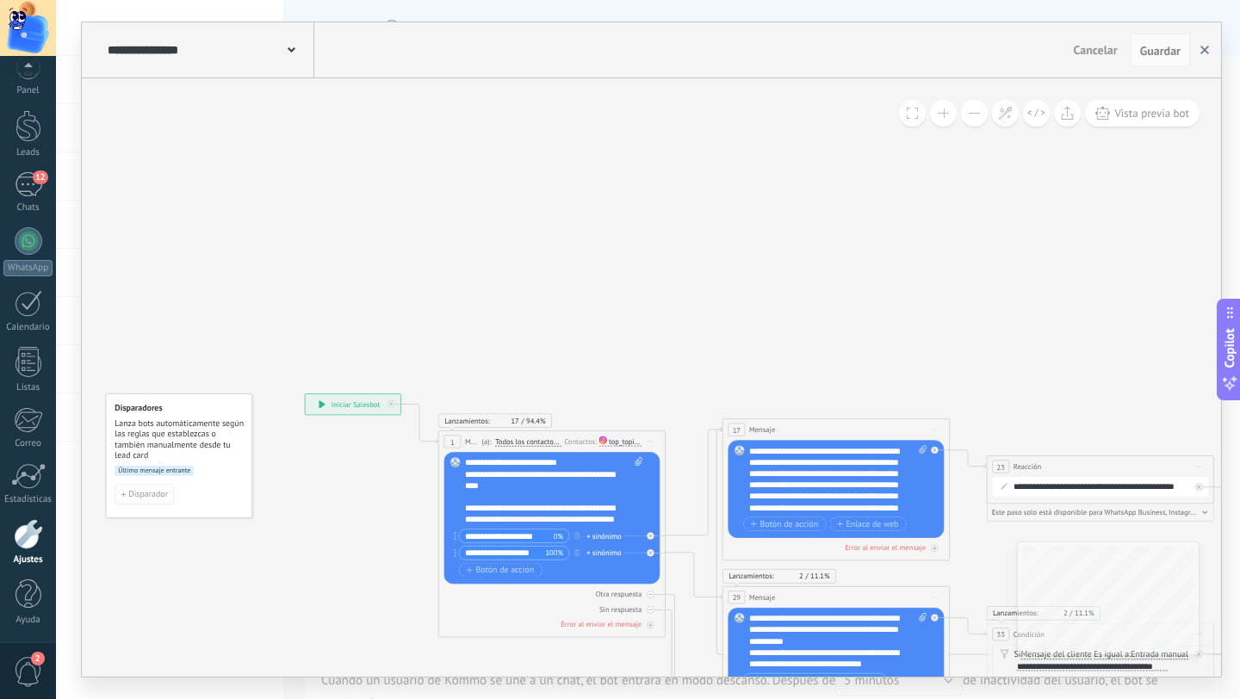
click at [1204, 49] on icon "button" at bounding box center [1204, 50] width 9 height 9
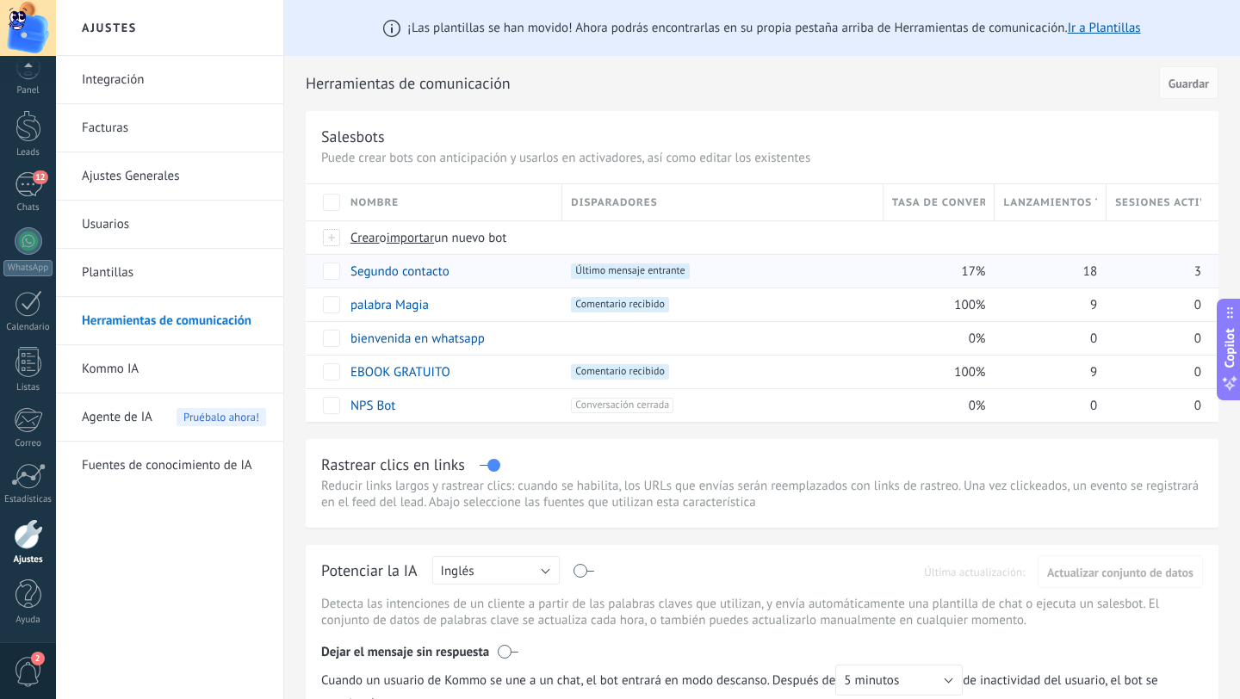
click at [899, 275] on div "17%" at bounding box center [934, 271] width 103 height 33
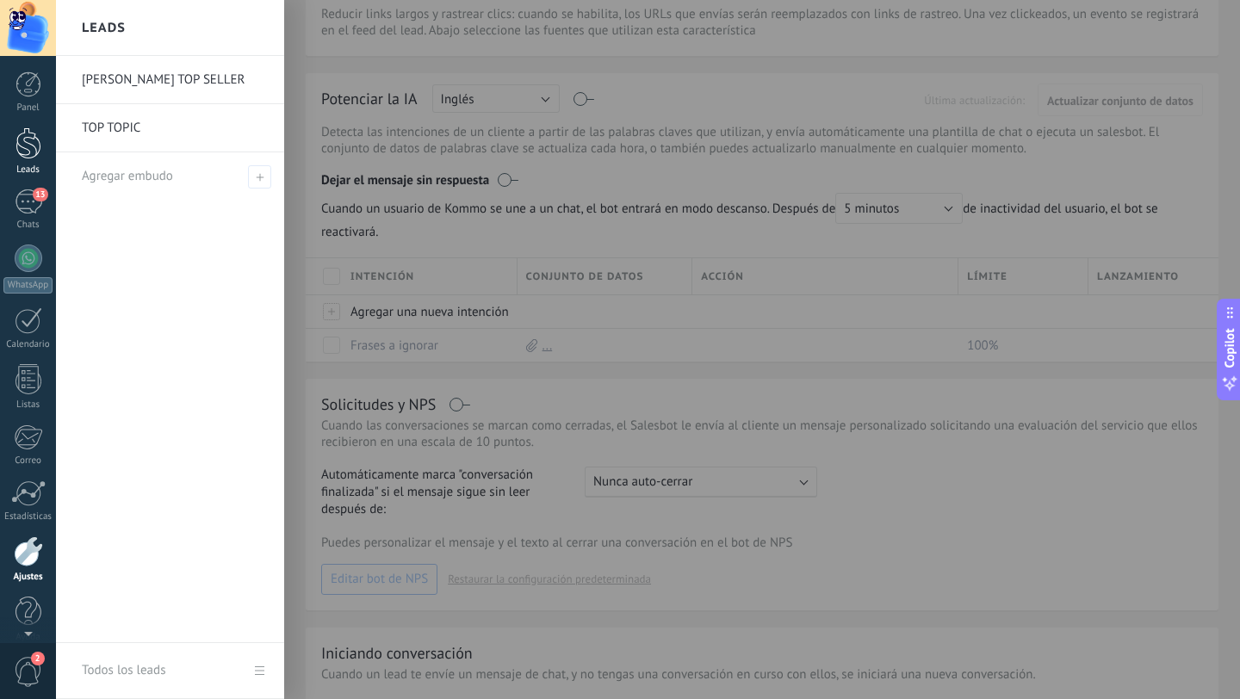
click at [37, 151] on div at bounding box center [28, 143] width 26 height 32
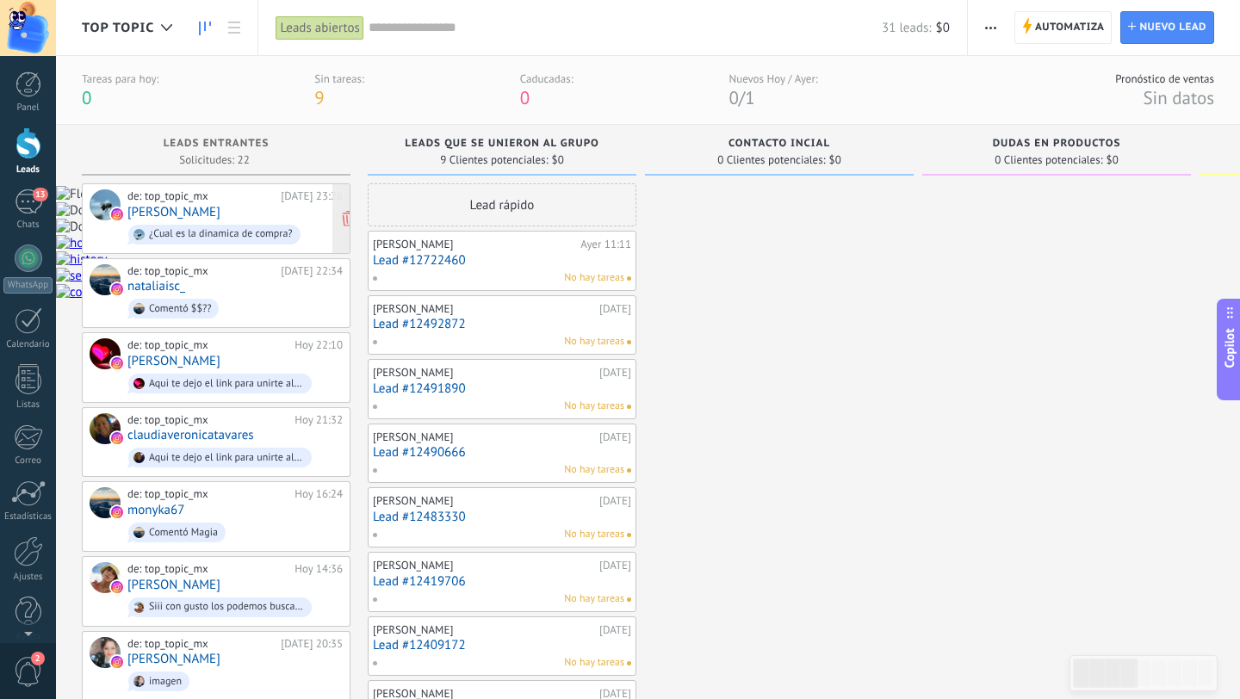
click at [263, 211] on div "de: top_topic_mx Hoy 23:26 Sara Beatriz SolorHdez ¿Cual es la dinamica de compr…" at bounding box center [234, 218] width 215 height 59
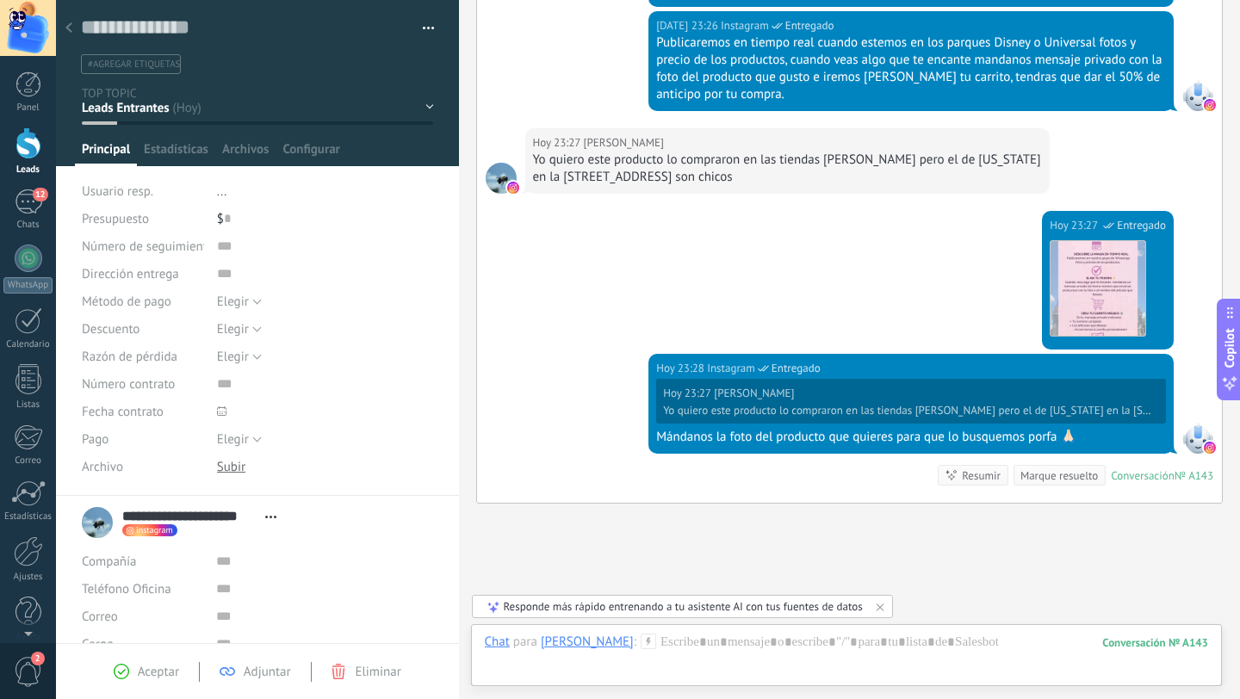
scroll to position [368, 0]
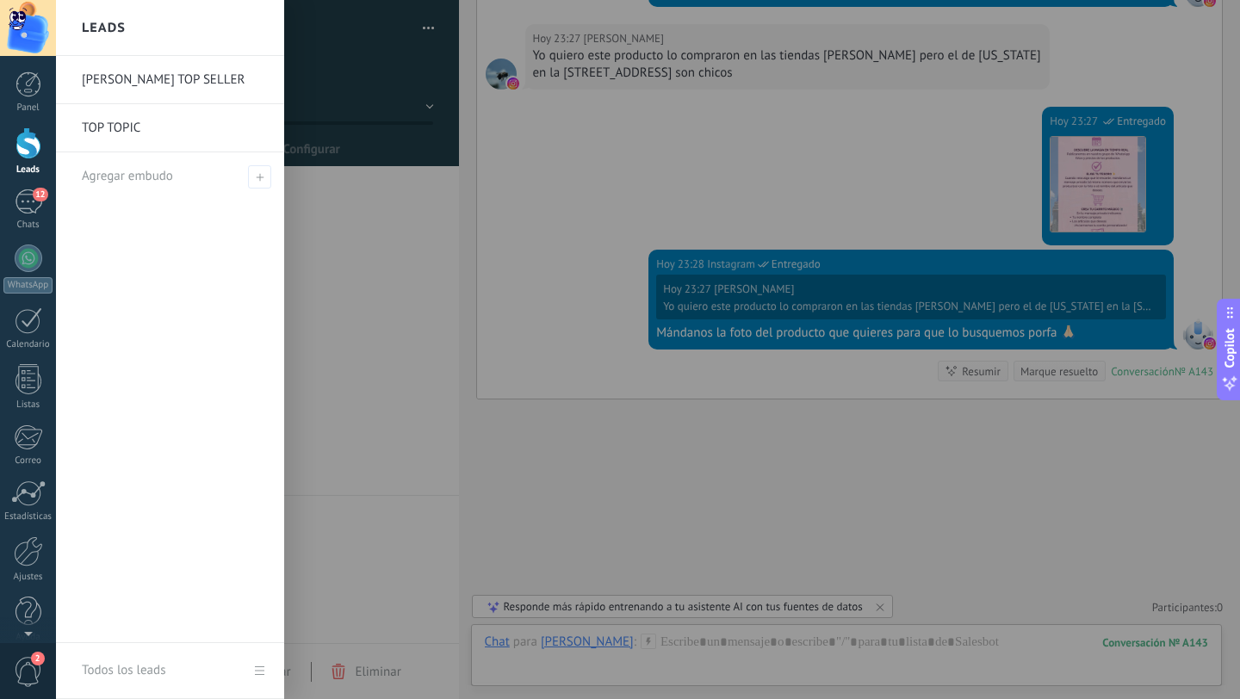
click at [35, 152] on div at bounding box center [28, 143] width 26 height 32
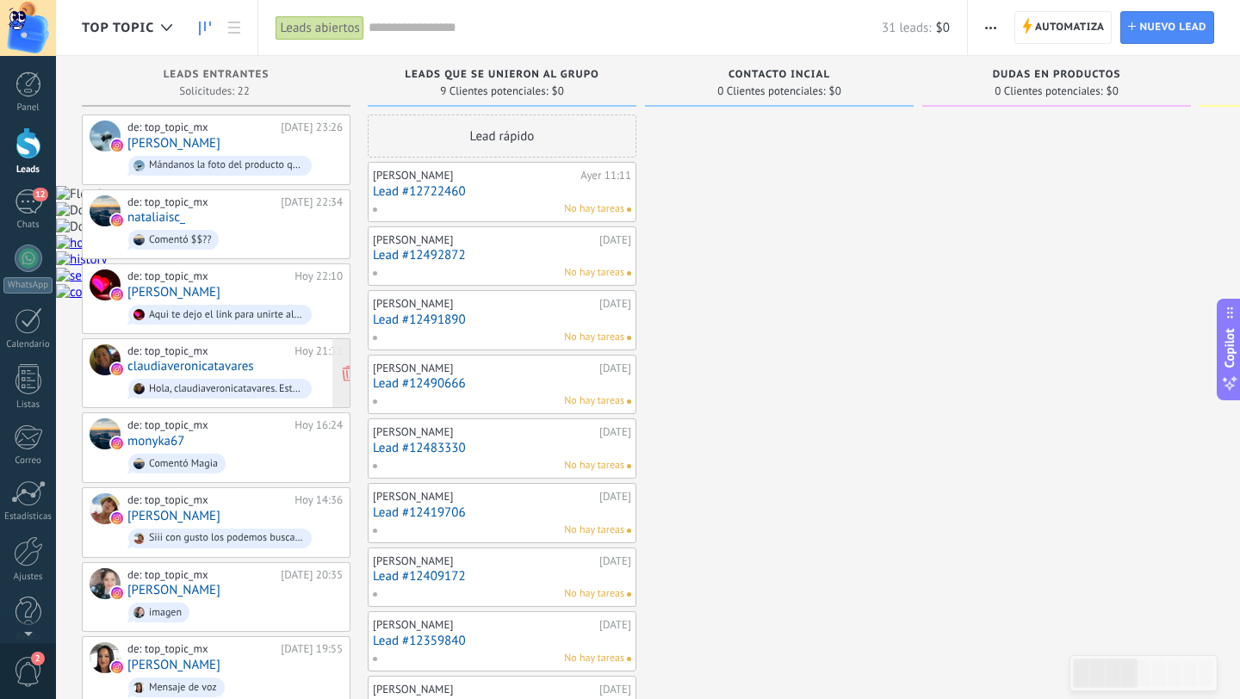
click at [190, 362] on link "claudiaveronicatavares" at bounding box center [190, 366] width 127 height 15
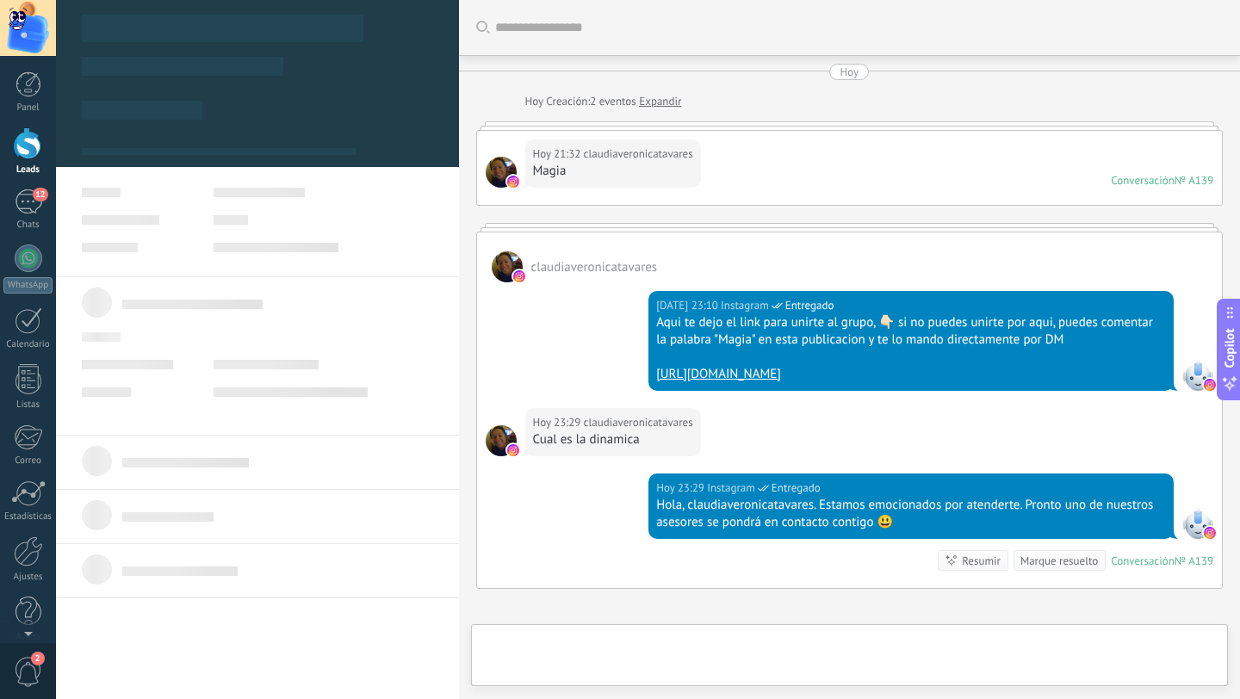
scroll to position [189, 0]
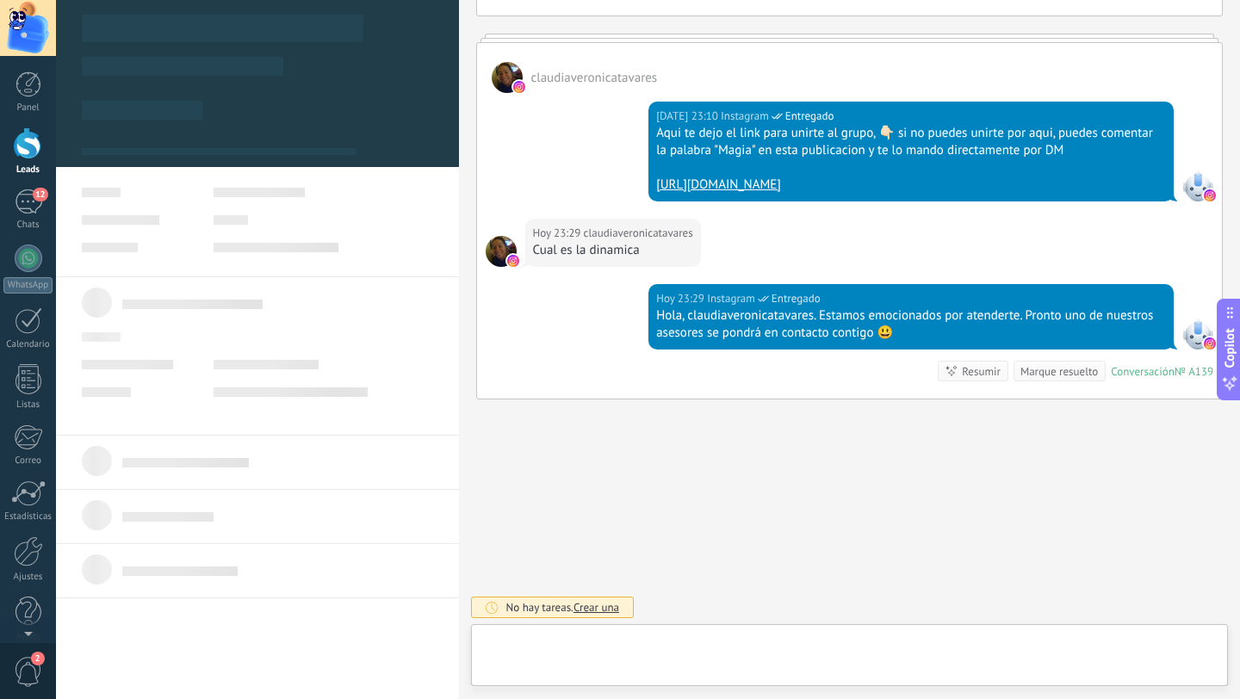
type textarea "**********"
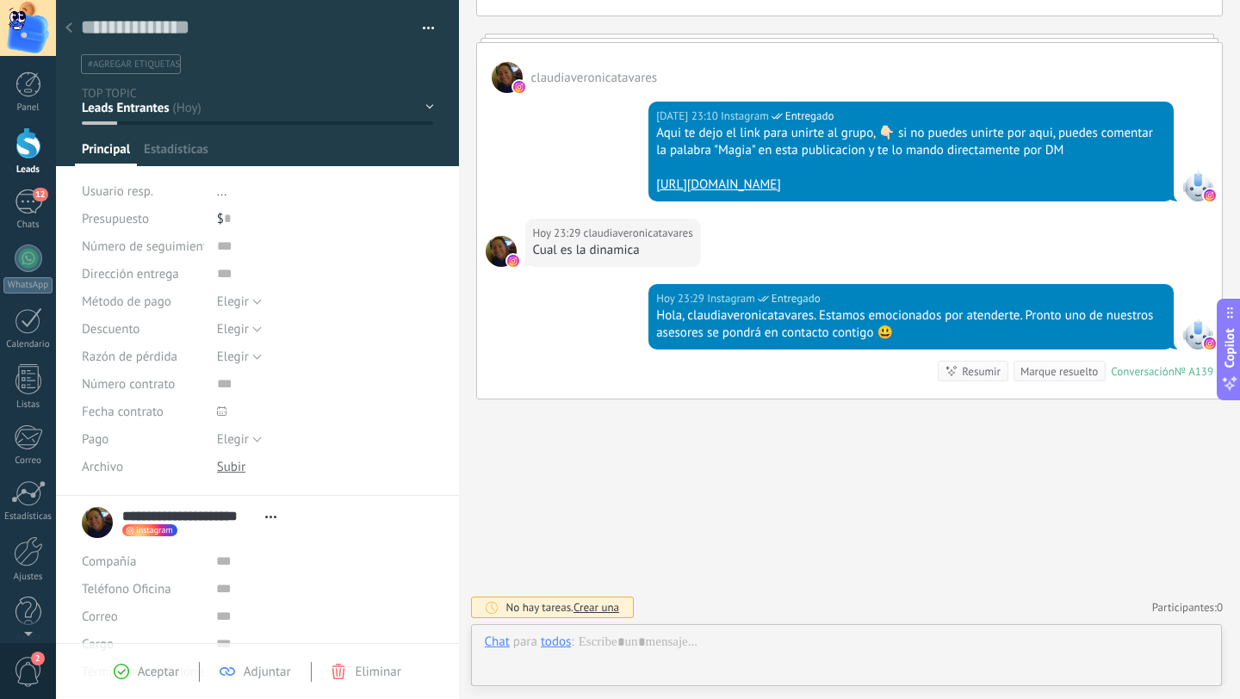
scroll to position [26, 0]
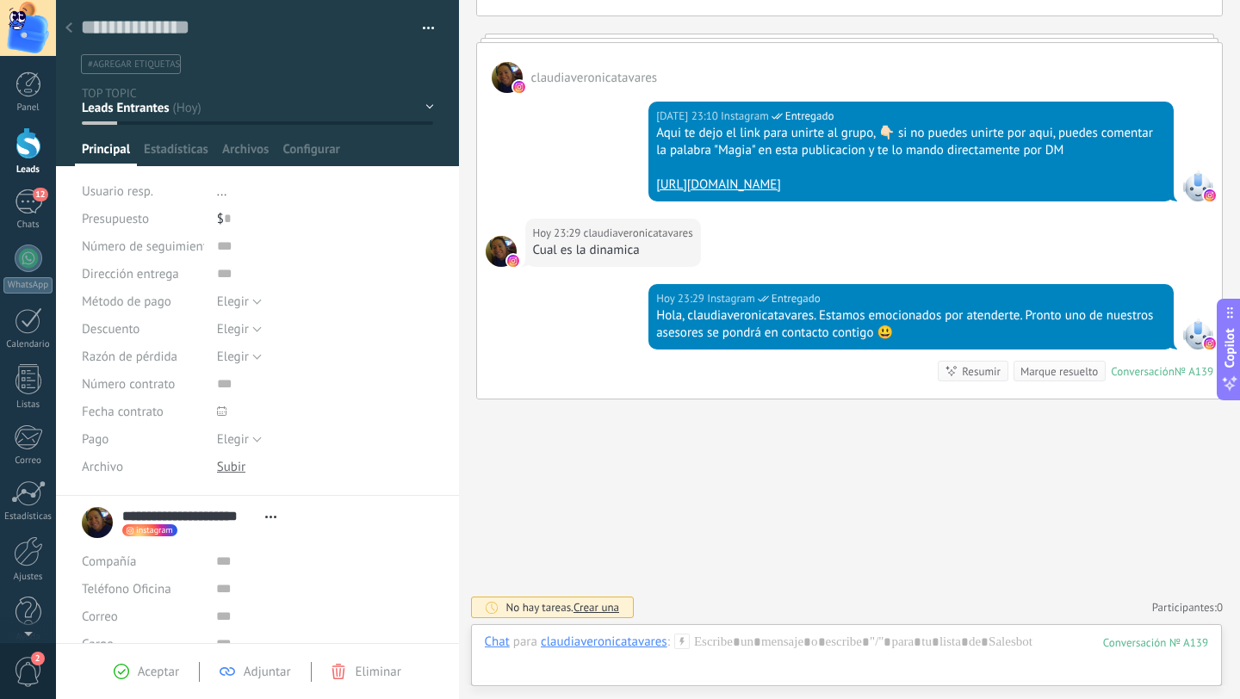
click at [73, 28] on div at bounding box center [69, 29] width 24 height 34
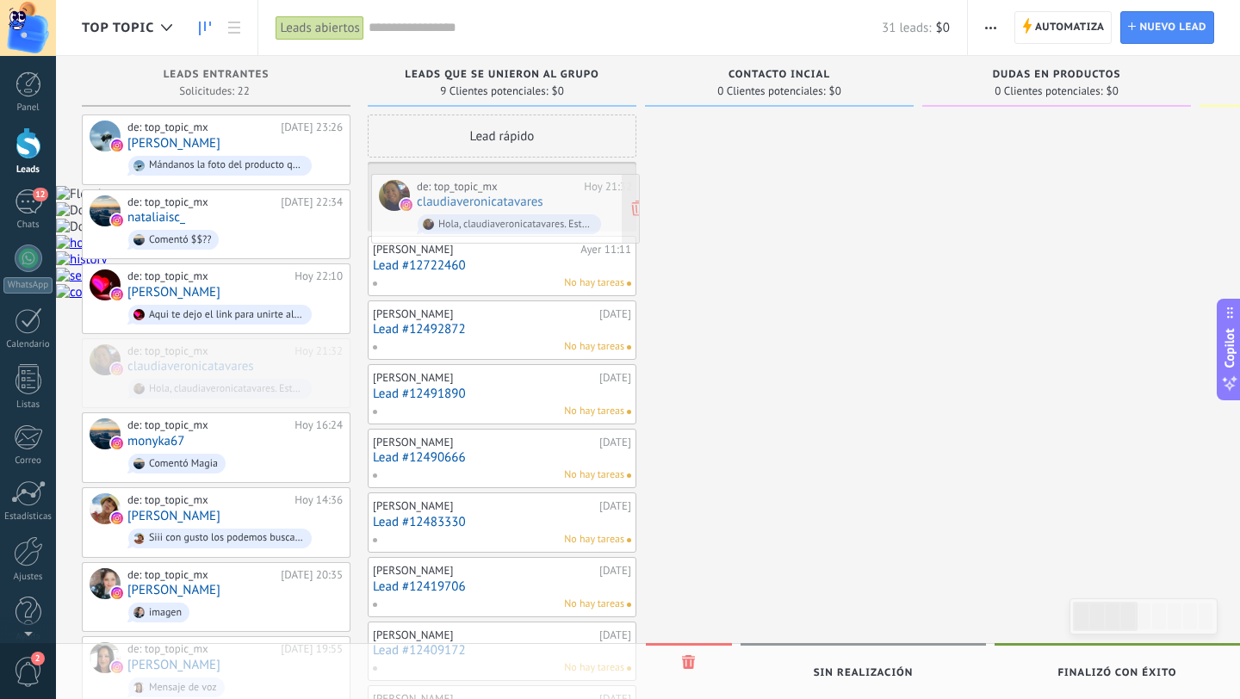
drag, startPoint x: 189, startPoint y: 364, endPoint x: 478, endPoint y: 201, distance: 331.9
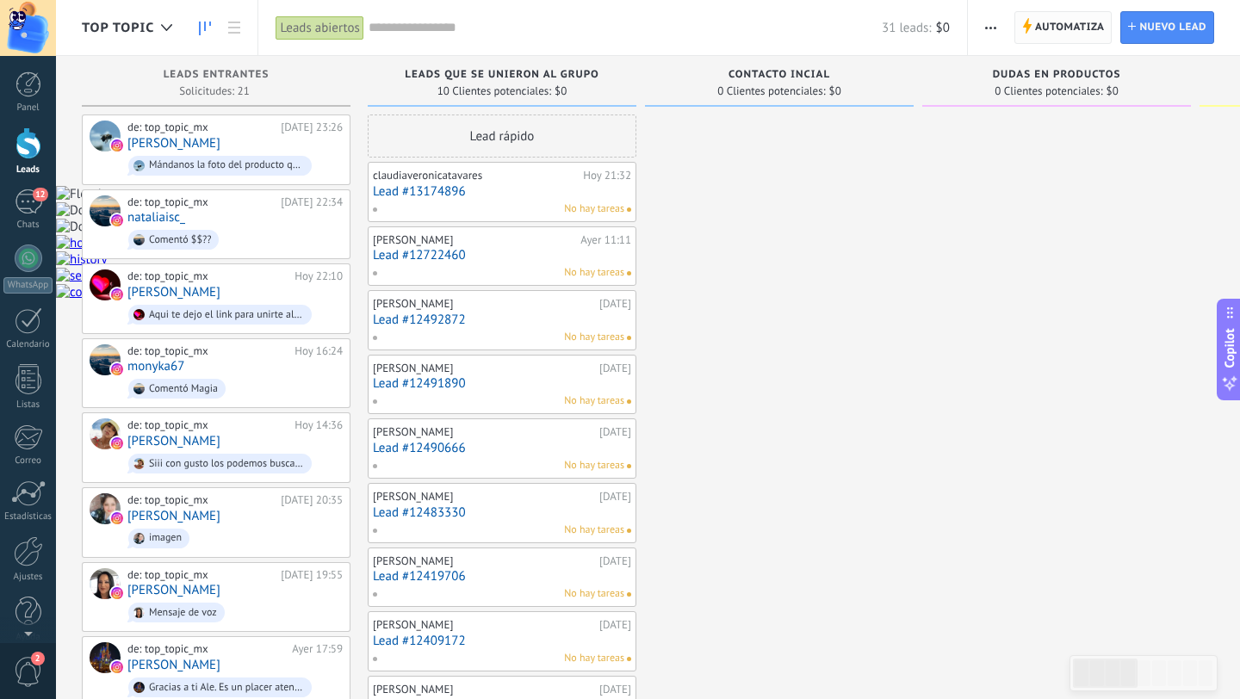
click at [1060, 32] on span "Automatiza" at bounding box center [1070, 27] width 70 height 31
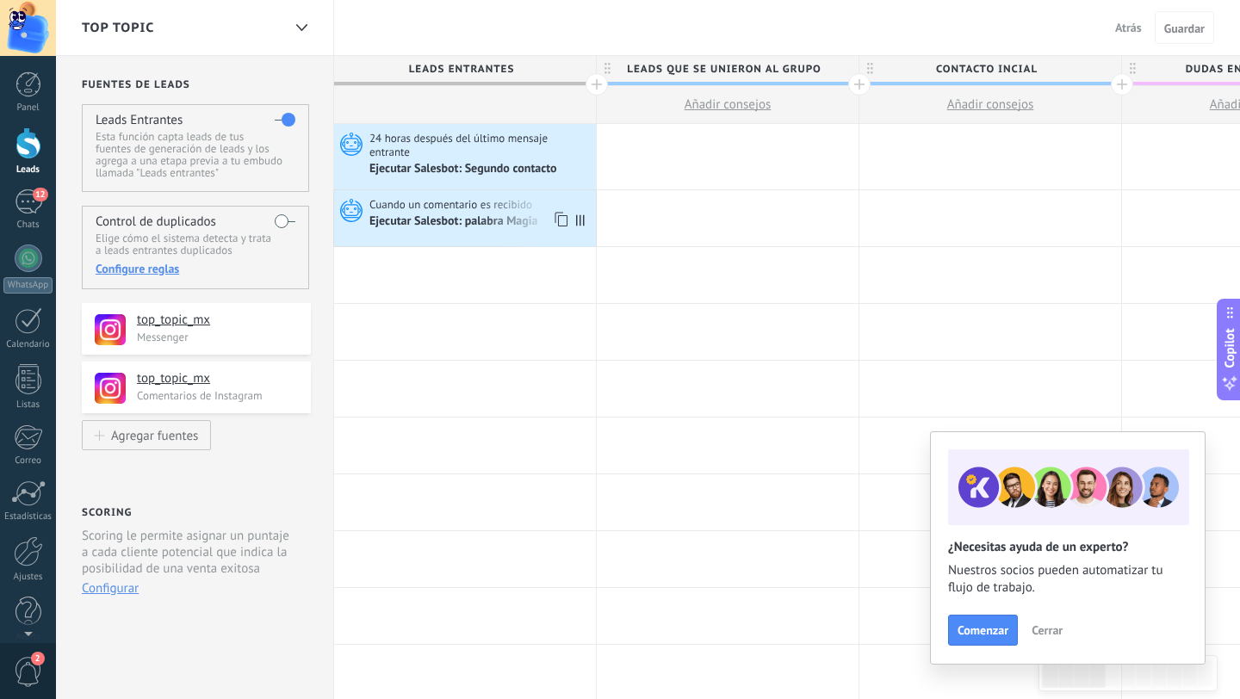
click at [455, 223] on div "Ejecutar Salesbot: palabra Magia" at bounding box center [454, 221] width 171 height 15
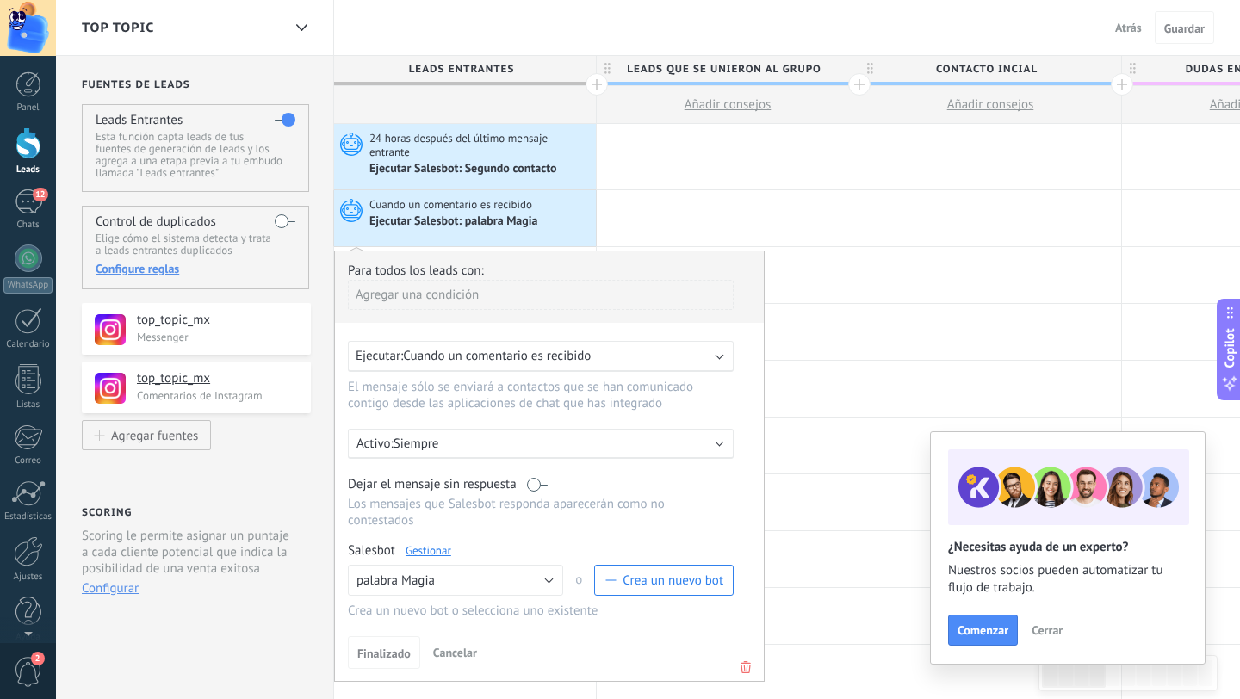
click at [429, 554] on link "Gestionar" at bounding box center [429, 550] width 46 height 15
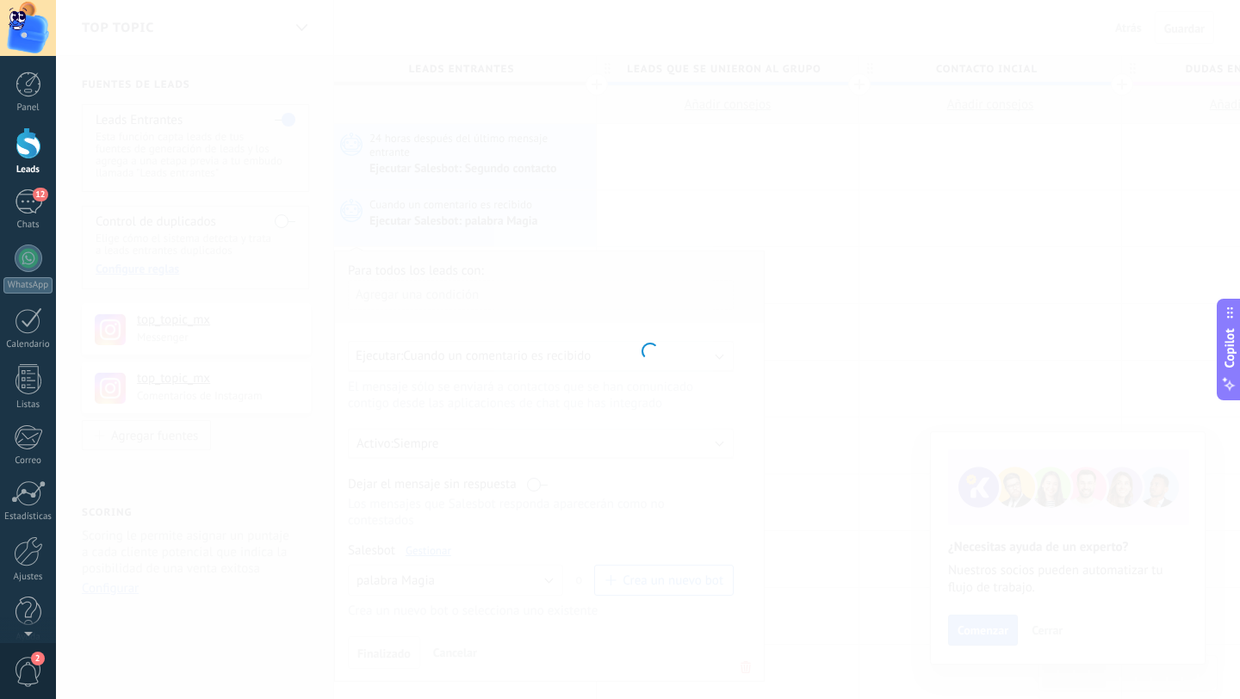
type input "**********"
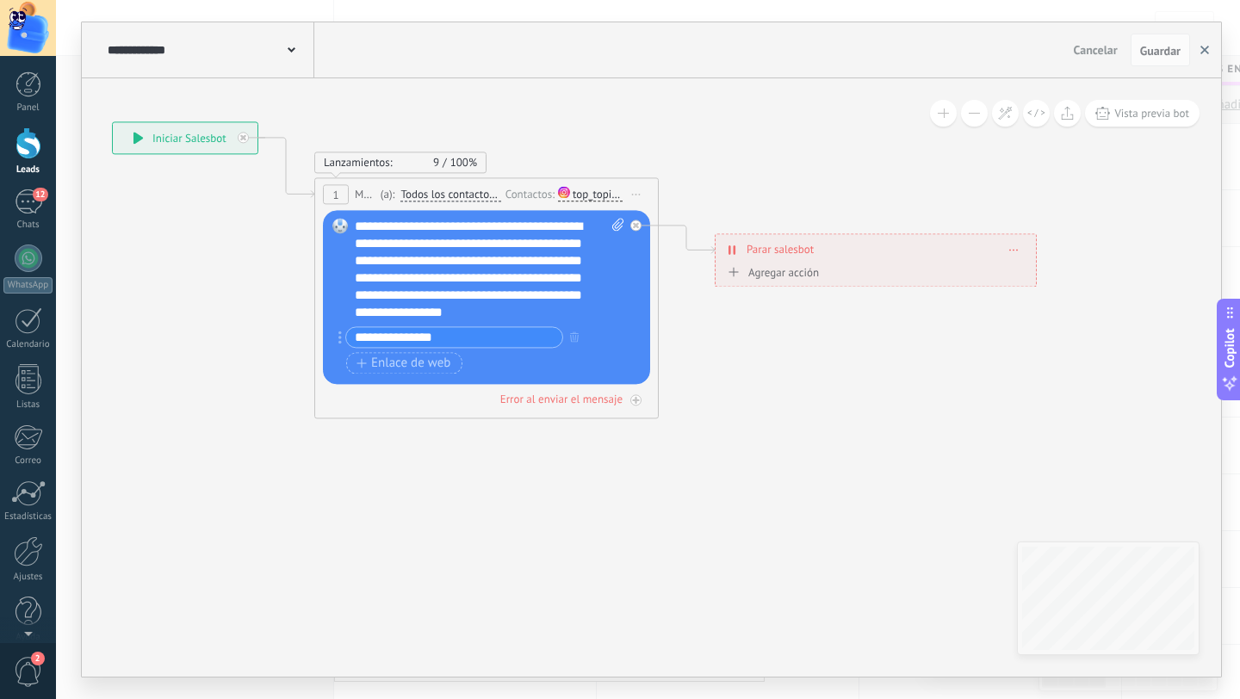
click at [1204, 52] on icon "button" at bounding box center [1204, 50] width 9 height 9
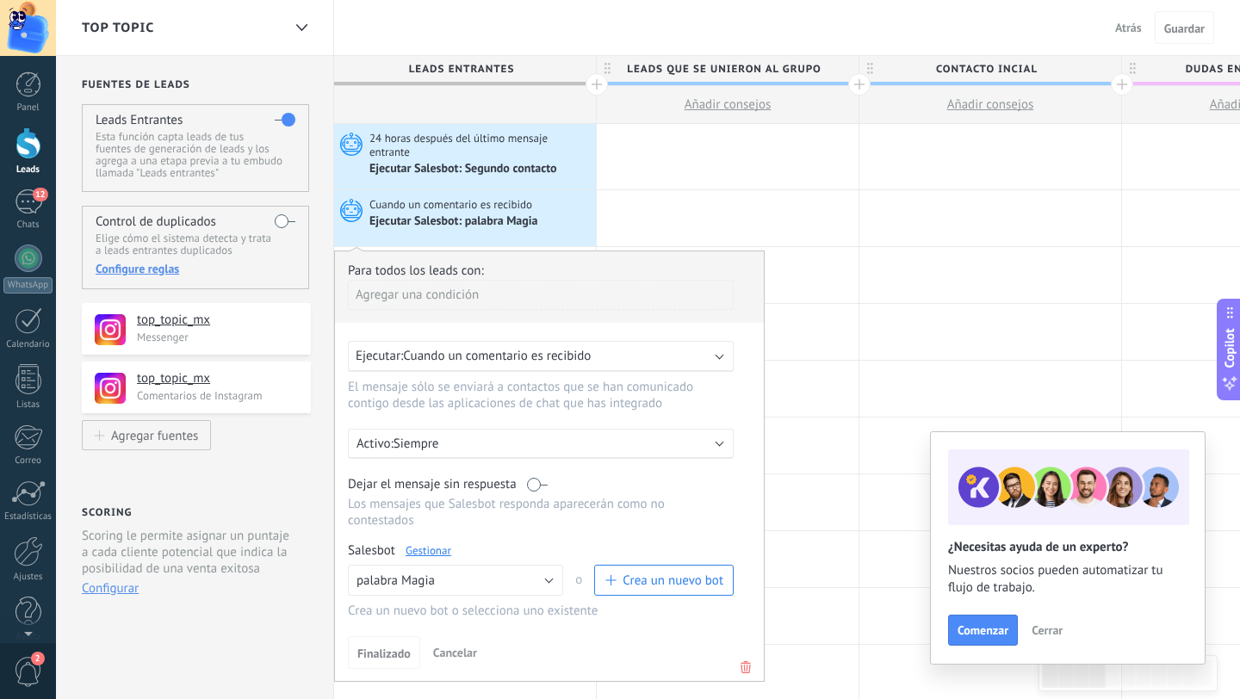
click at [634, 34] on div "TOP TOPIC Atrás Cancelar Guardar" at bounding box center [648, 28] width 1184 height 56
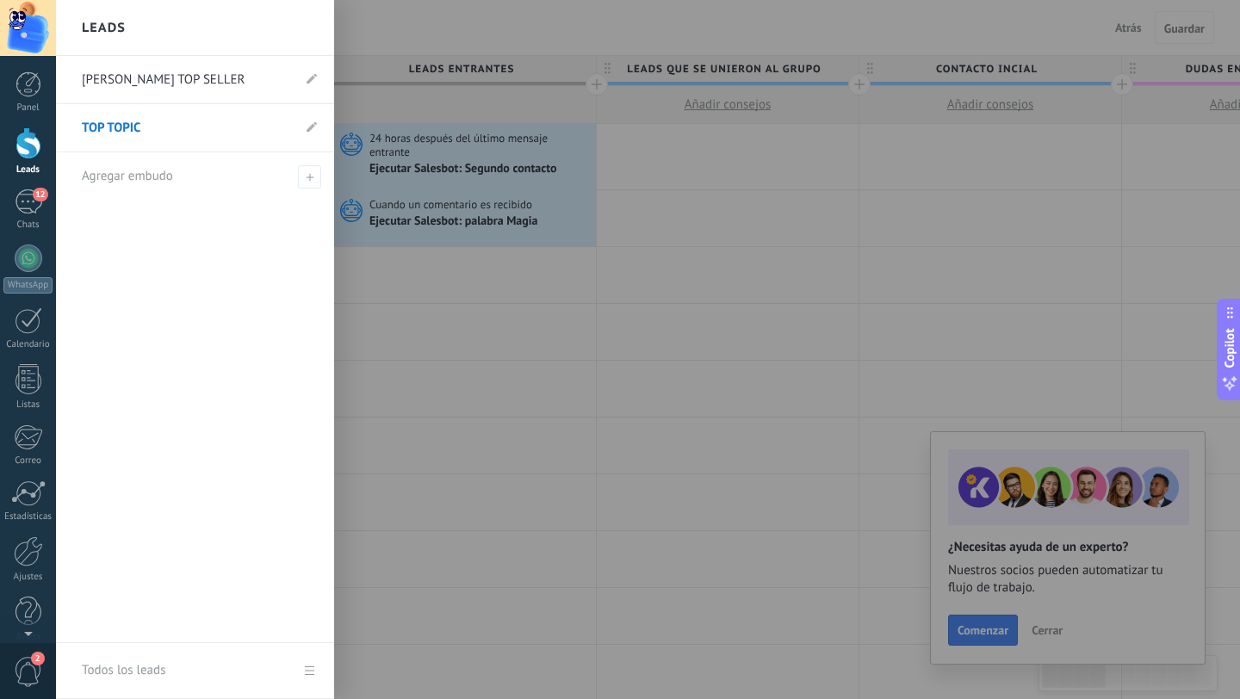
click at [29, 147] on div at bounding box center [28, 143] width 26 height 32
